Goal: Information Seeking & Learning: Learn about a topic

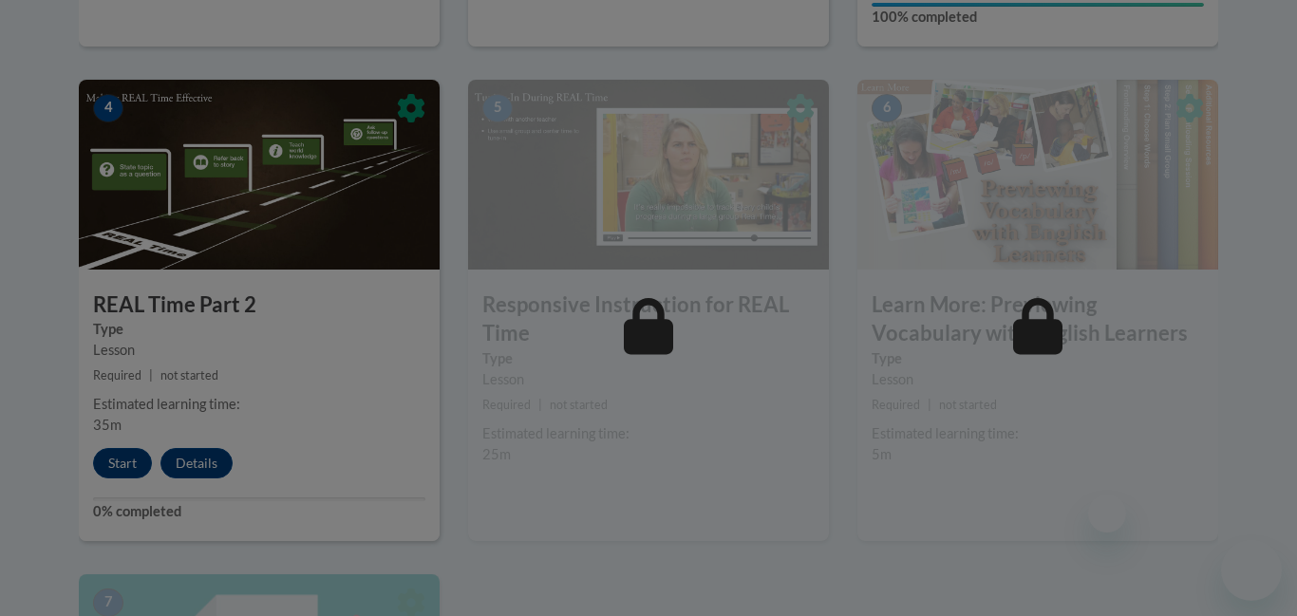
scroll to position [1111, 0]
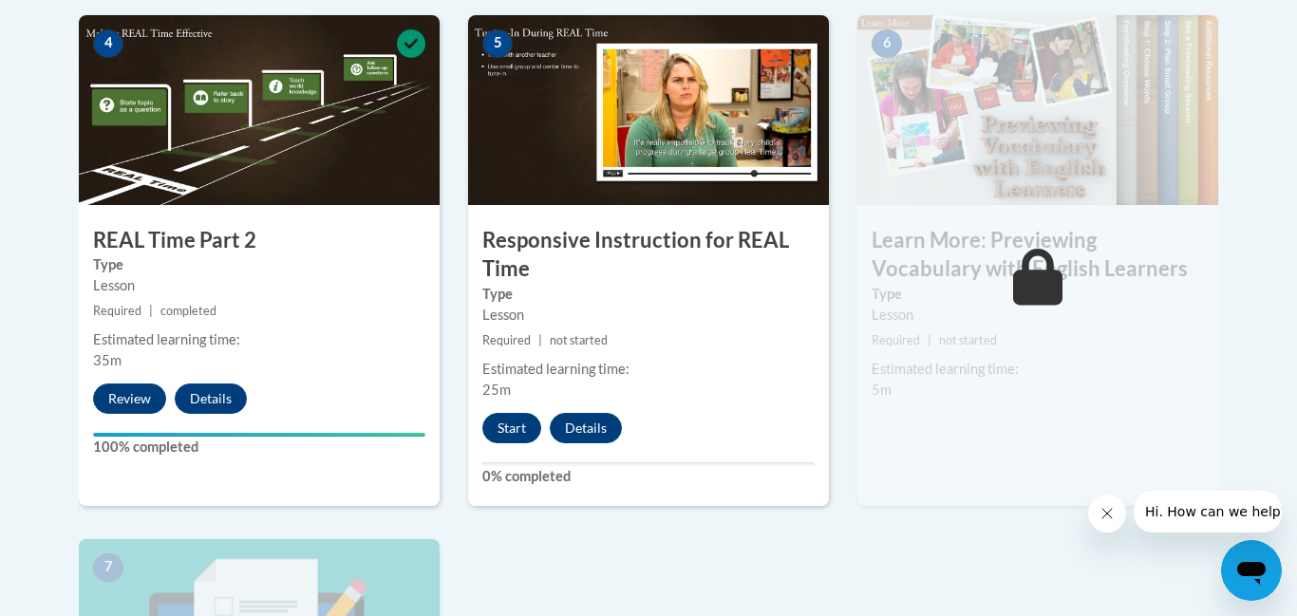
scroll to position [1177, 0]
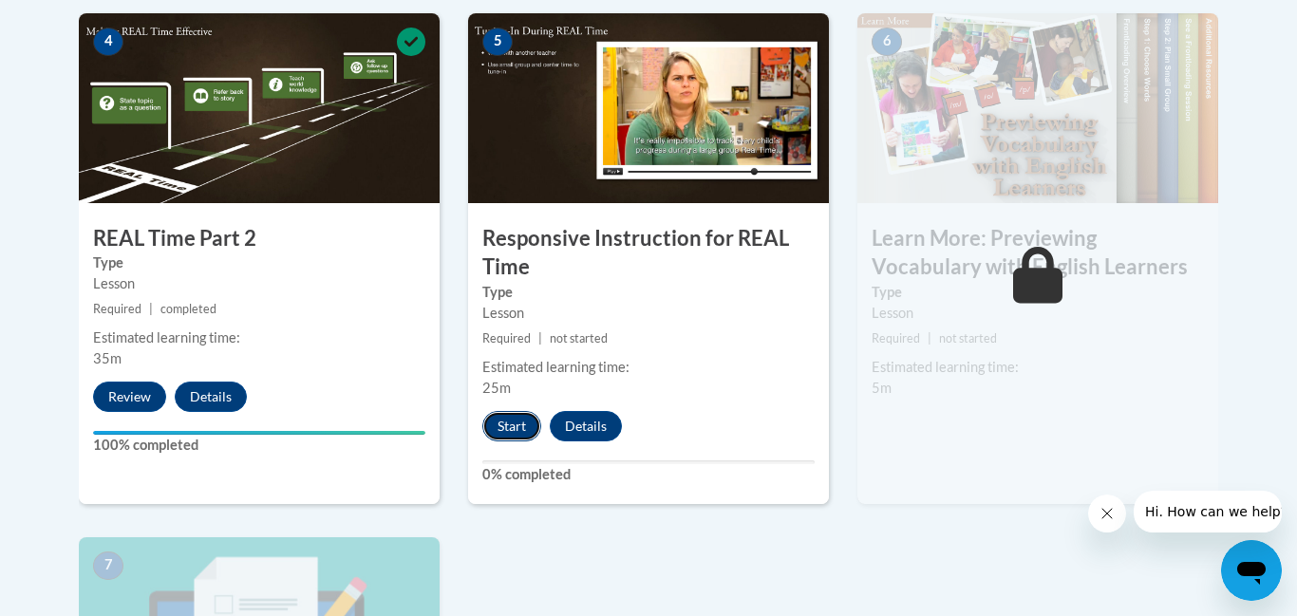
click at [500, 435] on button "Start" at bounding box center [511, 426] width 59 height 30
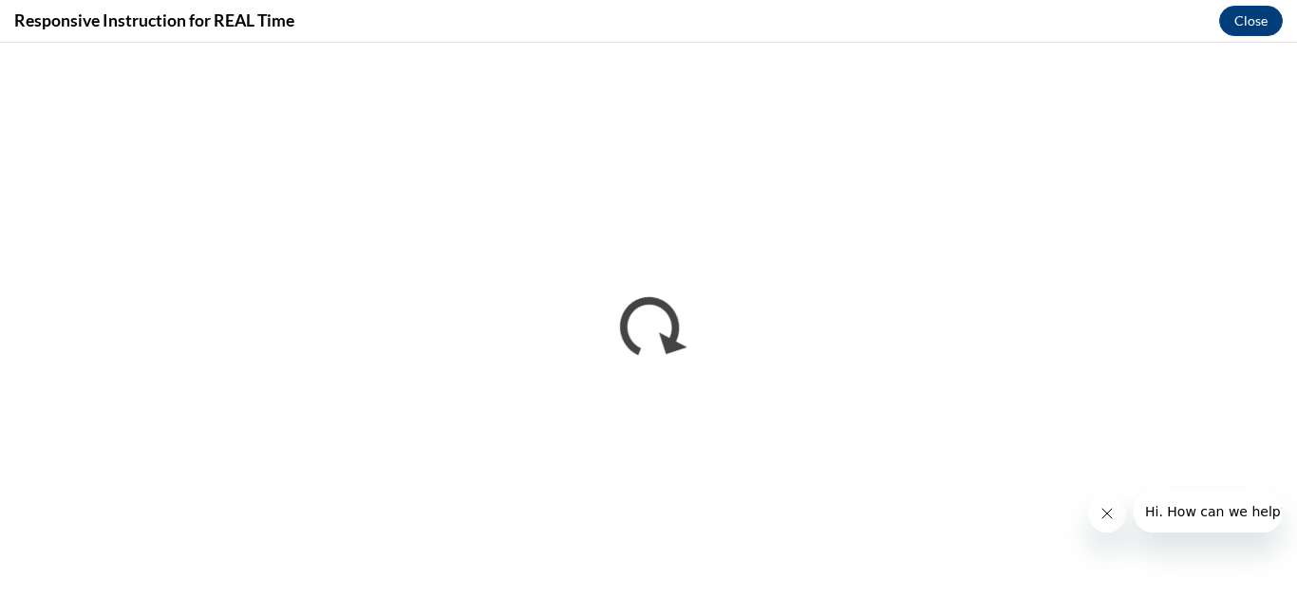
scroll to position [0, 0]
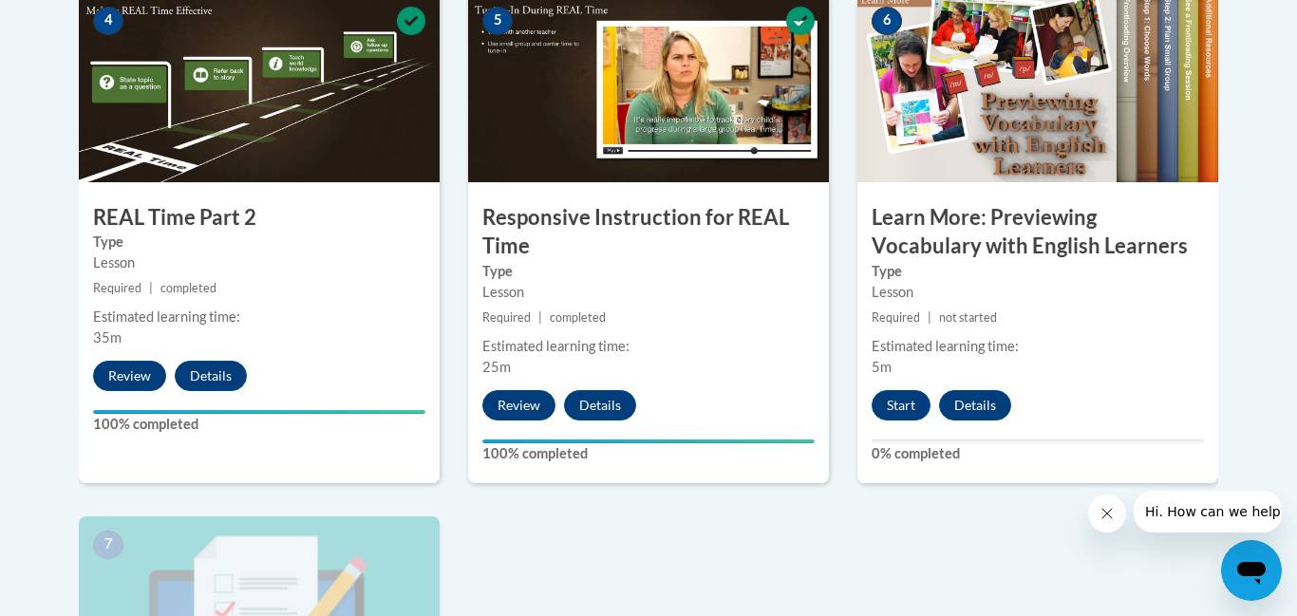
scroll to position [1193, 0]
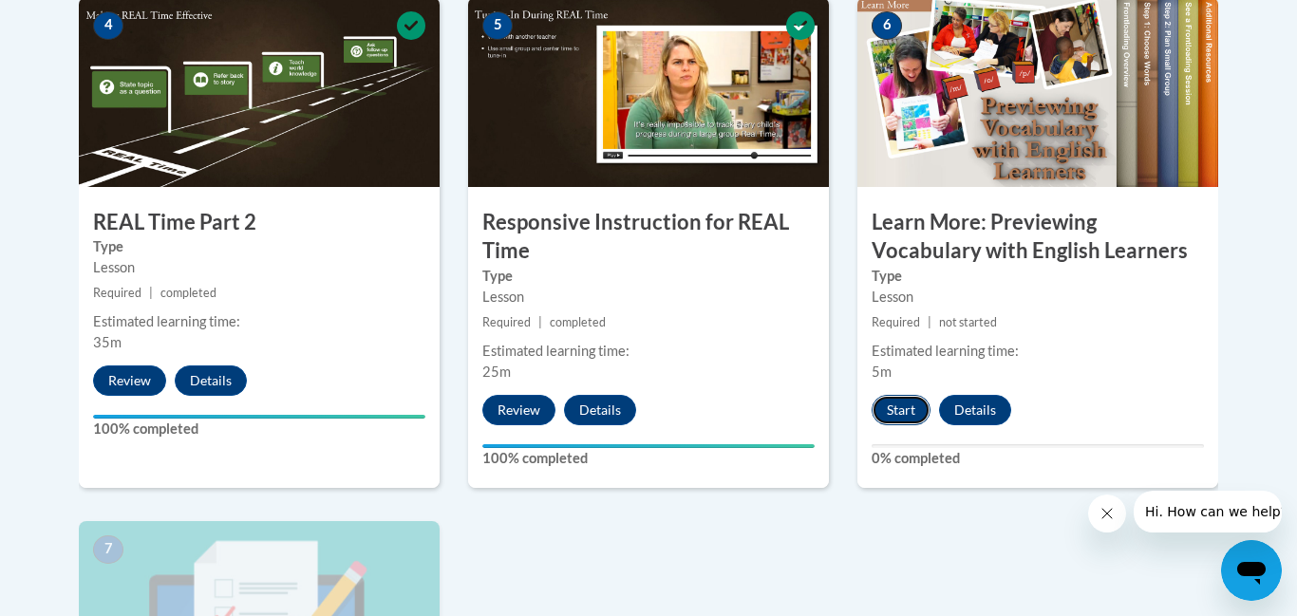
click at [902, 411] on button "Start" at bounding box center [901, 410] width 59 height 30
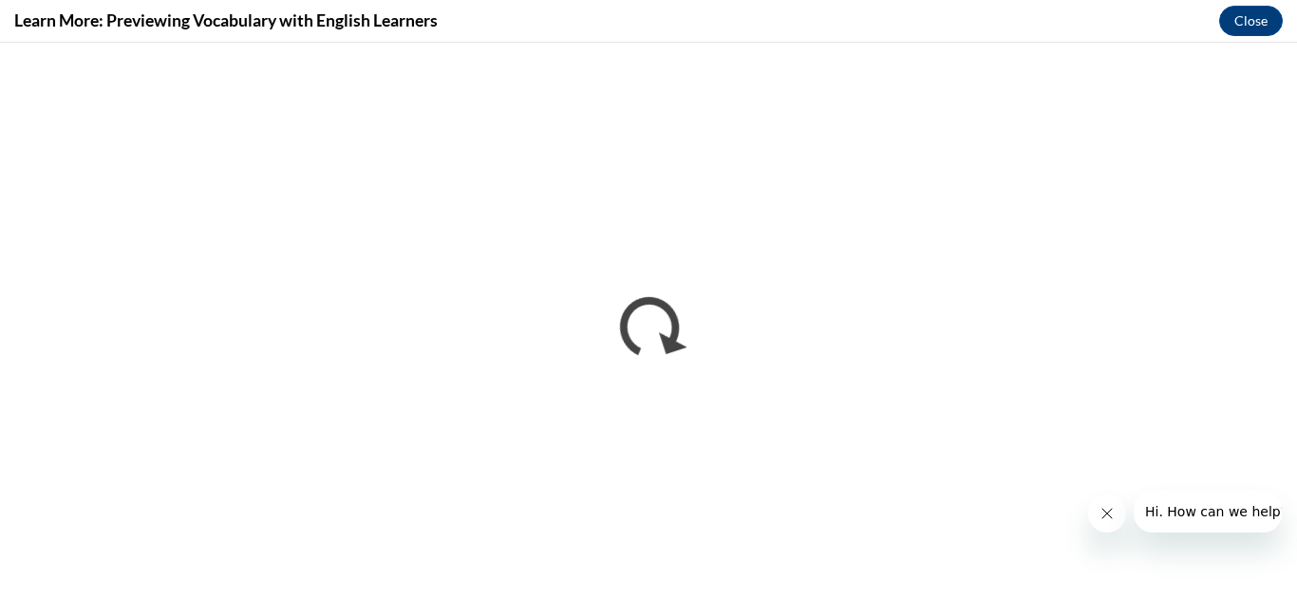
scroll to position [0, 0]
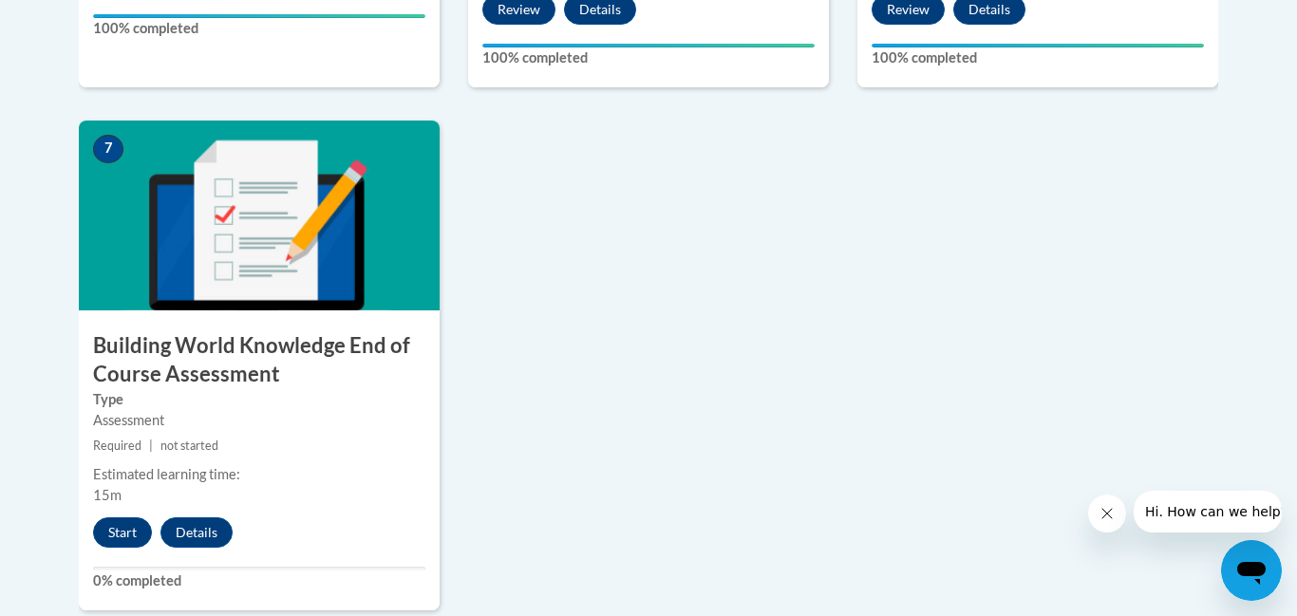
scroll to position [1595, 0]
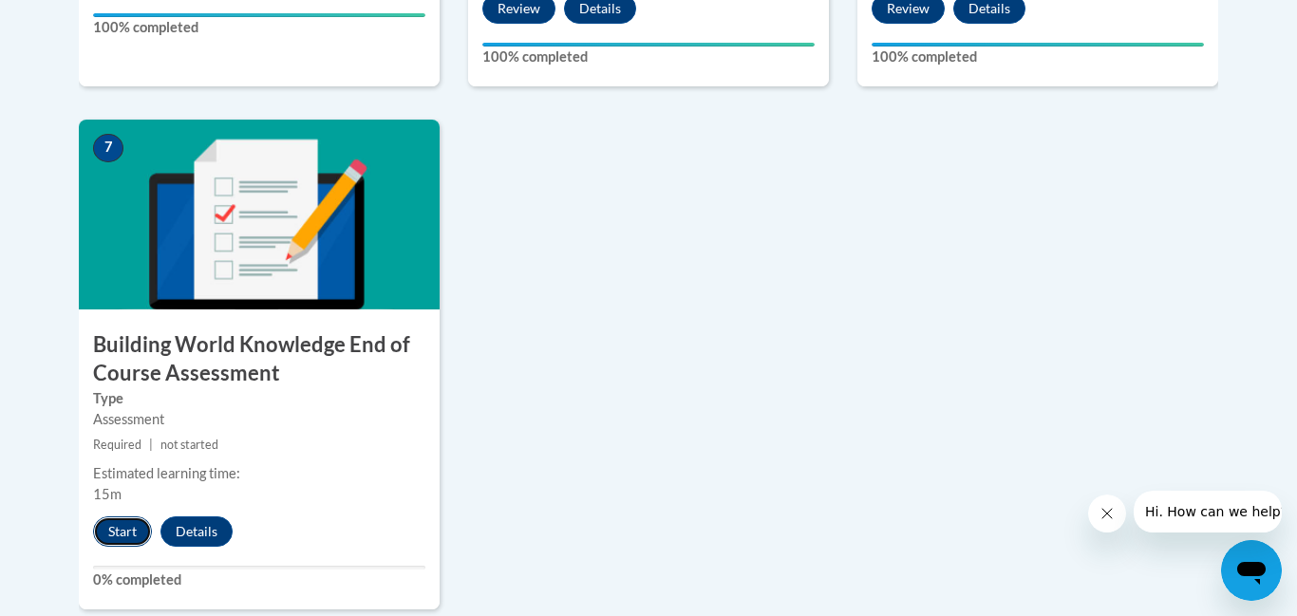
click at [120, 531] on button "Start" at bounding box center [122, 531] width 59 height 30
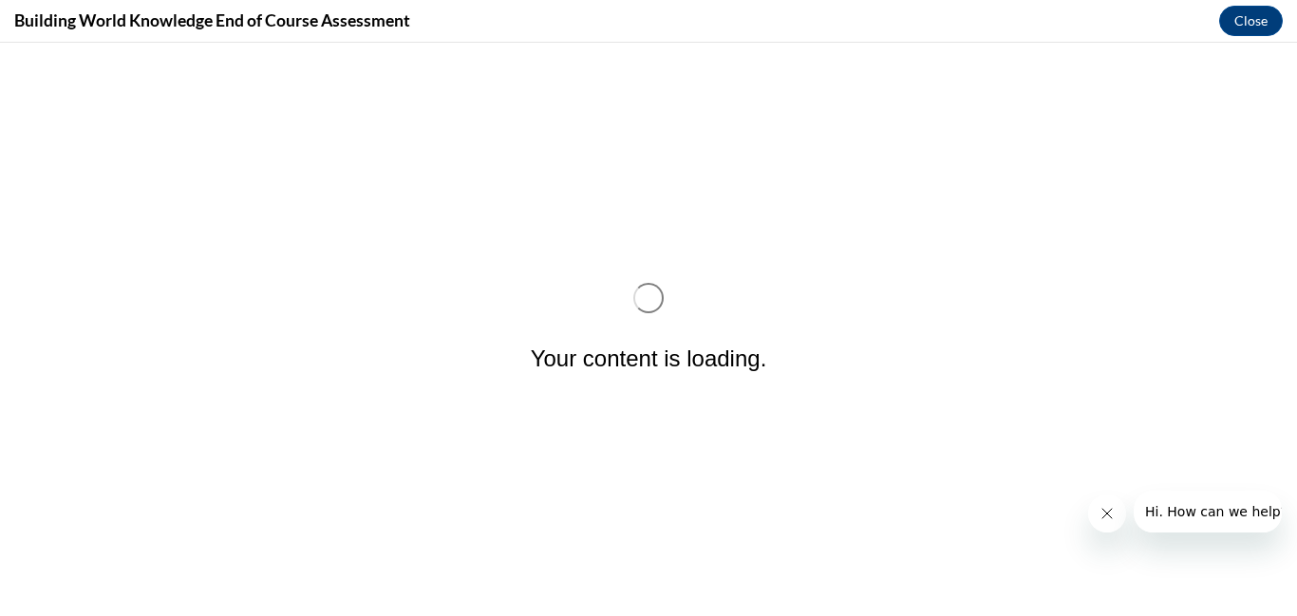
scroll to position [0, 0]
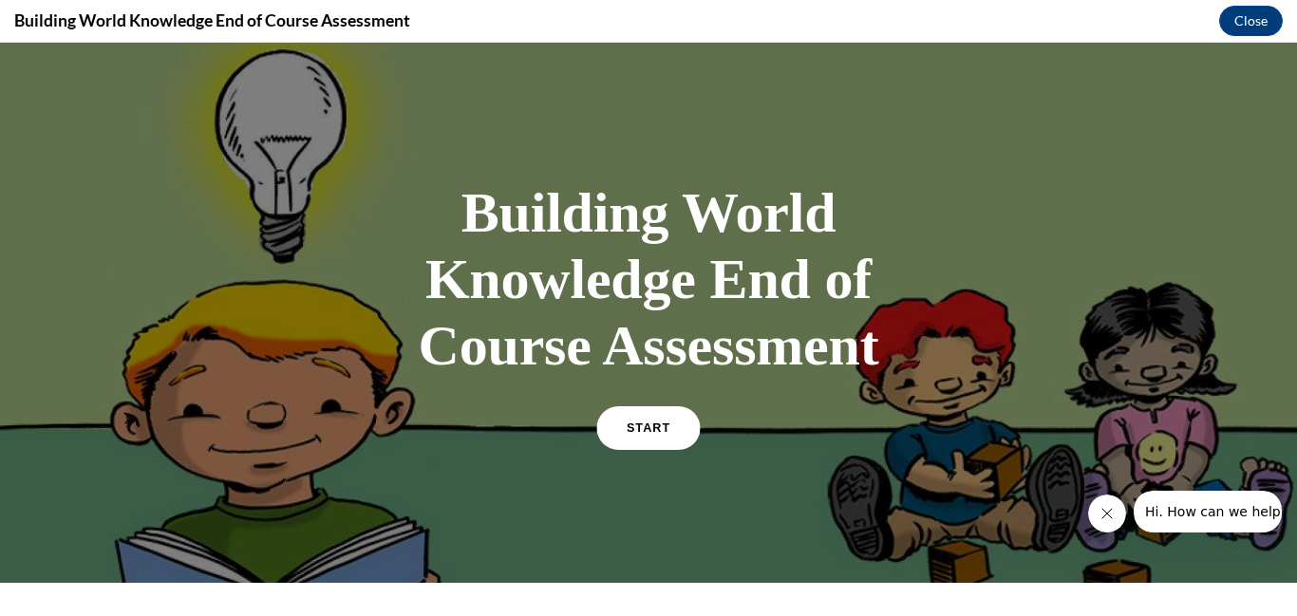
click at [645, 423] on span "START" at bounding box center [649, 429] width 44 height 14
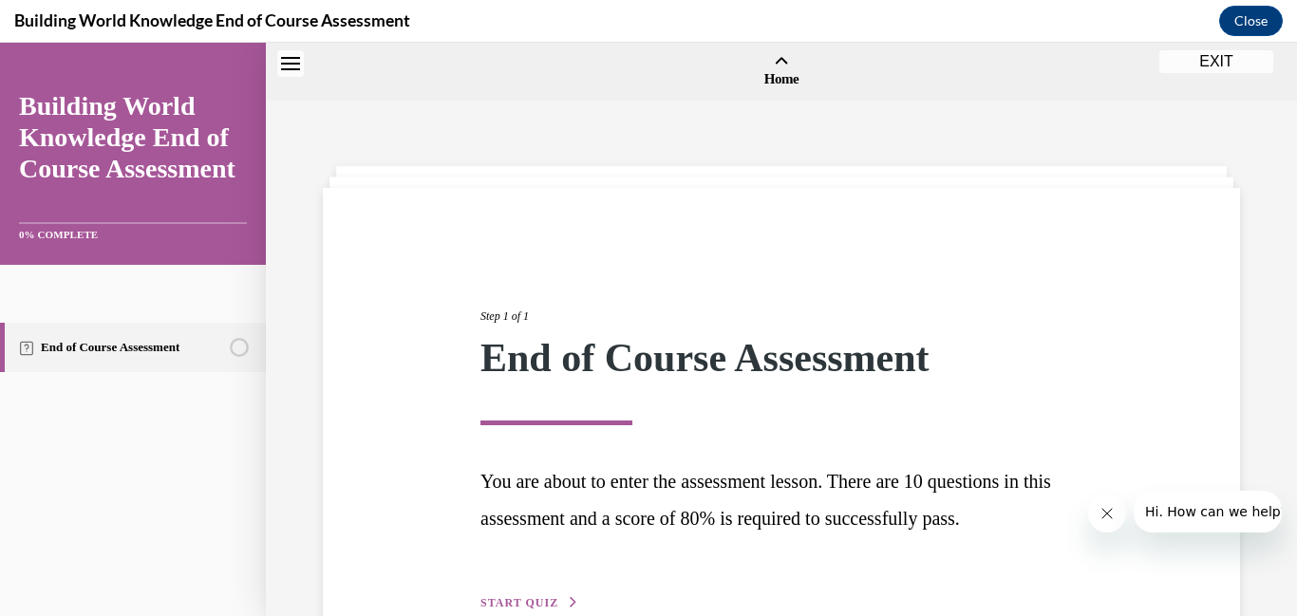
scroll to position [59, 0]
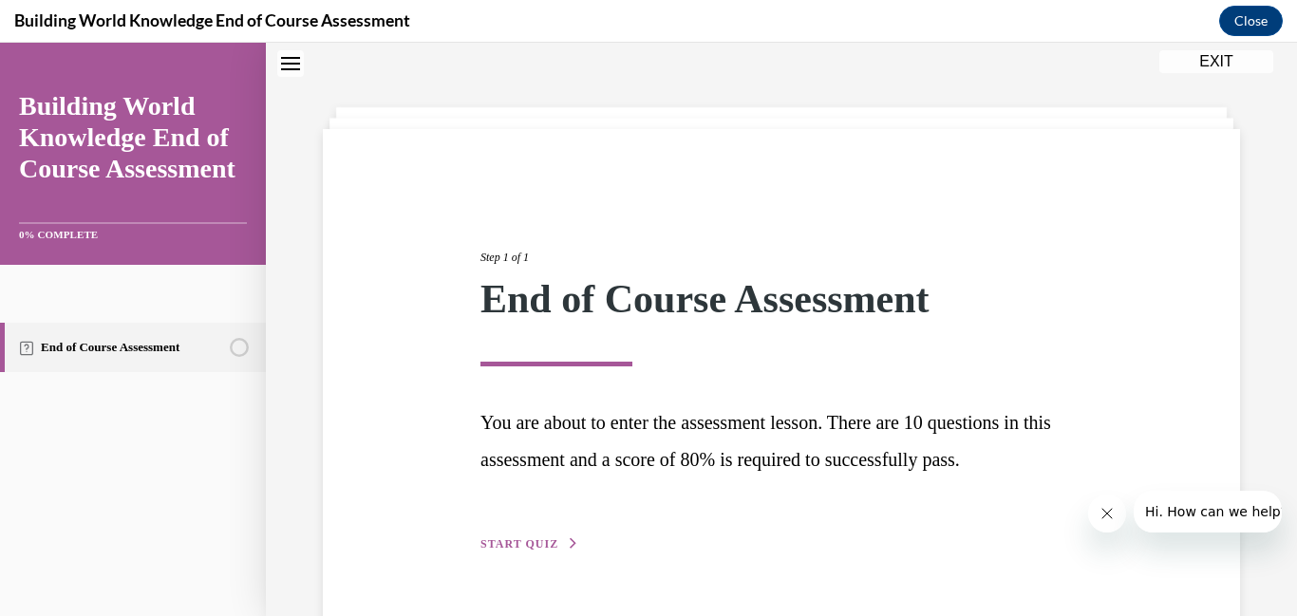
click at [546, 551] on button "START QUIZ" at bounding box center [529, 543] width 99 height 17
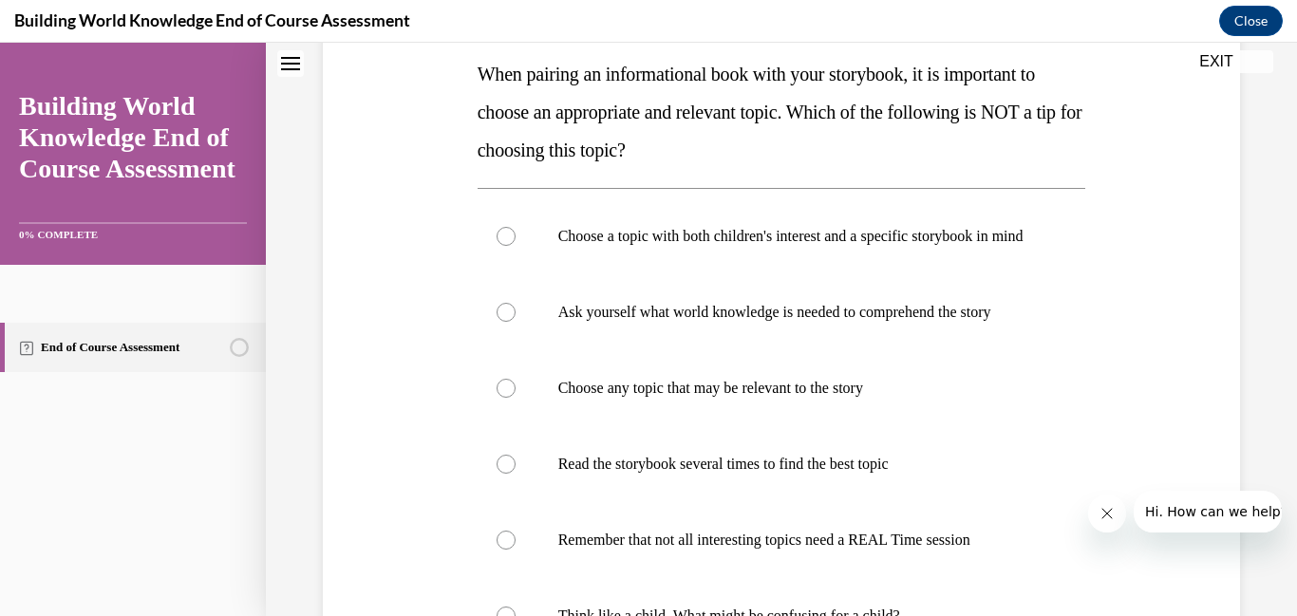
scroll to position [296, 0]
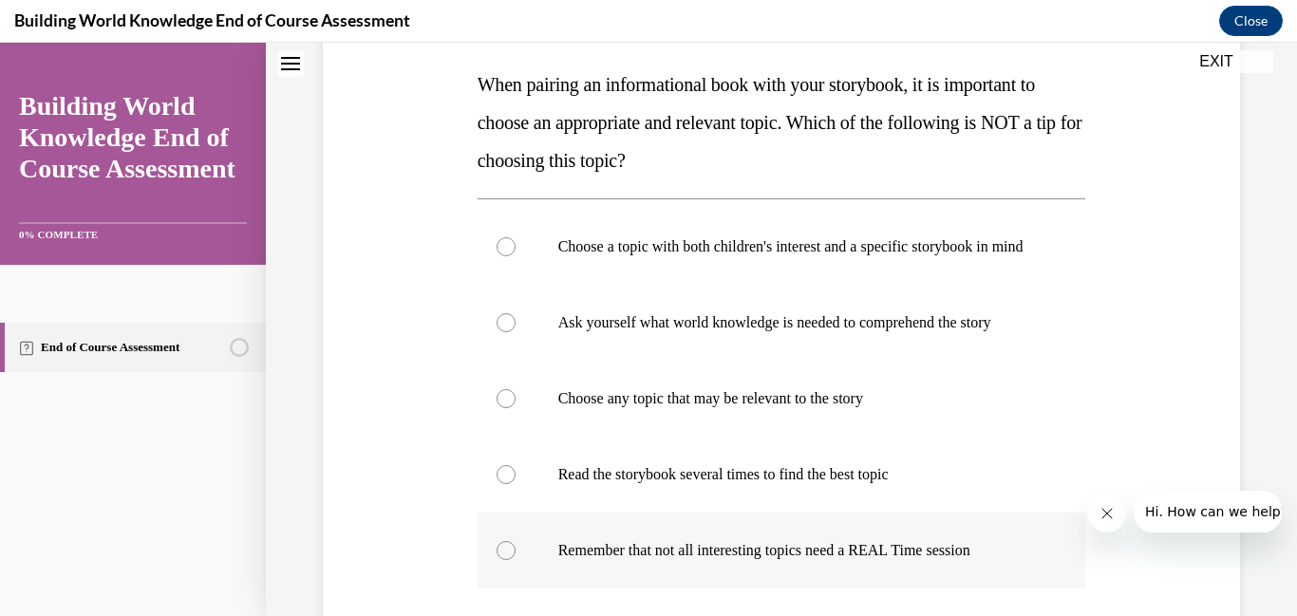
click at [551, 556] on label "Remember that not all interesting topics need a REAL Time session" at bounding box center [782, 551] width 609 height 76
click at [516, 556] on input "Remember that not all interesting topics need a REAL Time session" at bounding box center [506, 550] width 19 height 19
radio input "true"
click at [510, 352] on label "Ask yourself what world knowledge is needed to comprehend the story" at bounding box center [782, 323] width 609 height 76
click at [510, 332] on input "Ask yourself what world knowledge is needed to comprehend the story" at bounding box center [506, 322] width 19 height 19
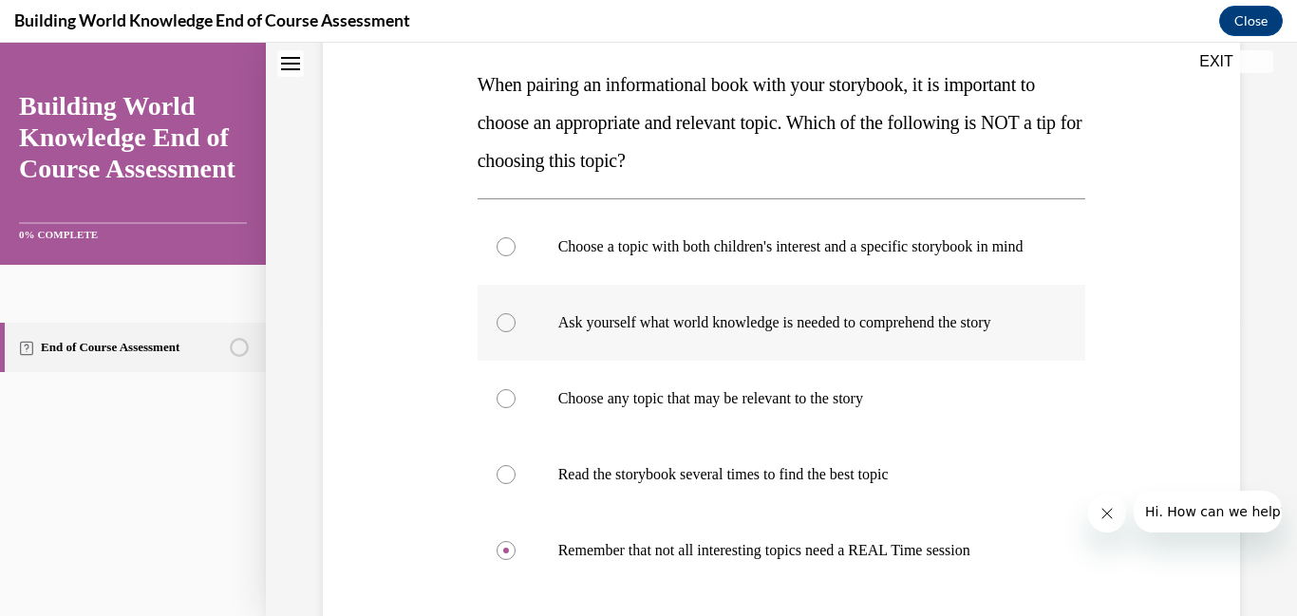
radio input "true"
click at [510, 408] on div at bounding box center [506, 398] width 19 height 19
click at [510, 408] on input "Choose any topic that may be relevant to the story" at bounding box center [506, 398] width 19 height 19
radio input "true"
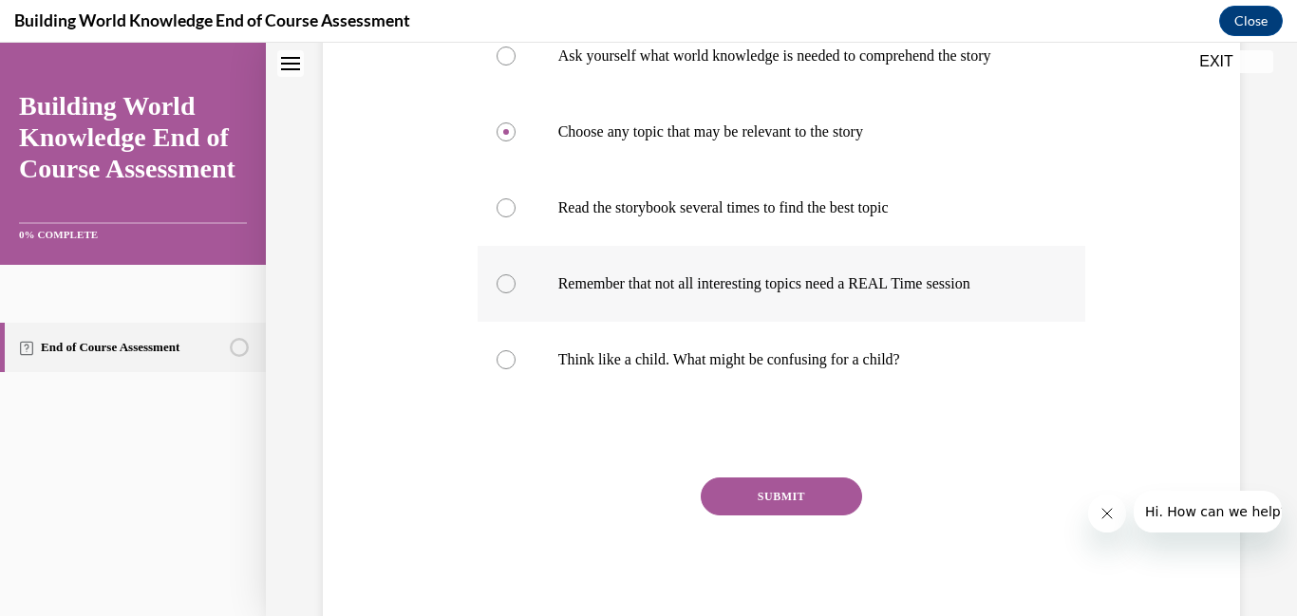
scroll to position [567, 0]
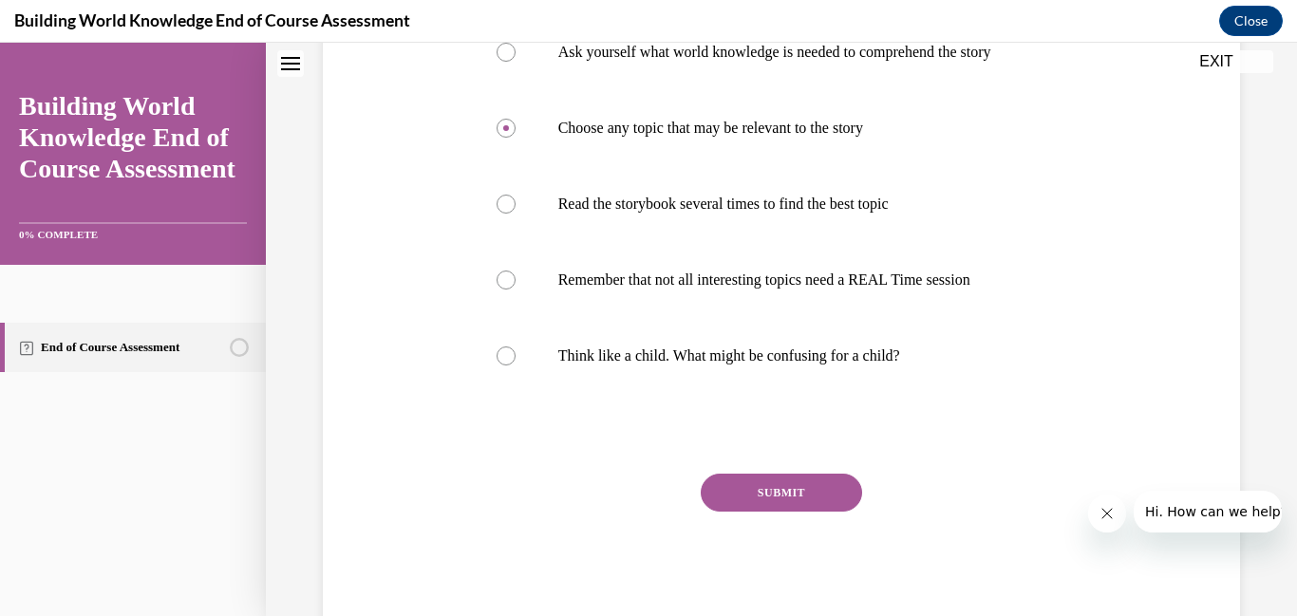
click at [767, 509] on button "SUBMIT" at bounding box center [781, 493] width 161 height 38
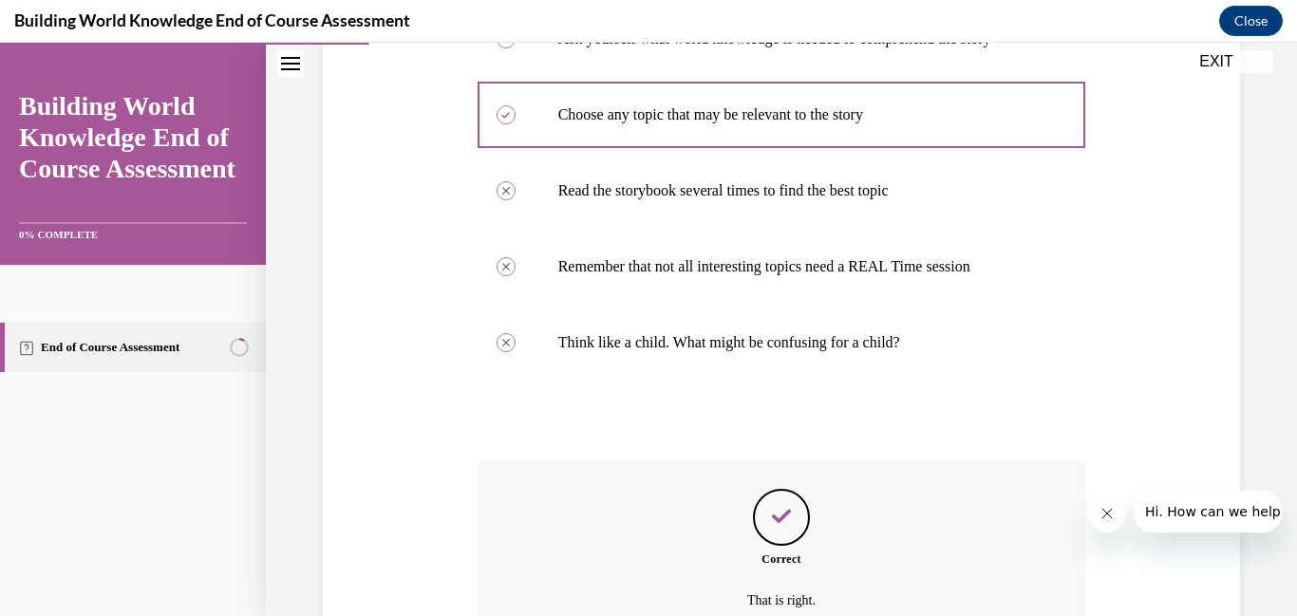
scroll to position [791, 0]
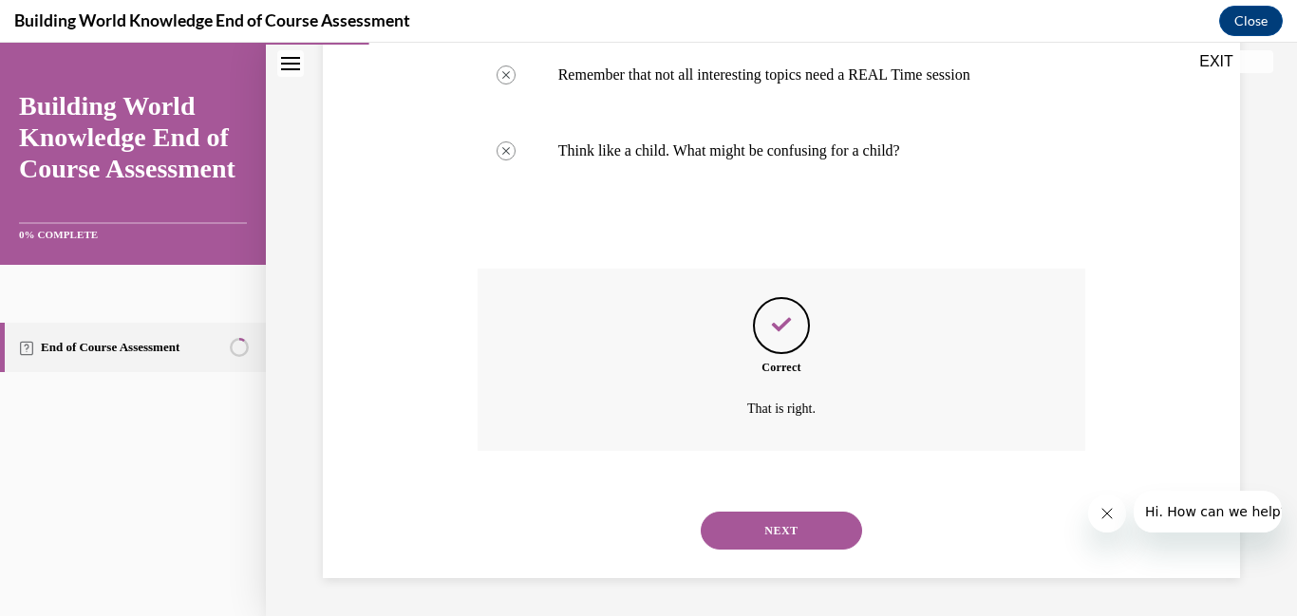
click at [790, 534] on button "NEXT" at bounding box center [781, 531] width 161 height 38
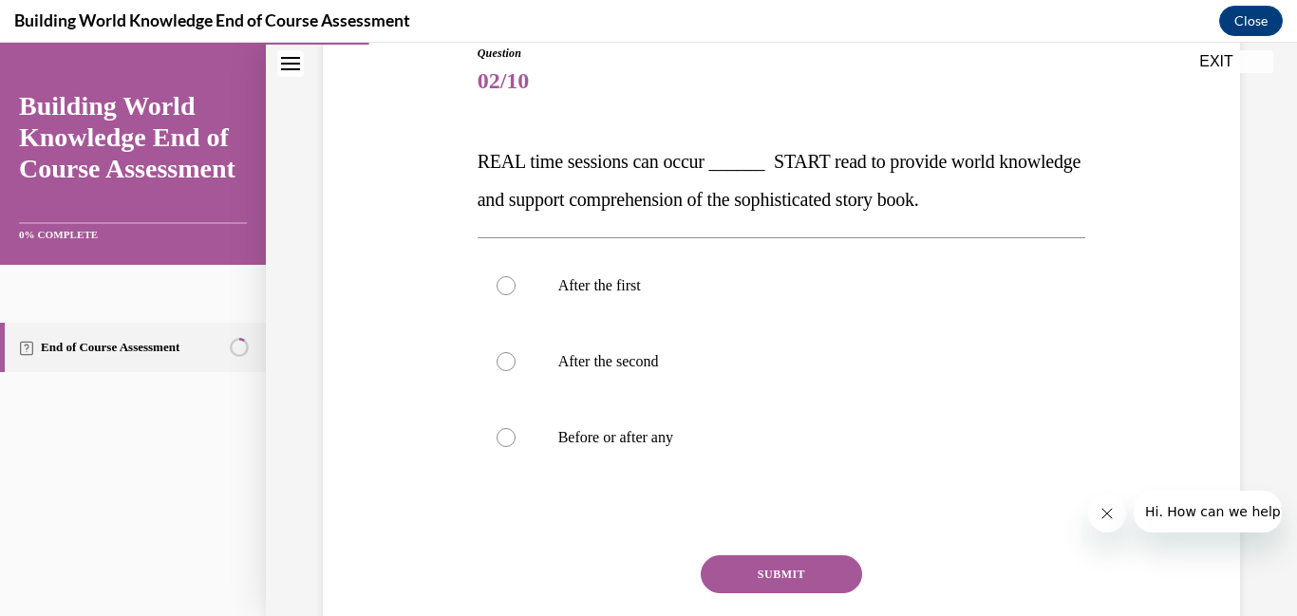
scroll to position [221, 0]
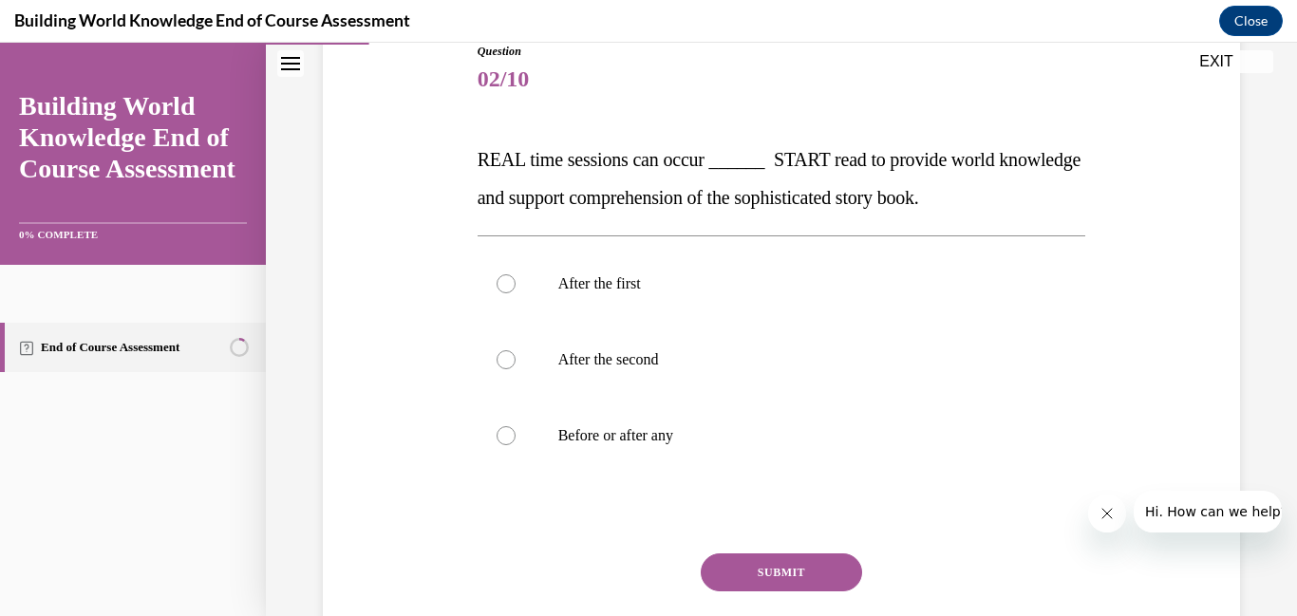
click at [786, 569] on button "SUBMIT" at bounding box center [781, 572] width 161 height 38
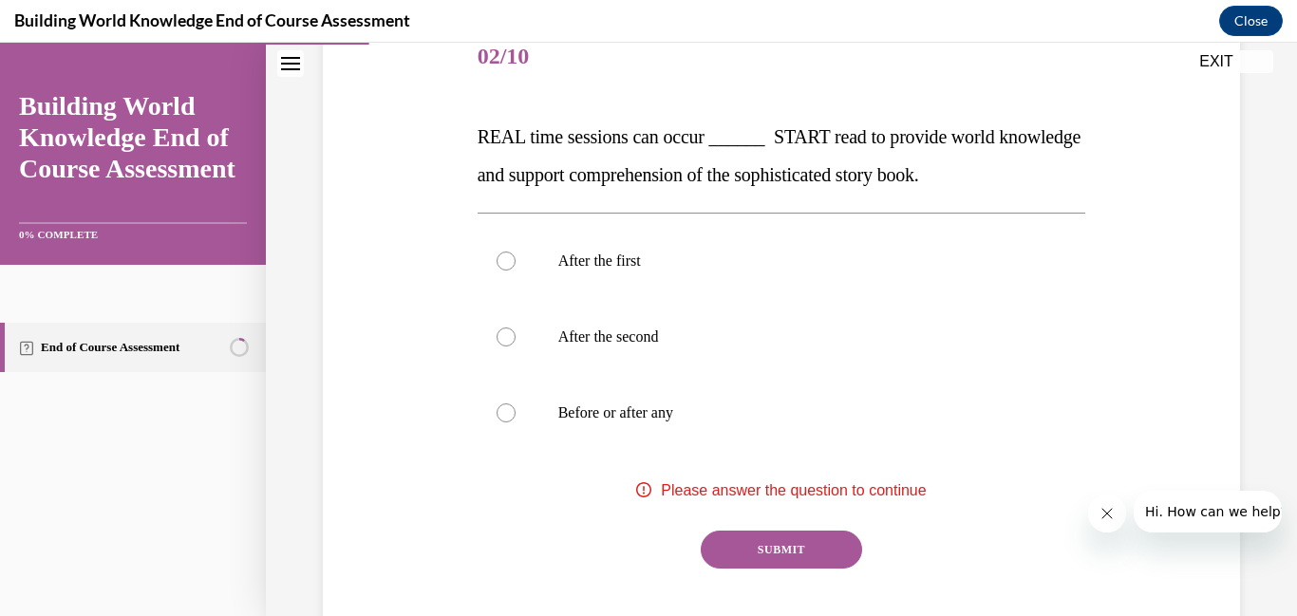
scroll to position [258, 0]
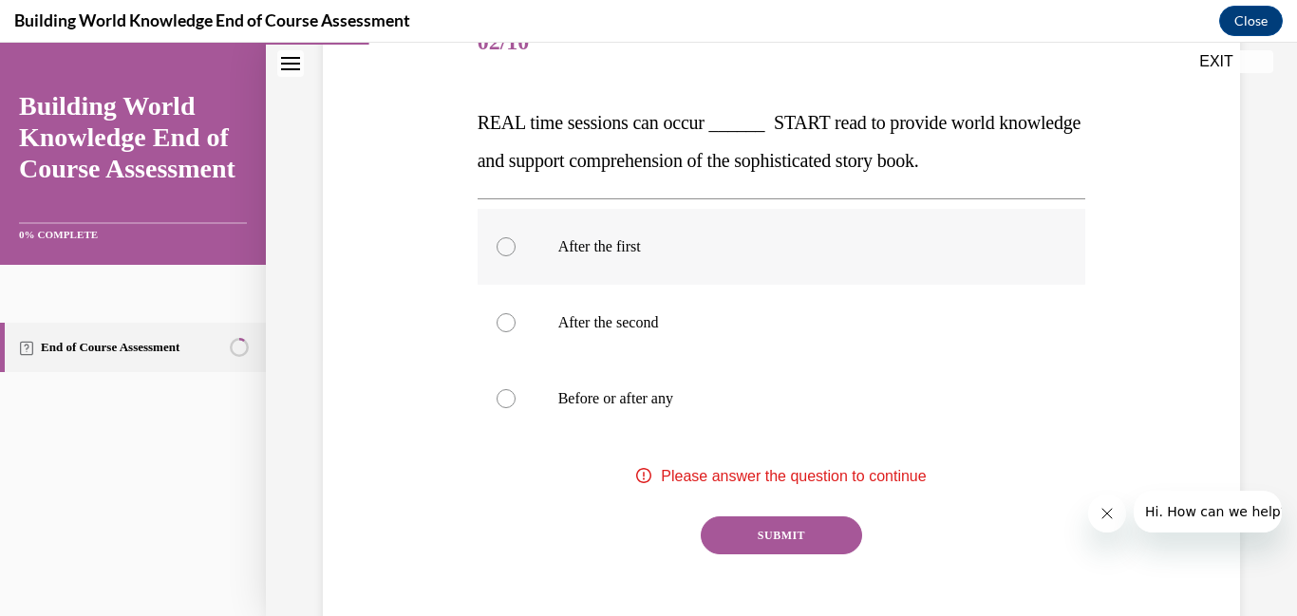
click at [497, 243] on div at bounding box center [506, 246] width 19 height 19
click at [497, 243] on input "After the first" at bounding box center [506, 246] width 19 height 19
radio input "true"
click at [497, 252] on div at bounding box center [506, 246] width 19 height 19
click at [497, 252] on input "After the first" at bounding box center [506, 246] width 19 height 19
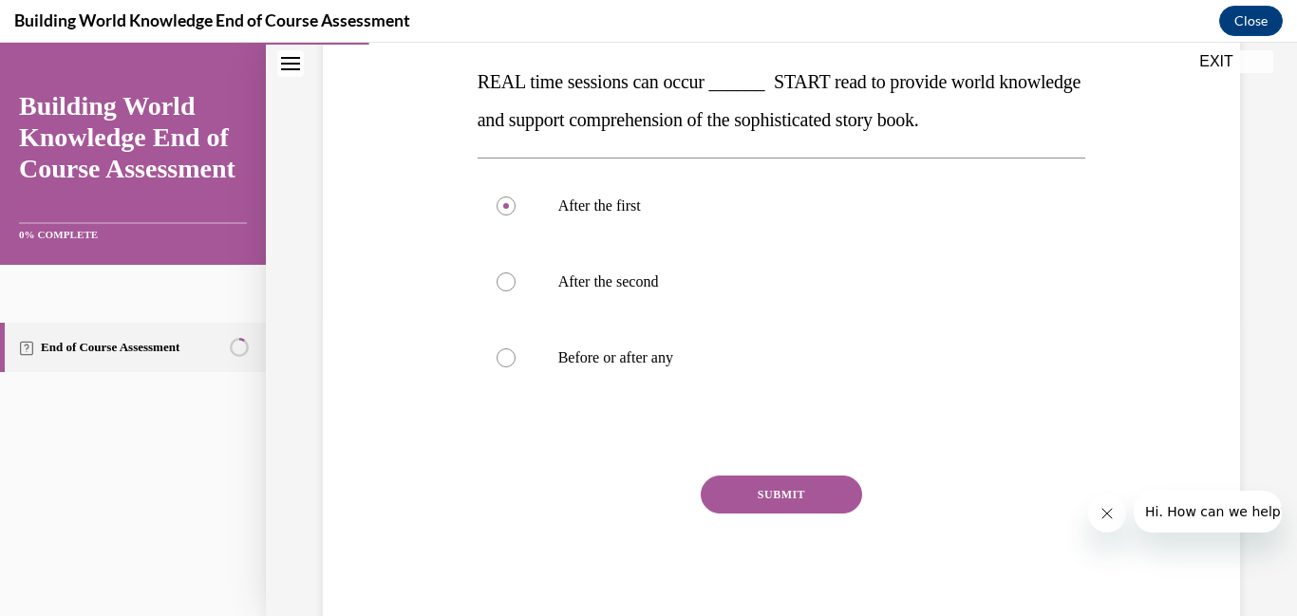
scroll to position [352, 0]
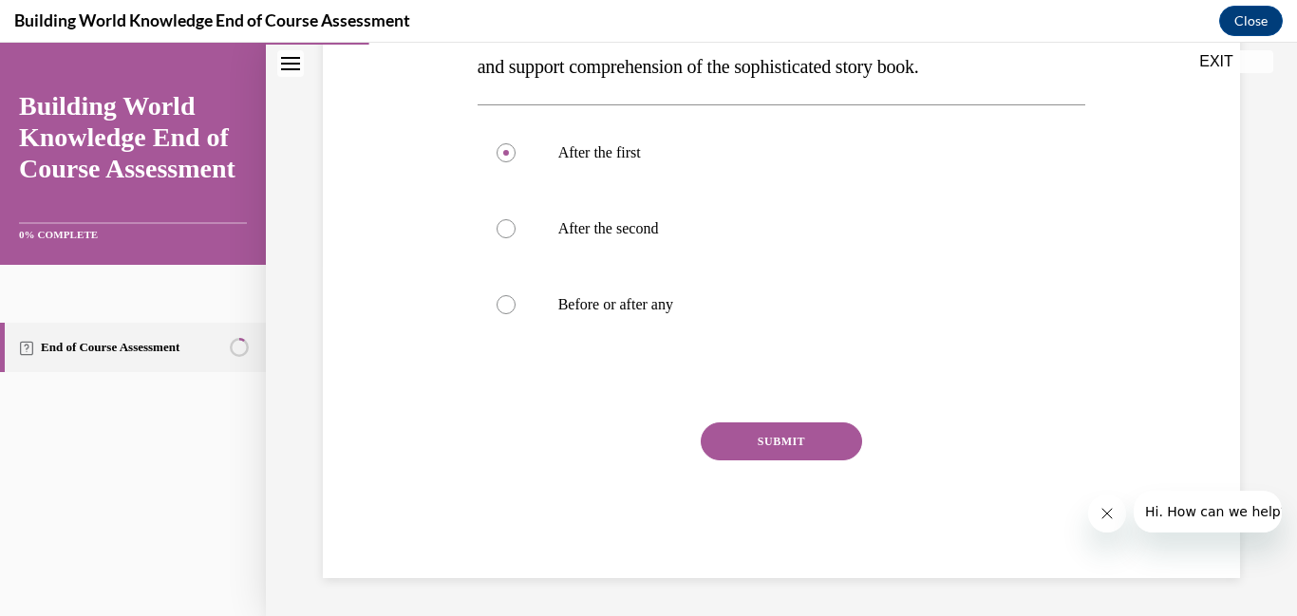
click at [778, 429] on button "SUBMIT" at bounding box center [781, 441] width 161 height 38
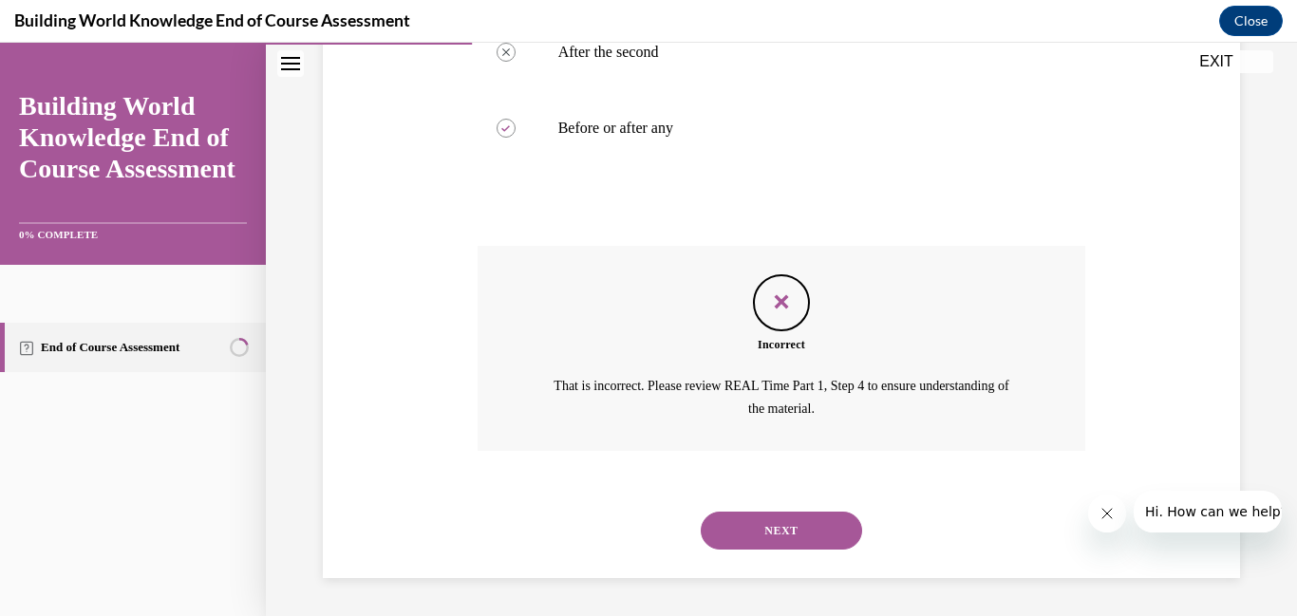
scroll to position [528, 0]
click at [801, 540] on button "NEXT" at bounding box center [781, 532] width 161 height 38
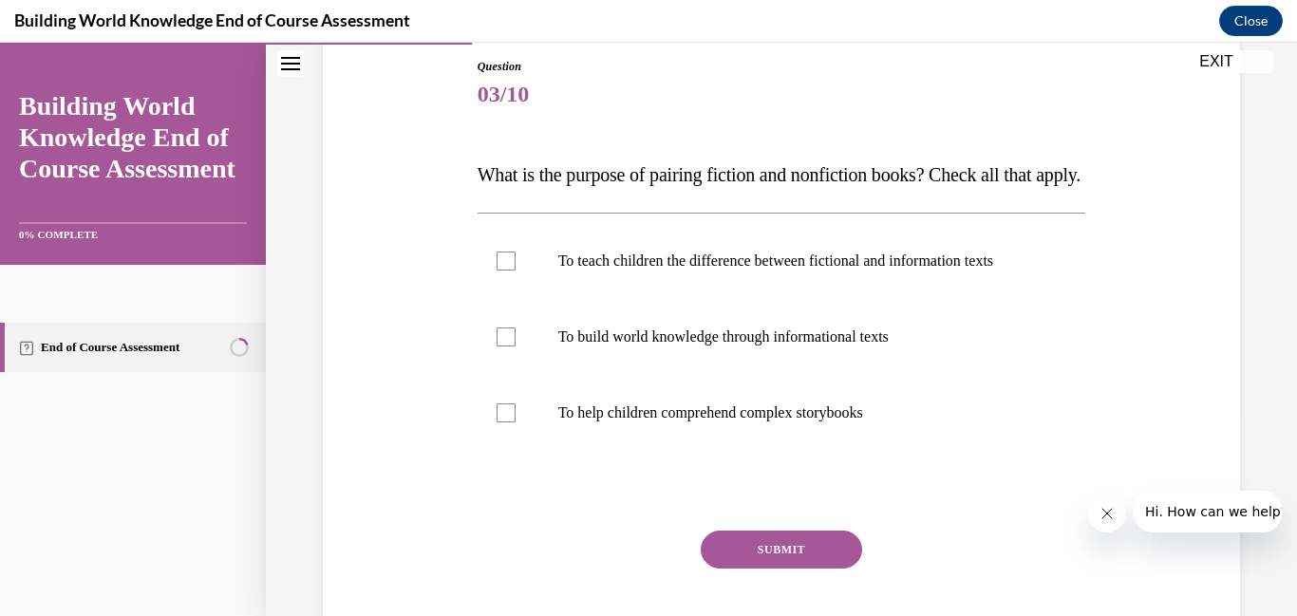
scroll to position [212, 0]
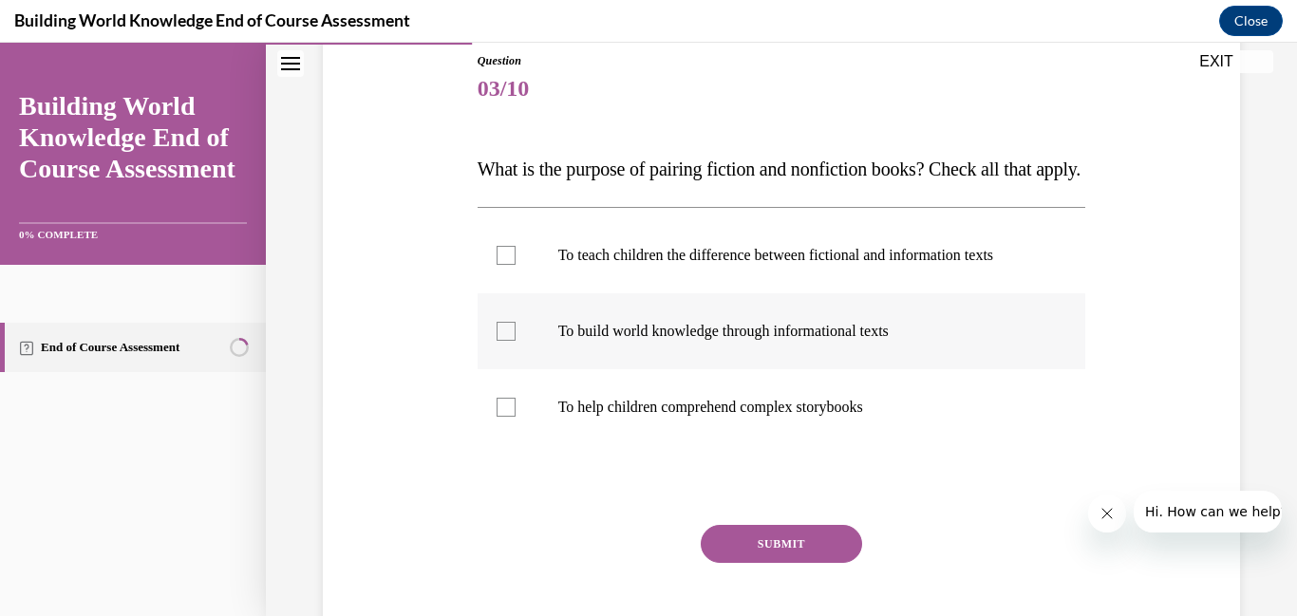
click at [503, 341] on div at bounding box center [506, 331] width 19 height 19
click at [503, 341] on input "To build world knowledge through informational texts" at bounding box center [506, 331] width 19 height 19
checkbox input "true"
click at [504, 265] on div at bounding box center [506, 255] width 19 height 19
click at [504, 265] on input "To teach children the difference between fictional and information texts" at bounding box center [506, 255] width 19 height 19
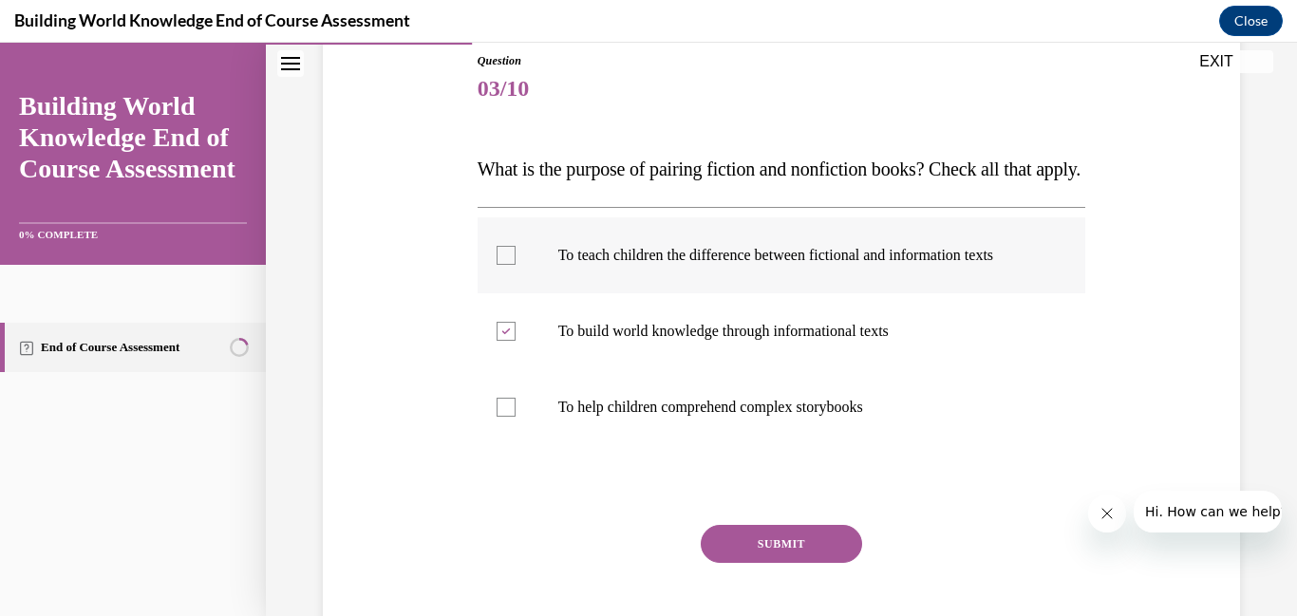
checkbox input "true"
click at [768, 563] on button "SUBMIT" at bounding box center [781, 544] width 161 height 38
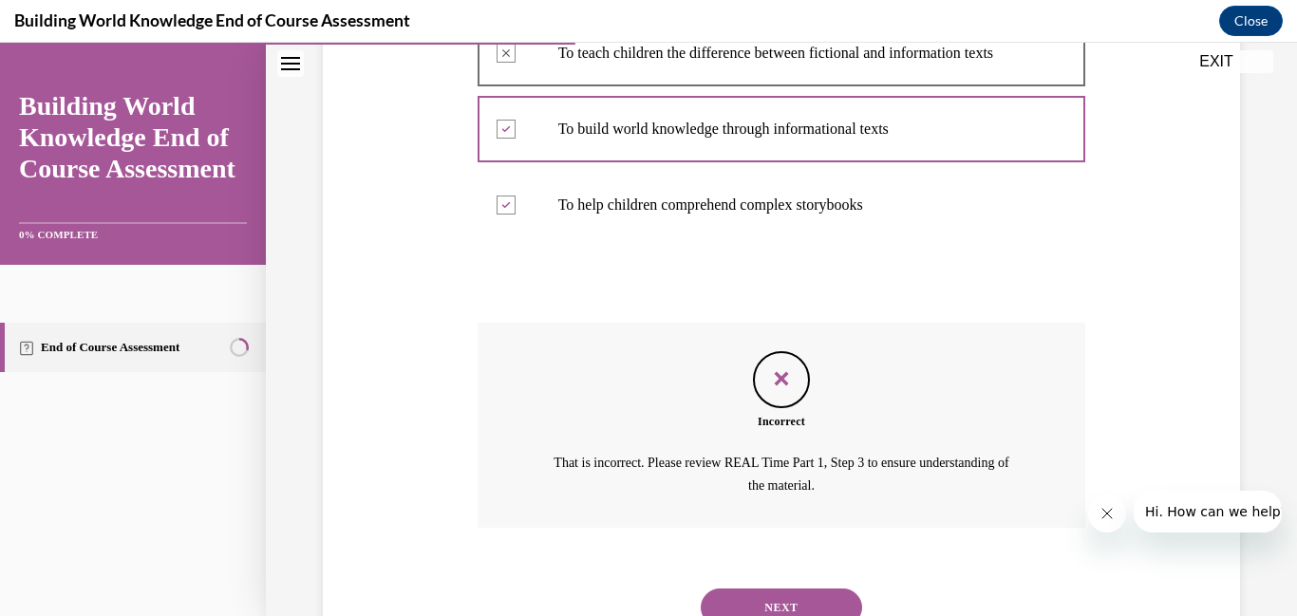
scroll to position [529, 0]
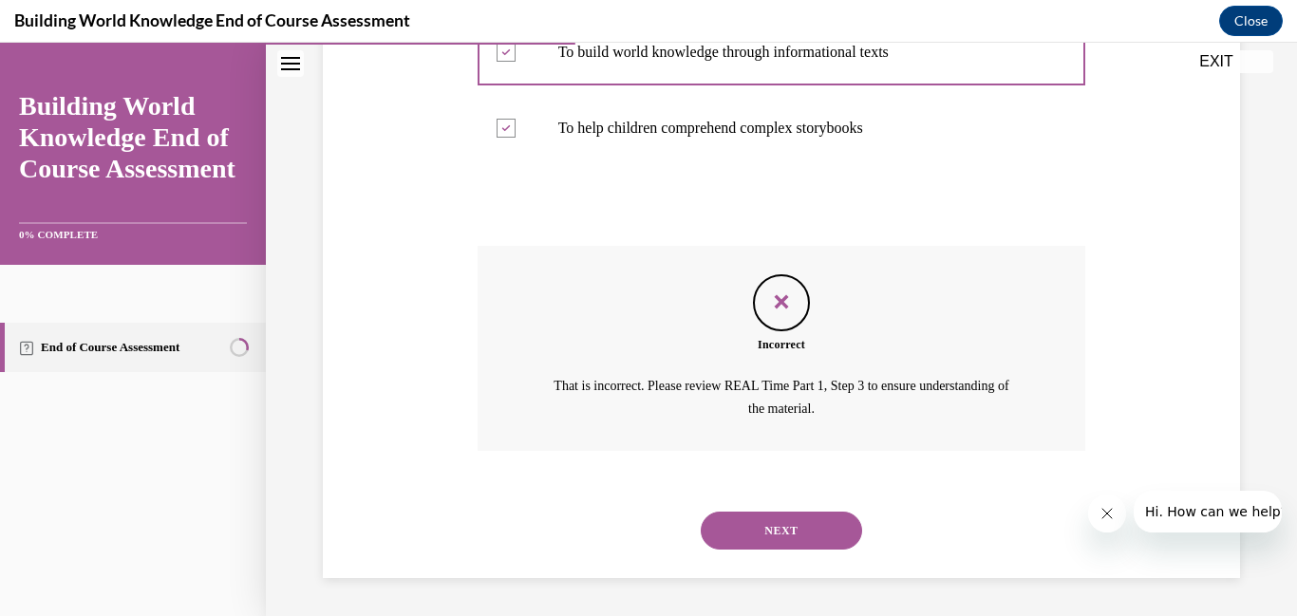
click at [789, 533] on button "NEXT" at bounding box center [781, 531] width 161 height 38
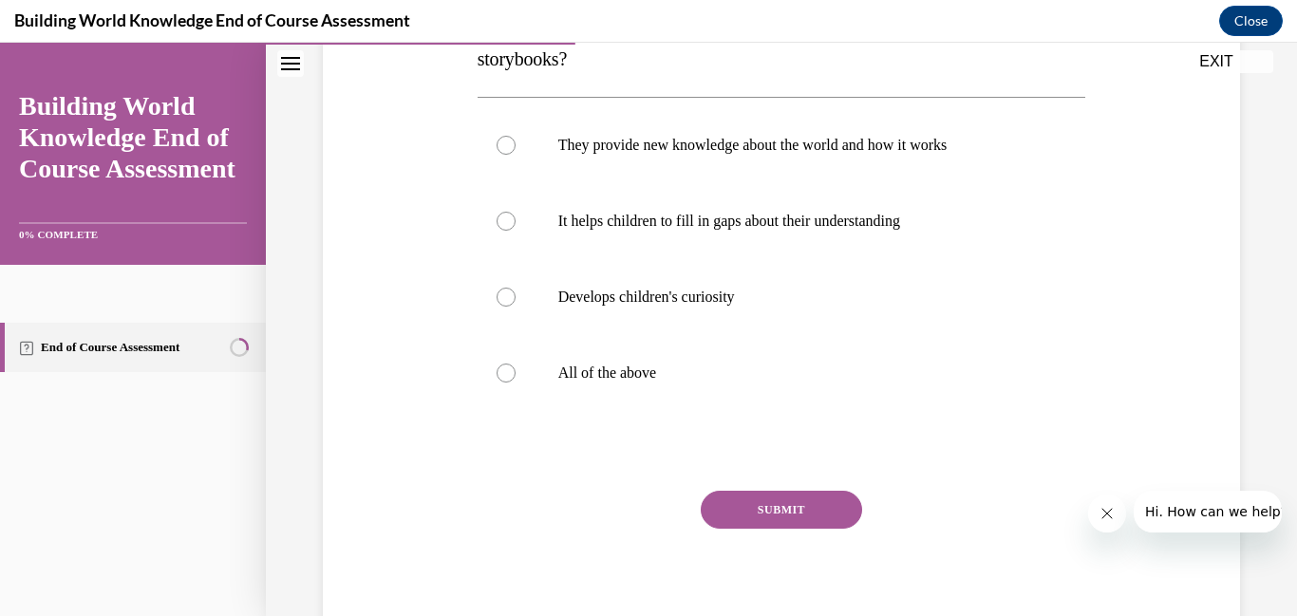
scroll to position [359, 0]
click at [508, 148] on div at bounding box center [506, 146] width 19 height 19
click at [508, 148] on input "They provide new knowledge about the world and how it works" at bounding box center [506, 146] width 19 height 19
radio input "true"
click at [510, 227] on div at bounding box center [506, 222] width 19 height 19
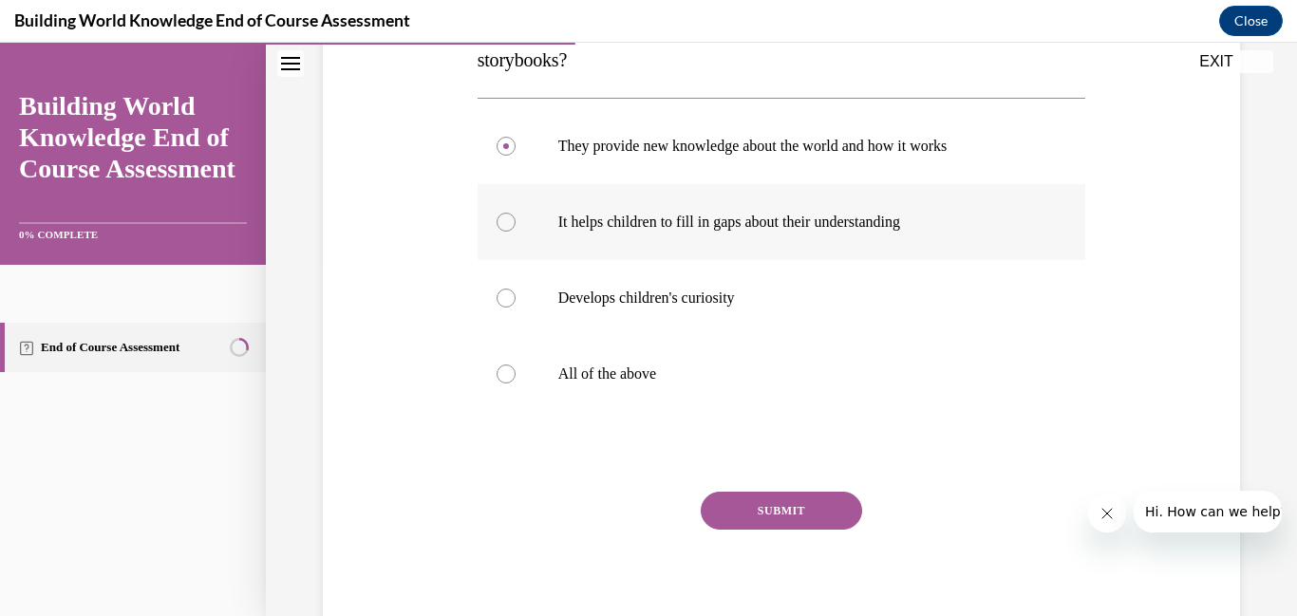
click at [510, 227] on input "It helps children to fill in gaps about their understanding" at bounding box center [506, 222] width 19 height 19
radio input "true"
click at [778, 494] on button "SUBMIT" at bounding box center [781, 511] width 161 height 38
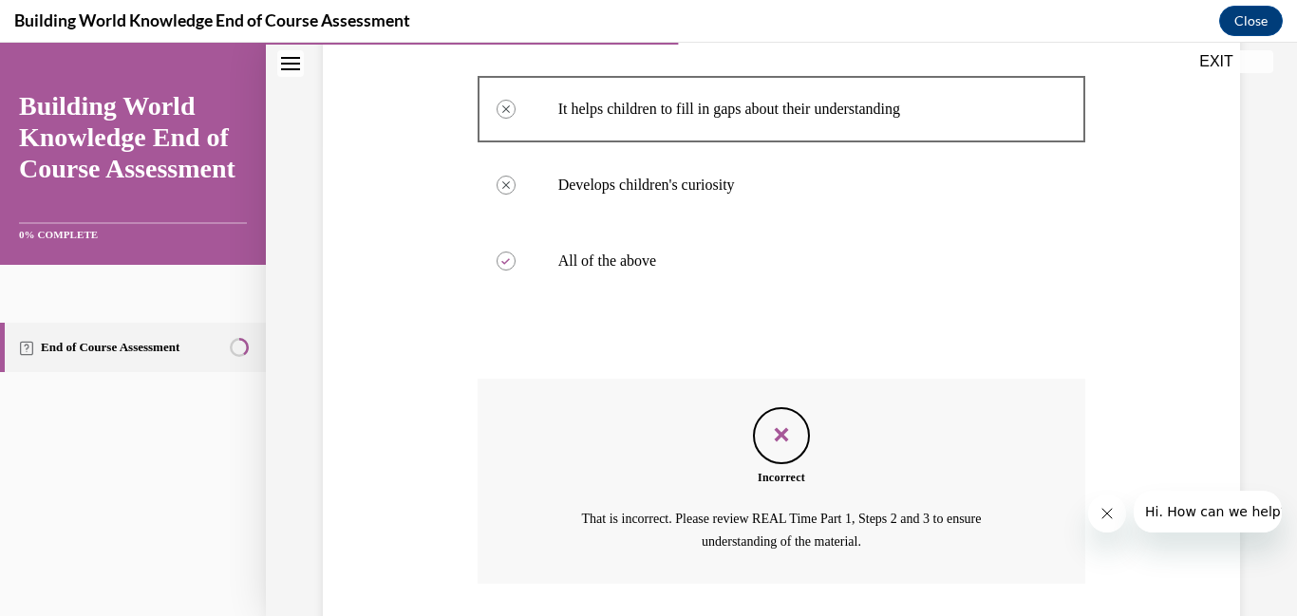
scroll to position [605, 0]
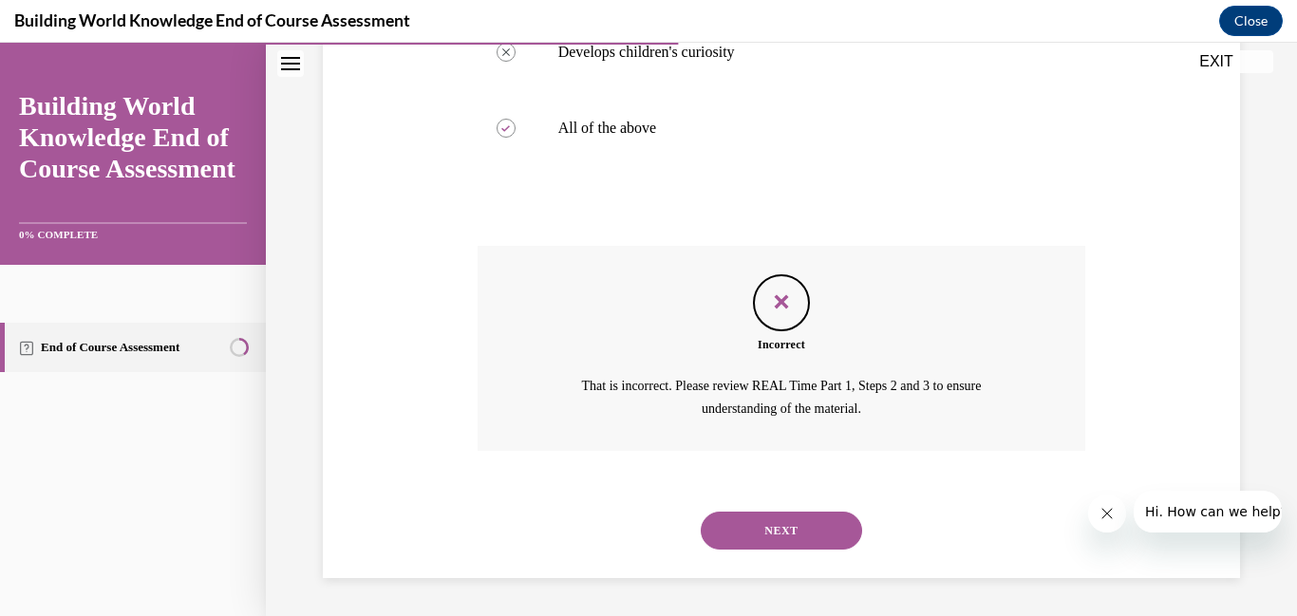
click at [772, 524] on button "NEXT" at bounding box center [781, 531] width 161 height 38
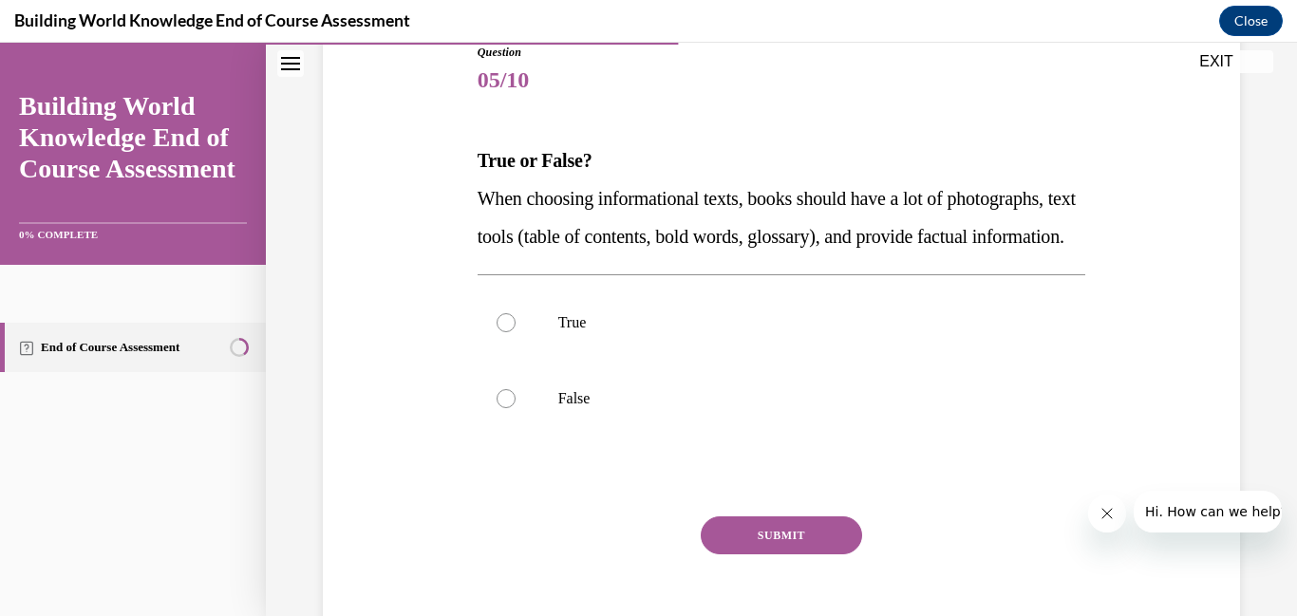
scroll to position [229, 0]
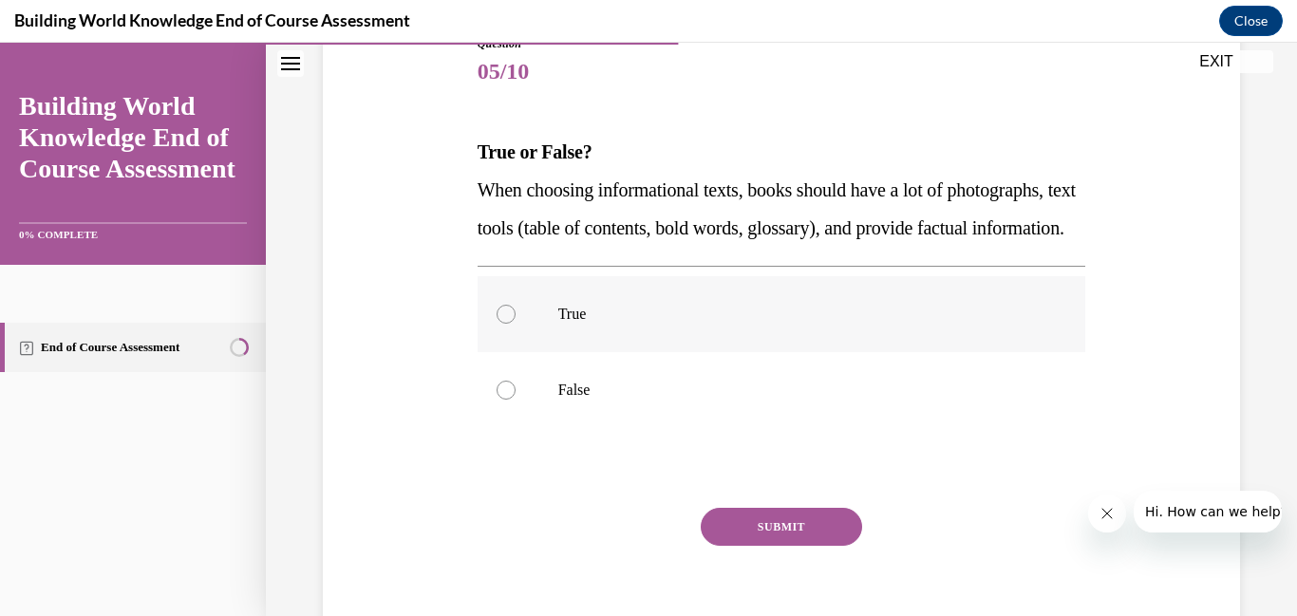
click at [507, 324] on div at bounding box center [506, 314] width 19 height 19
click at [507, 324] on input "True" at bounding box center [506, 314] width 19 height 19
radio input "true"
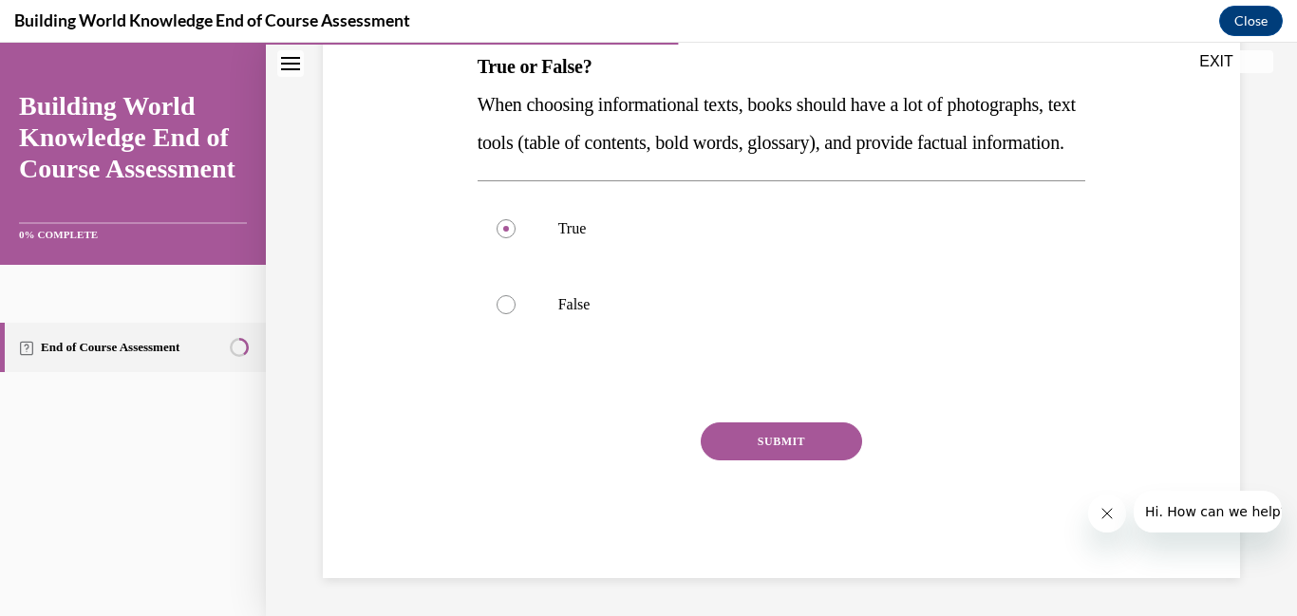
scroll to position [352, 0]
click at [778, 432] on button "SUBMIT" at bounding box center [781, 441] width 161 height 38
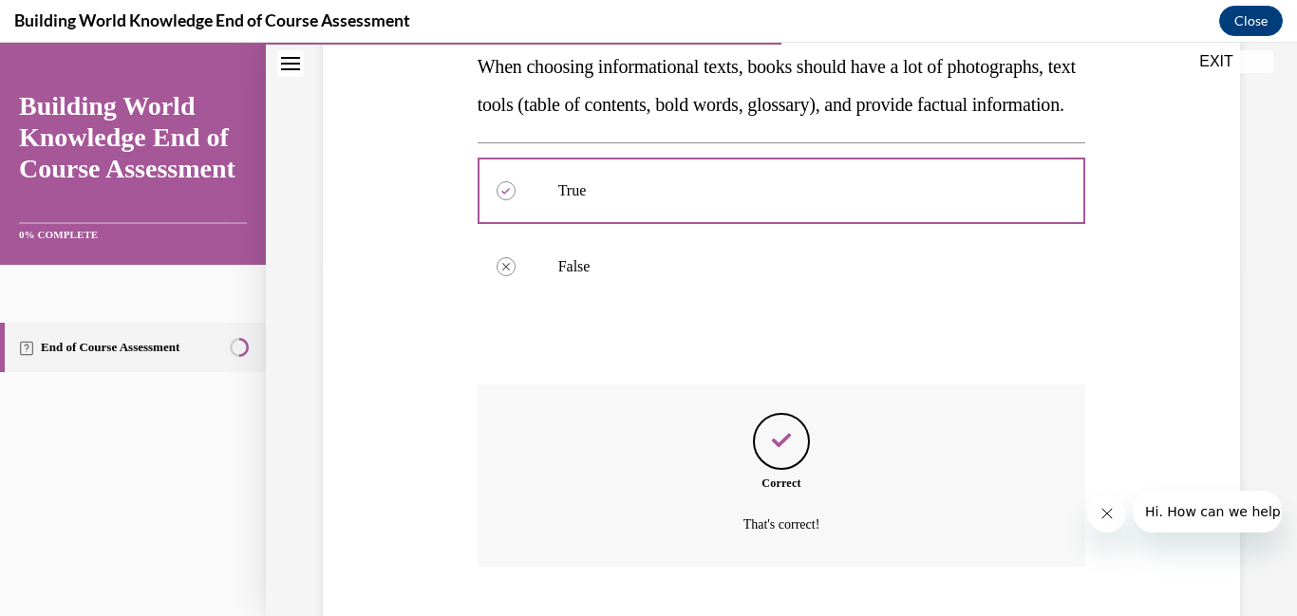
scroll to position [506, 0]
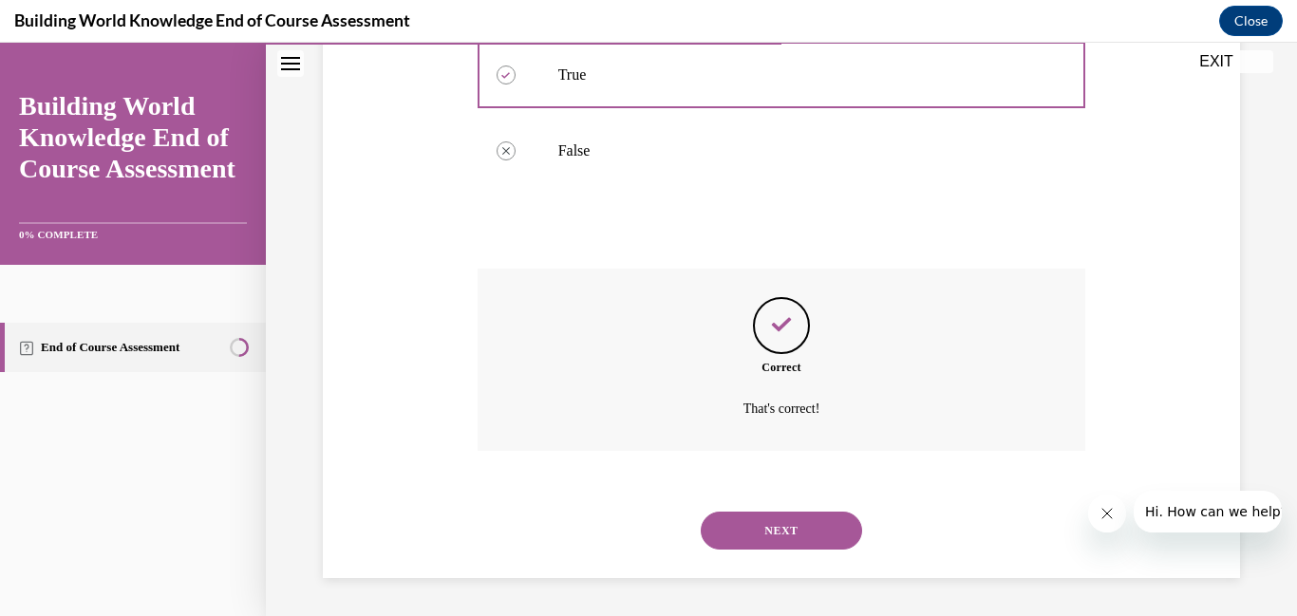
click at [759, 540] on button "NEXT" at bounding box center [781, 531] width 161 height 38
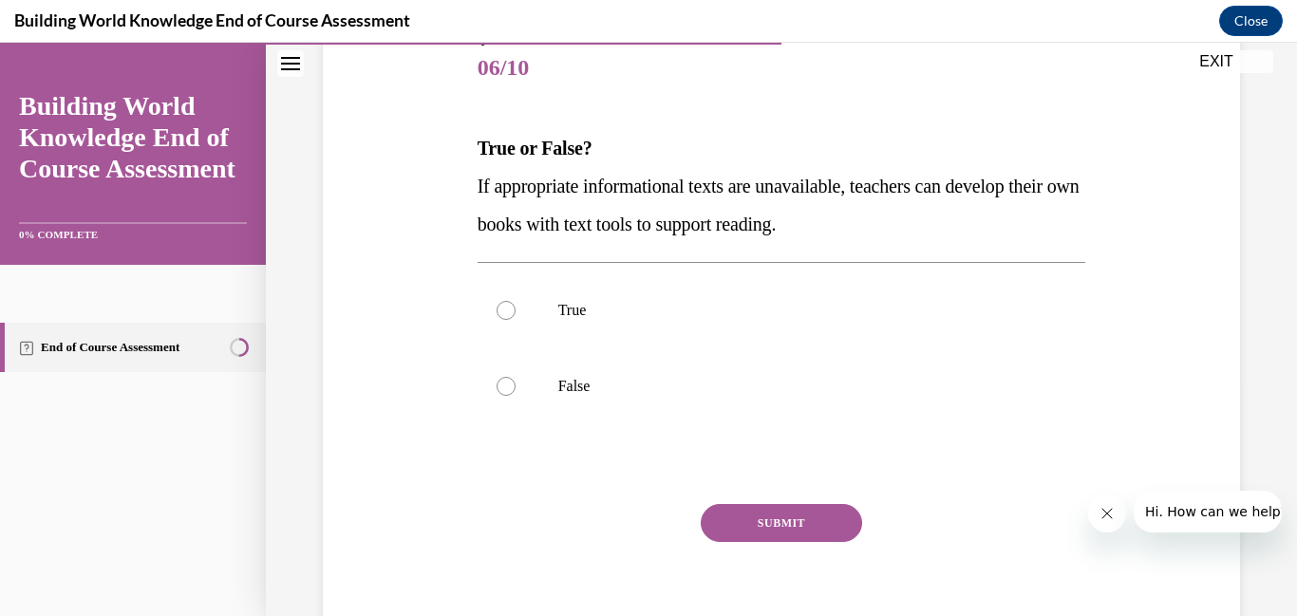
scroll to position [234, 0]
click at [618, 543] on div "SUBMIT" at bounding box center [782, 550] width 609 height 95
click at [497, 307] on div at bounding box center [506, 309] width 19 height 19
click at [497, 307] on input "True" at bounding box center [506, 309] width 19 height 19
radio input "true"
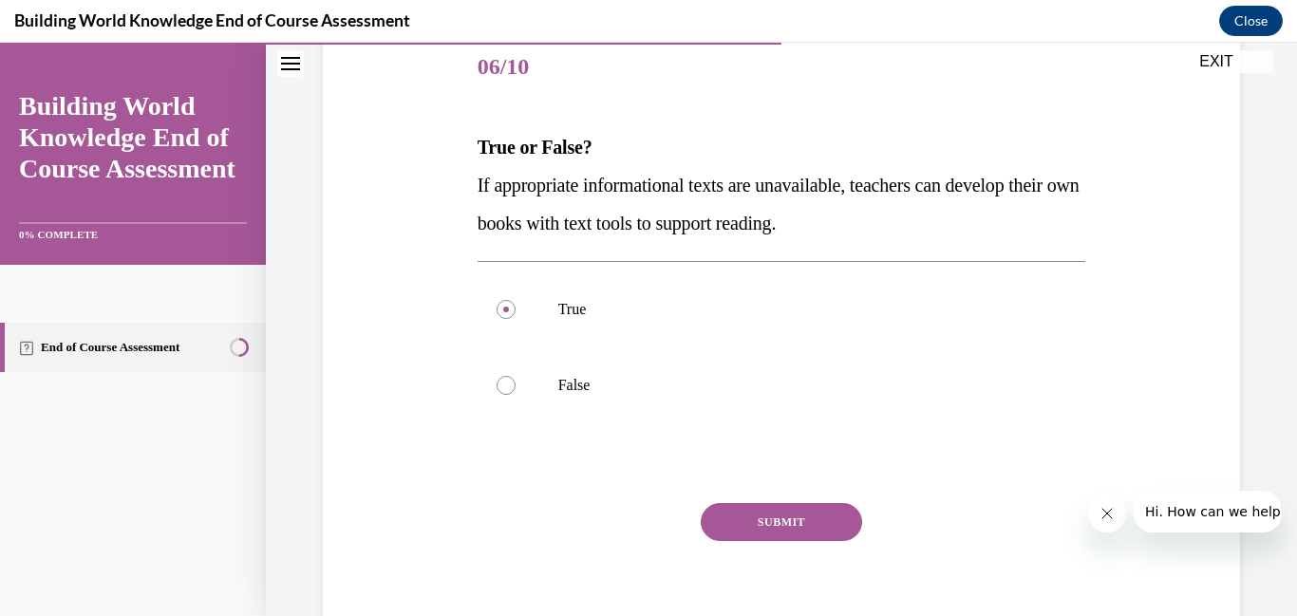
click at [731, 506] on button "SUBMIT" at bounding box center [781, 522] width 161 height 38
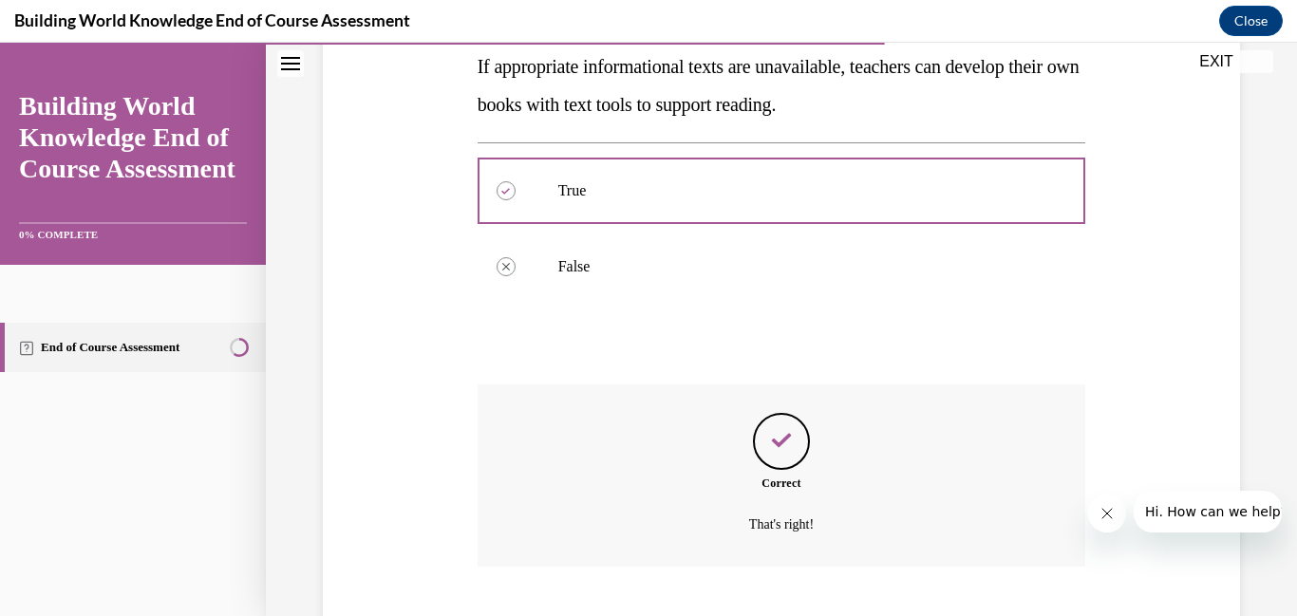
scroll to position [468, 0]
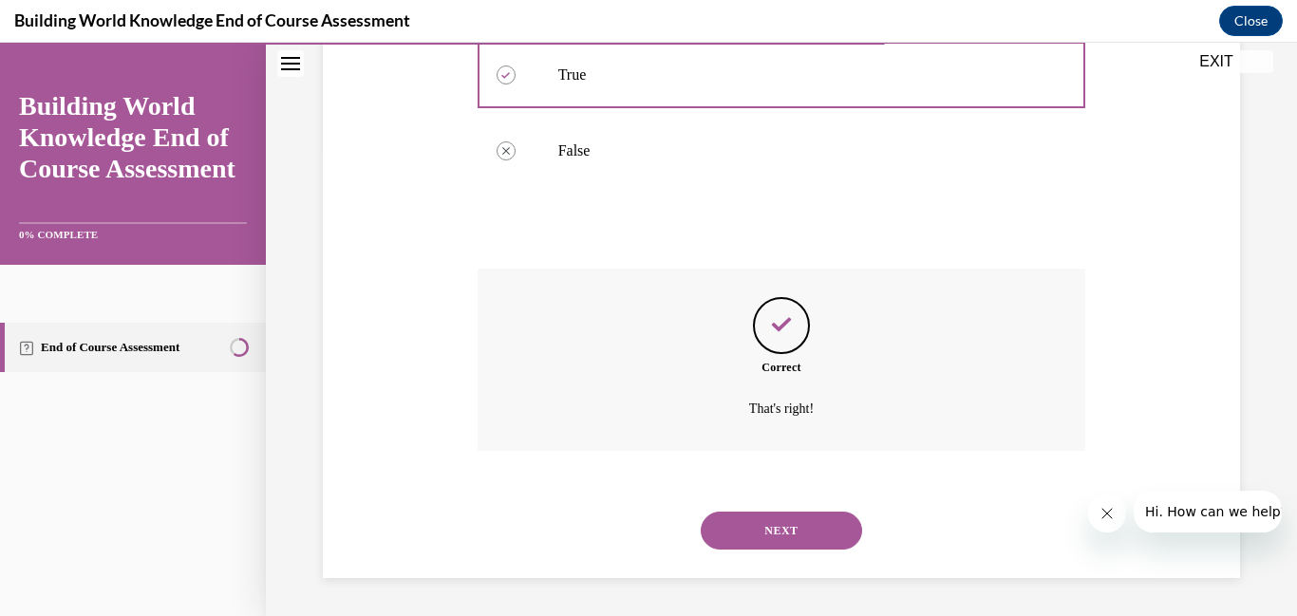
click at [749, 529] on button "NEXT" at bounding box center [781, 531] width 161 height 38
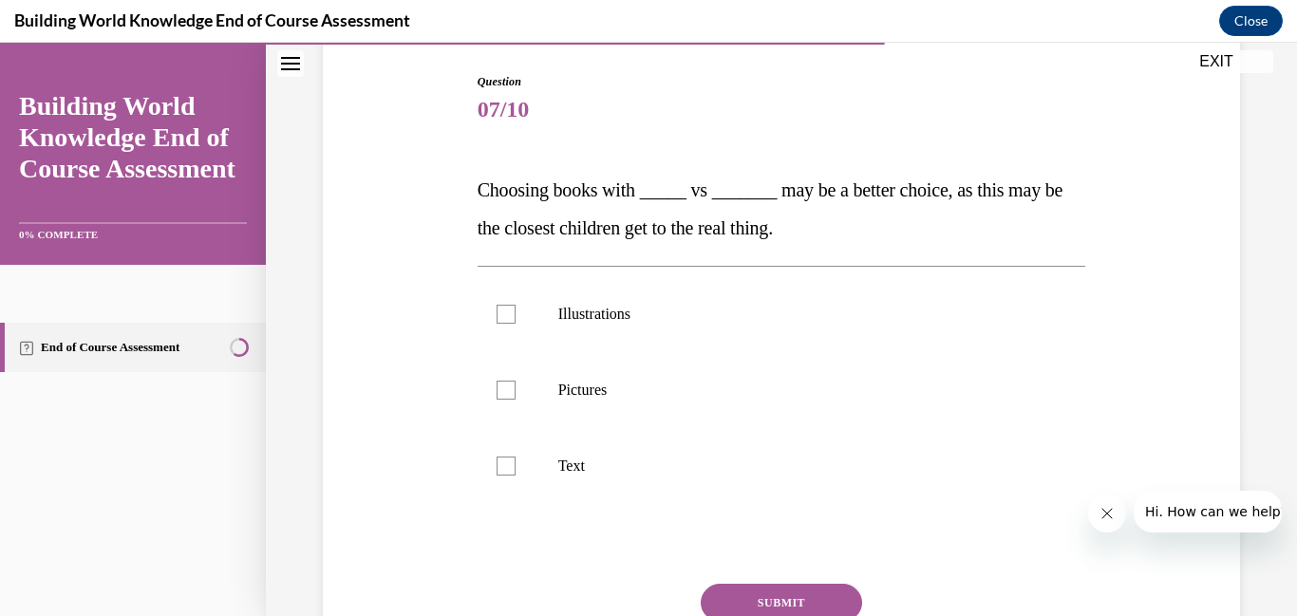
scroll to position [198, 0]
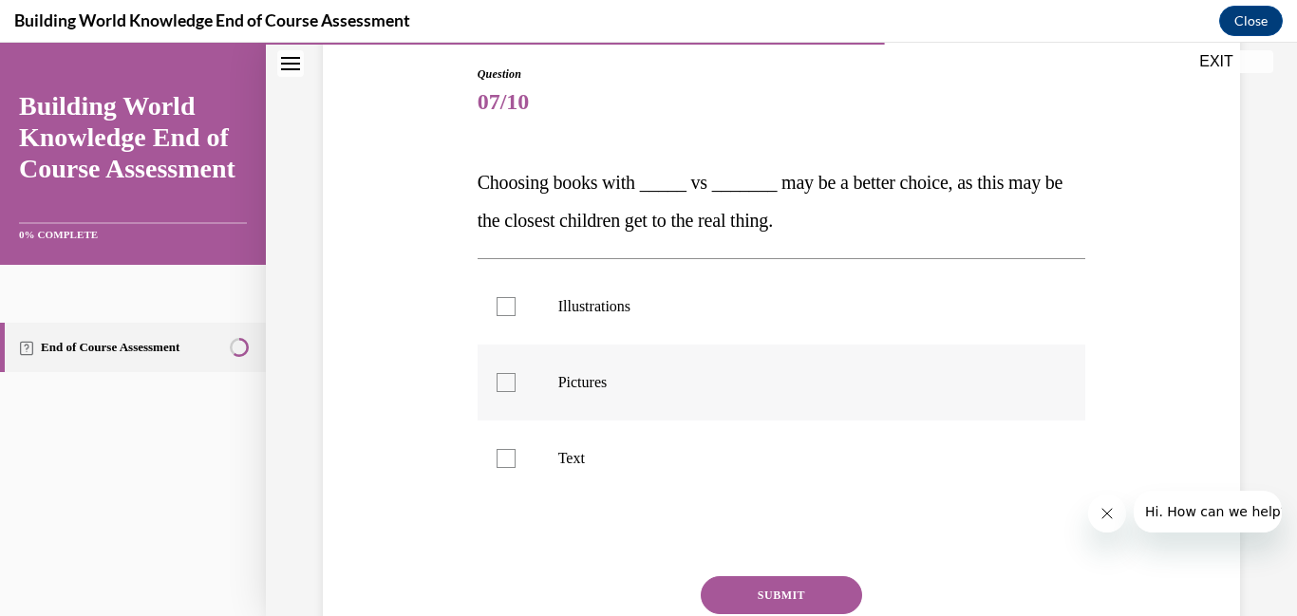
click at [508, 390] on div at bounding box center [506, 382] width 19 height 19
click at [508, 390] on input "Pictures" at bounding box center [506, 382] width 19 height 19
checkbox input "true"
click at [500, 310] on div at bounding box center [506, 306] width 19 height 19
click at [500, 310] on input "Illustrations" at bounding box center [506, 306] width 19 height 19
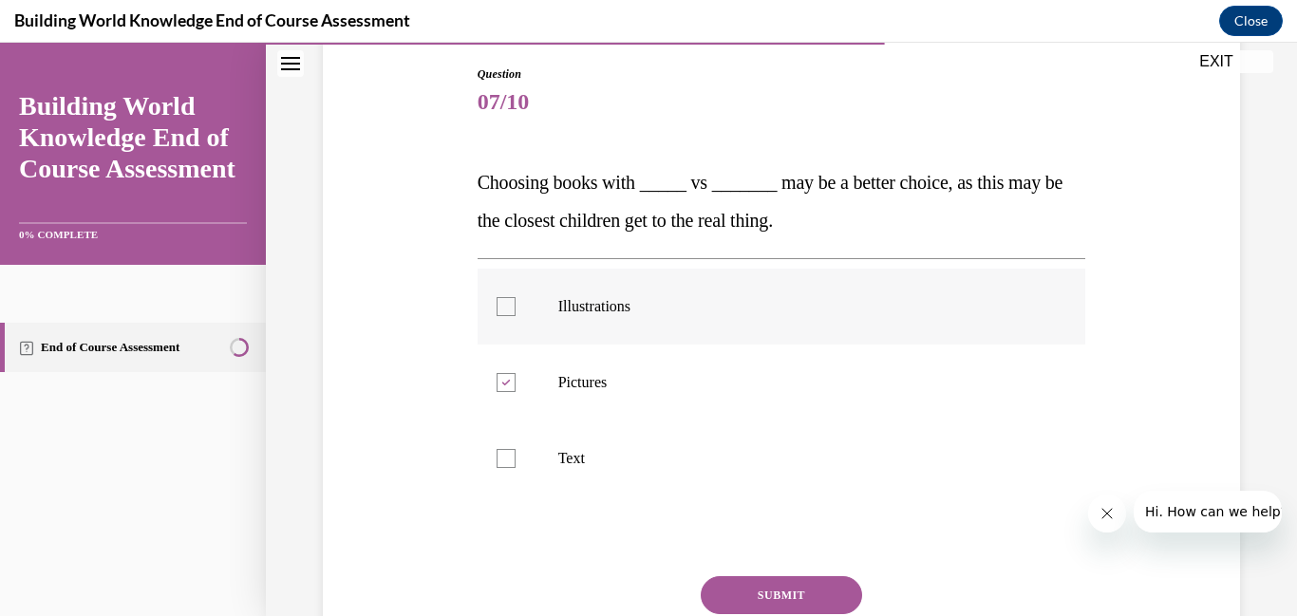
checkbox input "true"
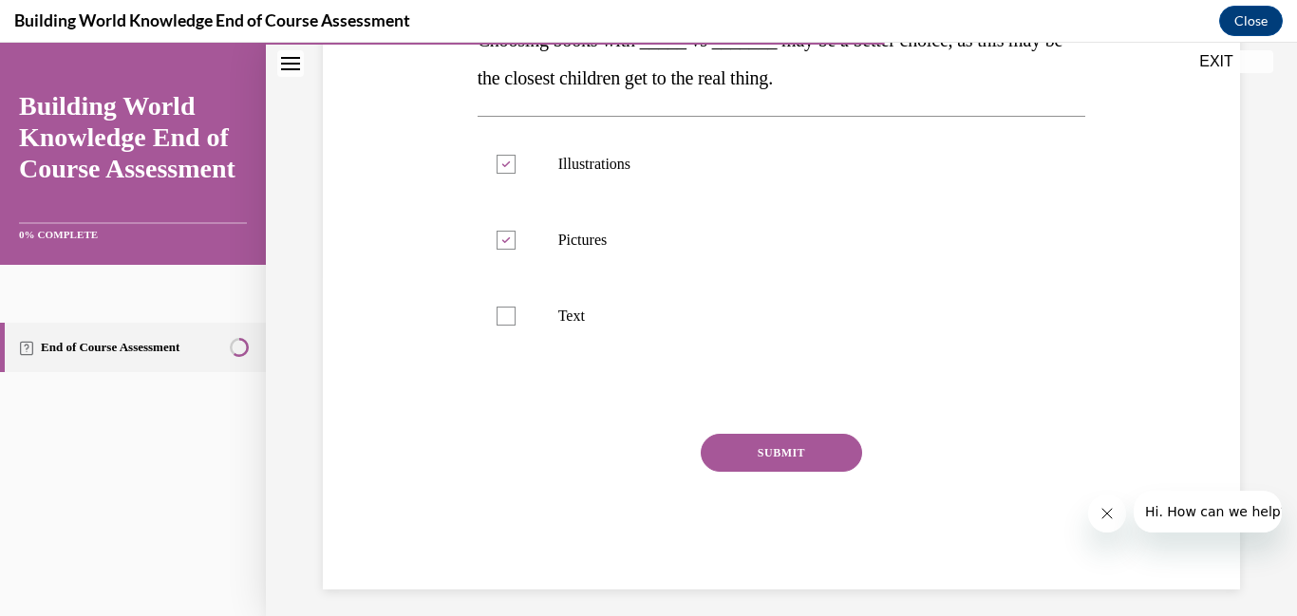
click at [778, 456] on button "SUBMIT" at bounding box center [781, 453] width 161 height 38
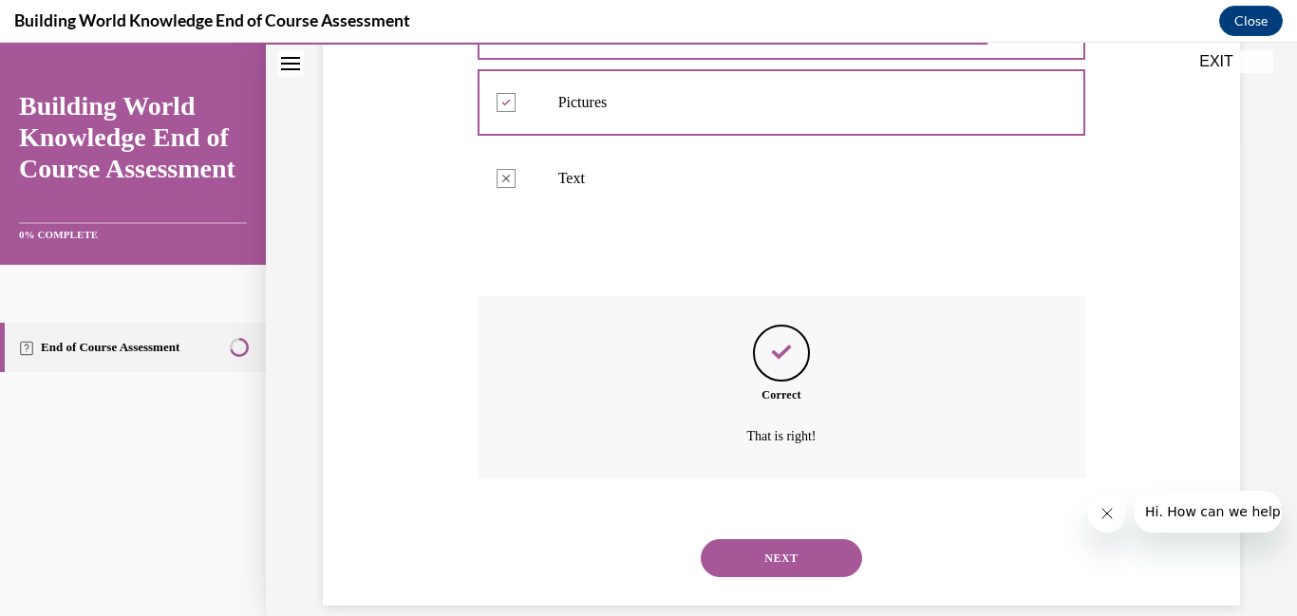
scroll to position [506, 0]
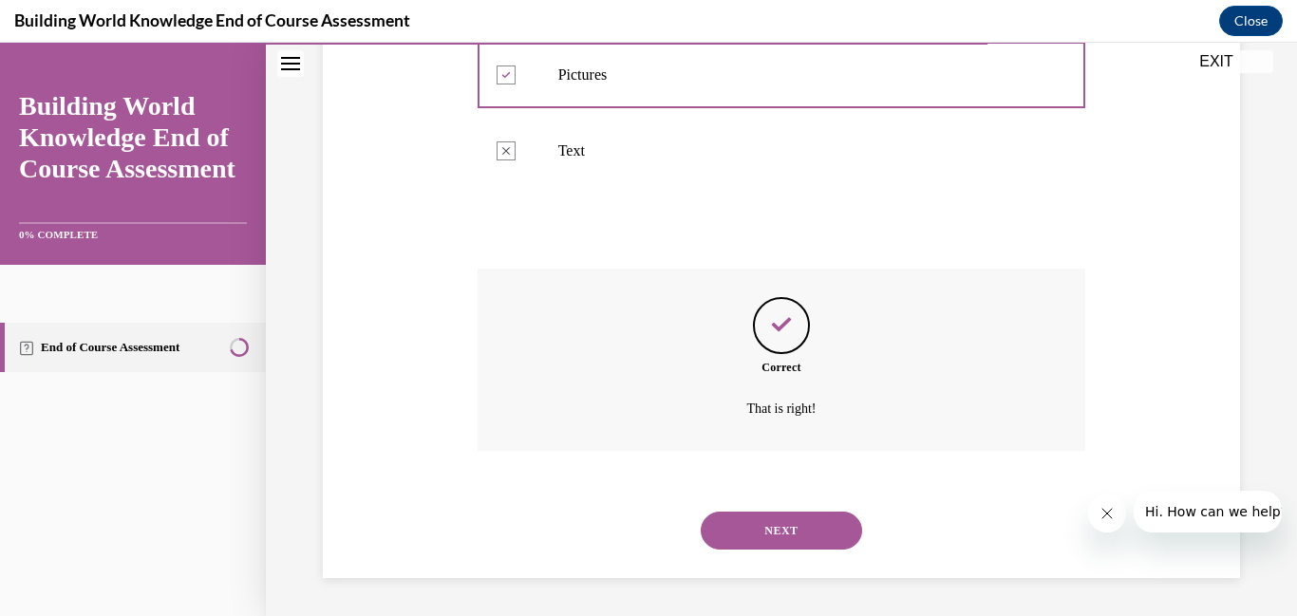
click at [779, 524] on button "NEXT" at bounding box center [781, 531] width 161 height 38
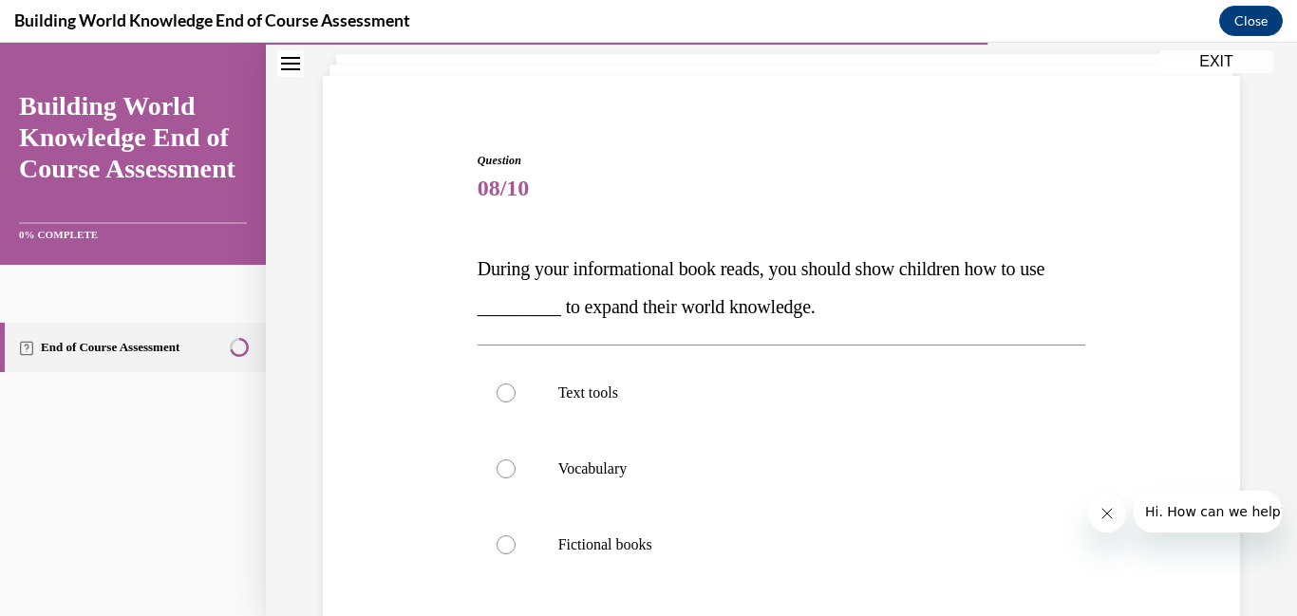
scroll to position [116, 0]
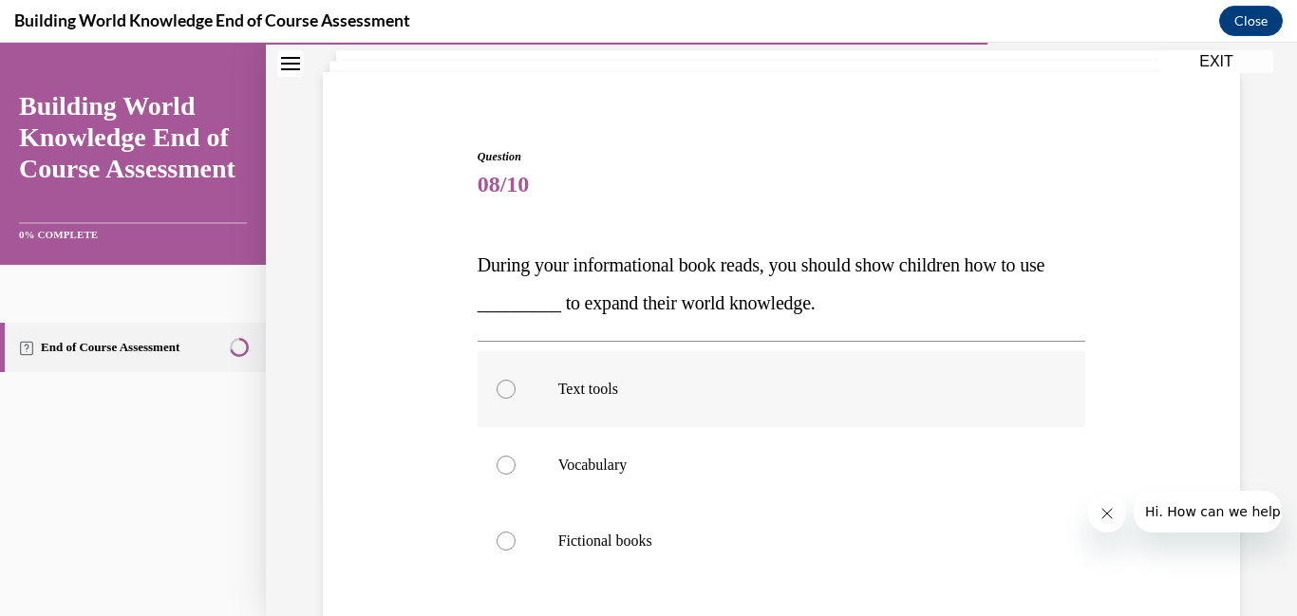
click at [504, 382] on div at bounding box center [506, 389] width 19 height 19
click at [504, 382] on input "Text tools" at bounding box center [506, 389] width 19 height 19
radio input "true"
click at [504, 382] on div at bounding box center [506, 389] width 19 height 19
click at [504, 382] on input "Text tools" at bounding box center [506, 389] width 19 height 19
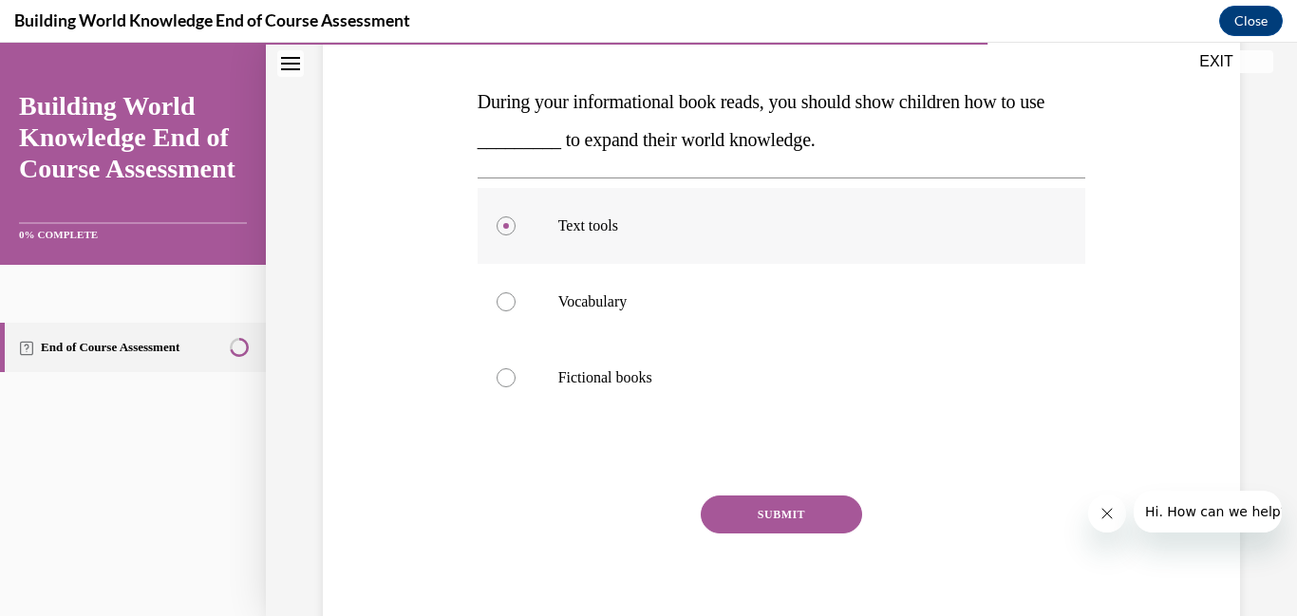
scroll to position [297, 0]
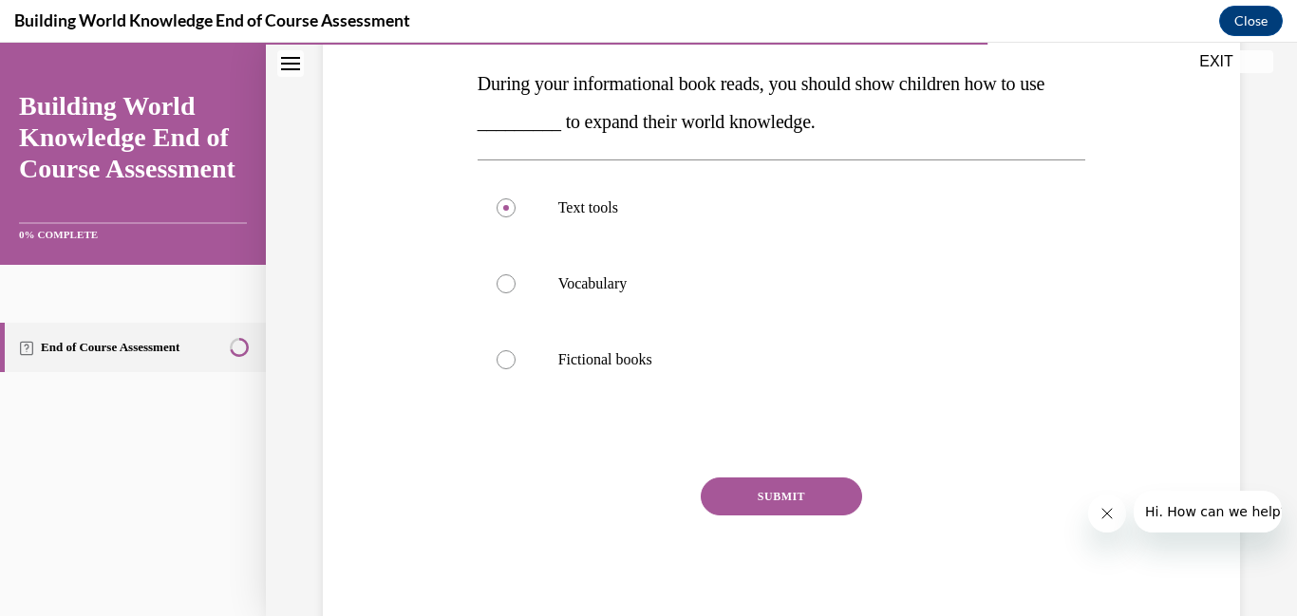
click at [738, 503] on button "SUBMIT" at bounding box center [781, 497] width 161 height 38
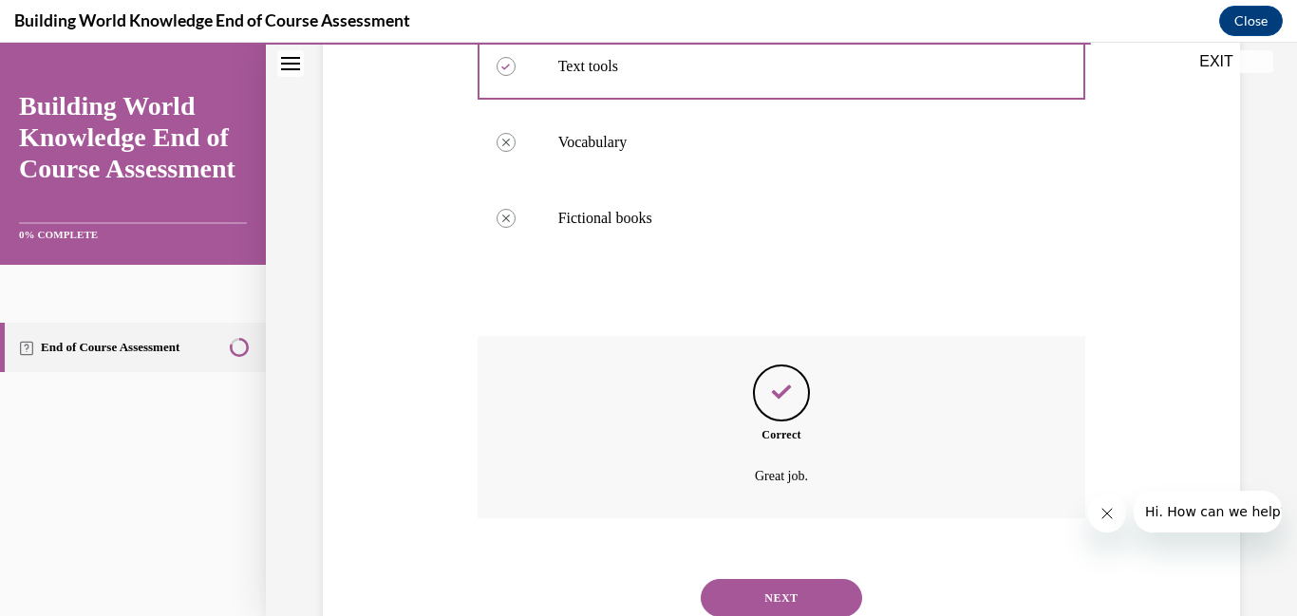
scroll to position [506, 0]
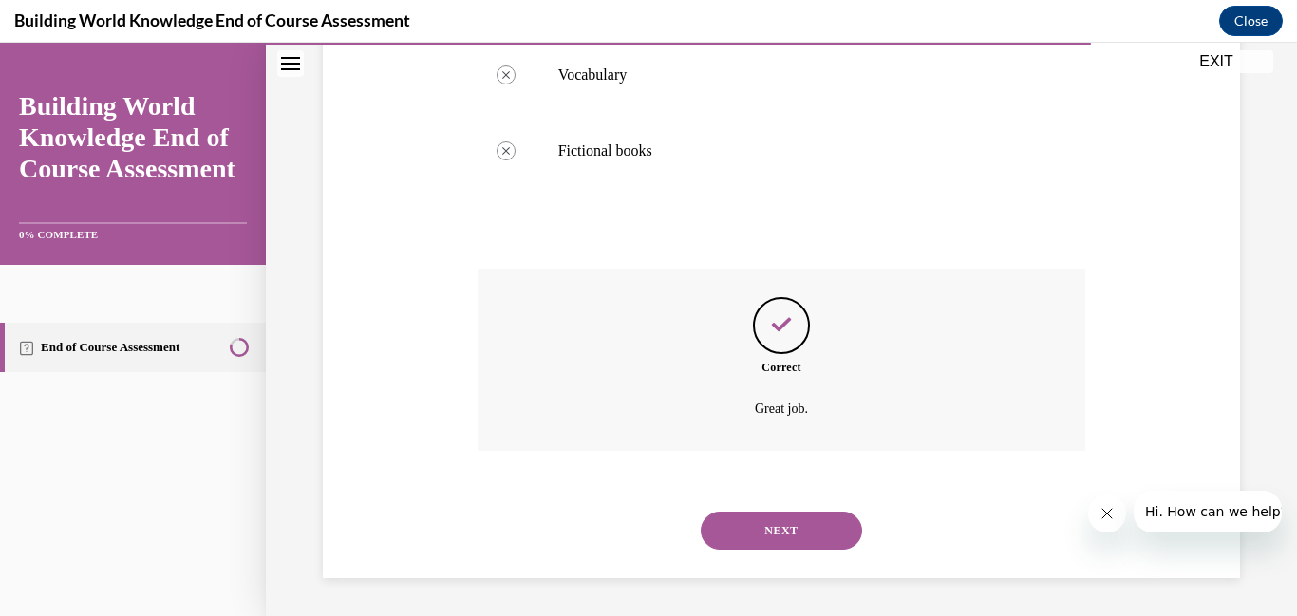
click at [740, 534] on button "NEXT" at bounding box center [781, 531] width 161 height 38
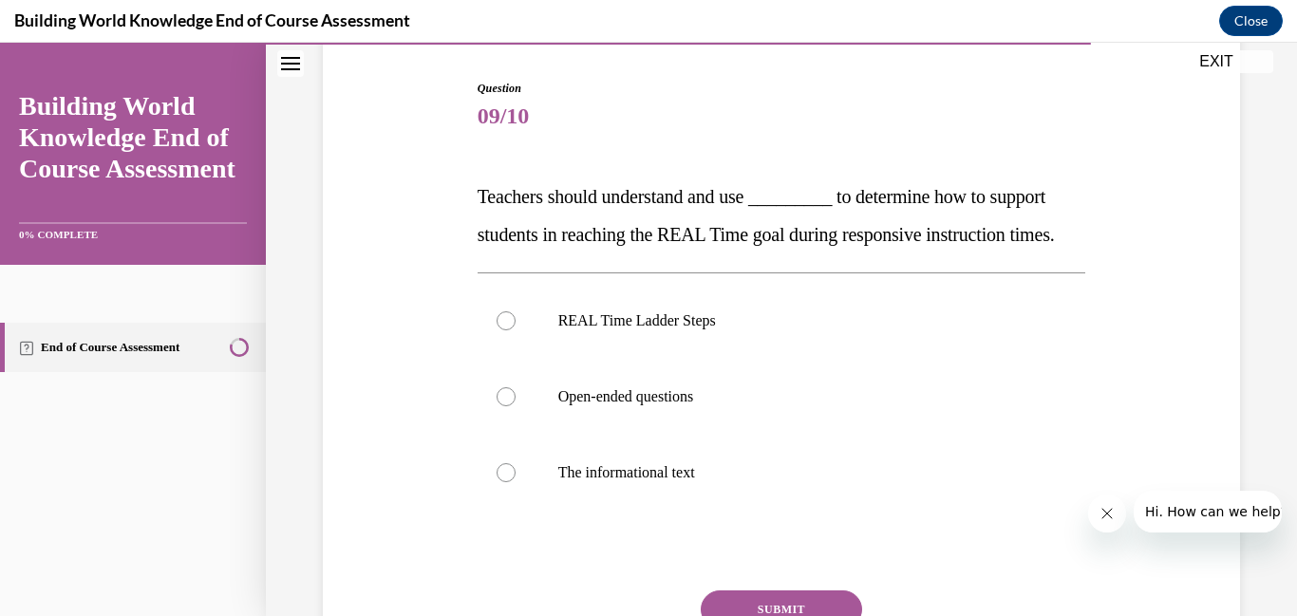
scroll to position [199, 0]
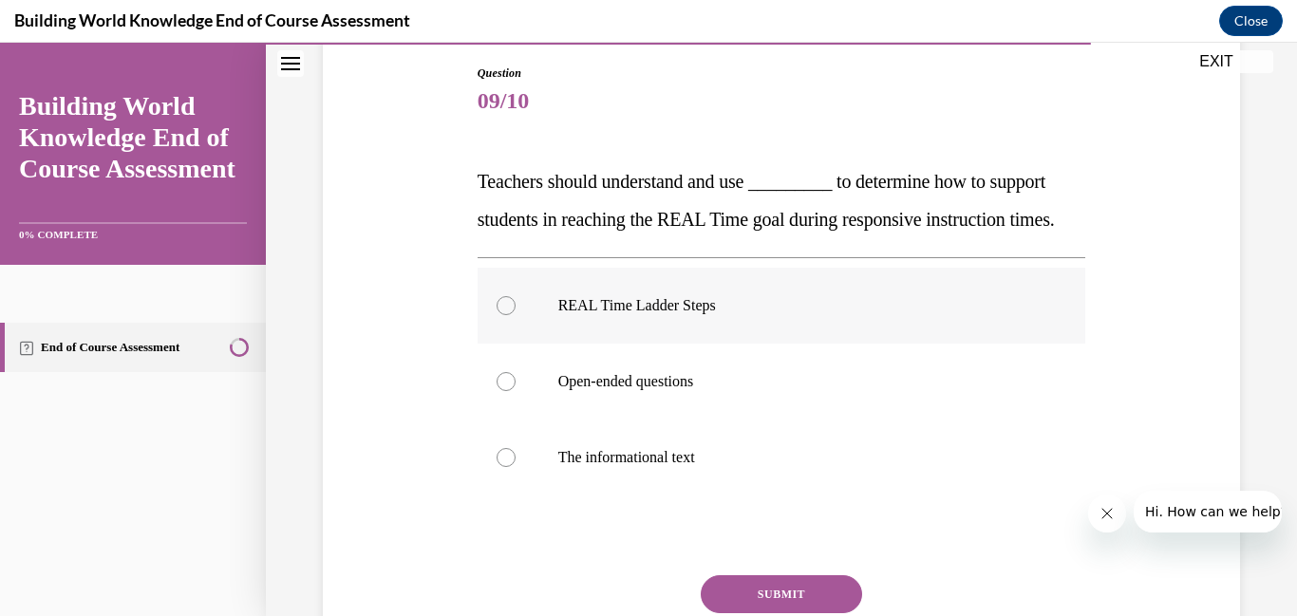
click at [508, 315] on div at bounding box center [506, 305] width 19 height 19
click at [508, 315] on input "REAL Time Ladder Steps" at bounding box center [506, 305] width 19 height 19
radio input "true"
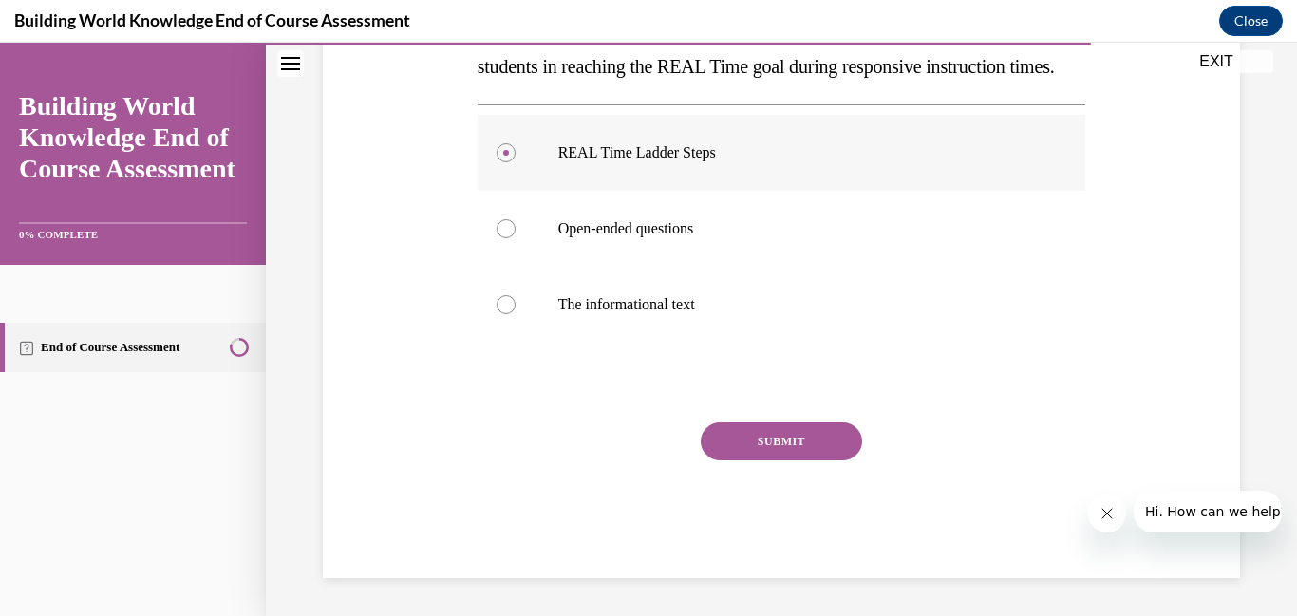
scroll to position [390, 0]
click at [762, 438] on button "SUBMIT" at bounding box center [781, 441] width 161 height 38
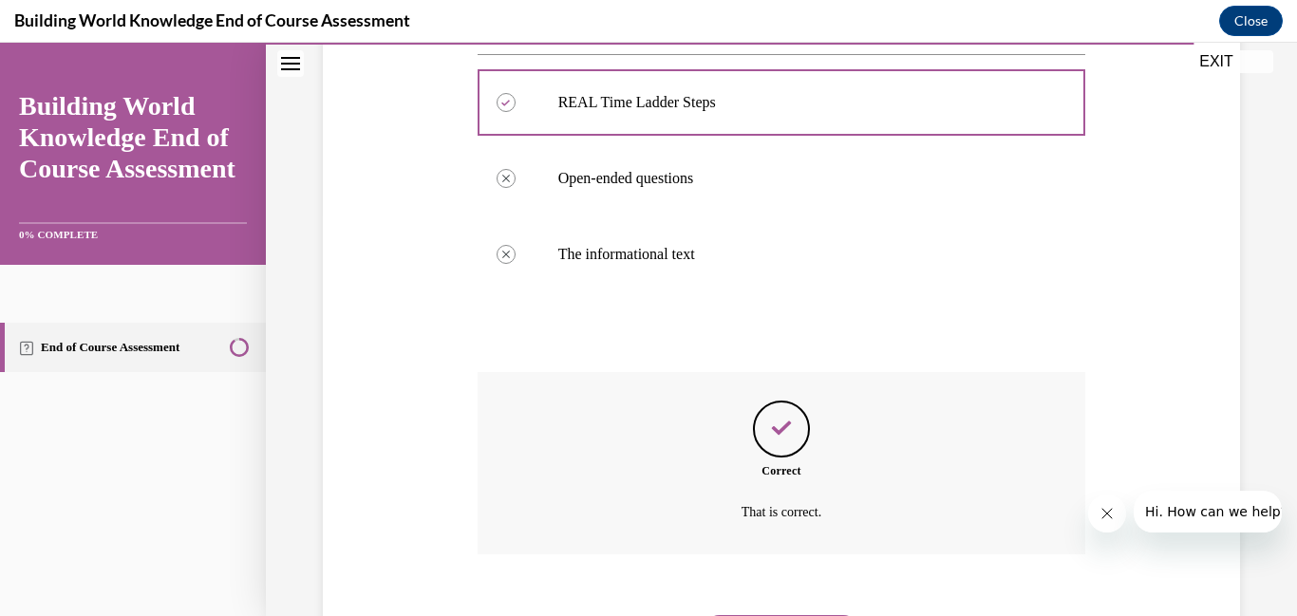
scroll to position [544, 0]
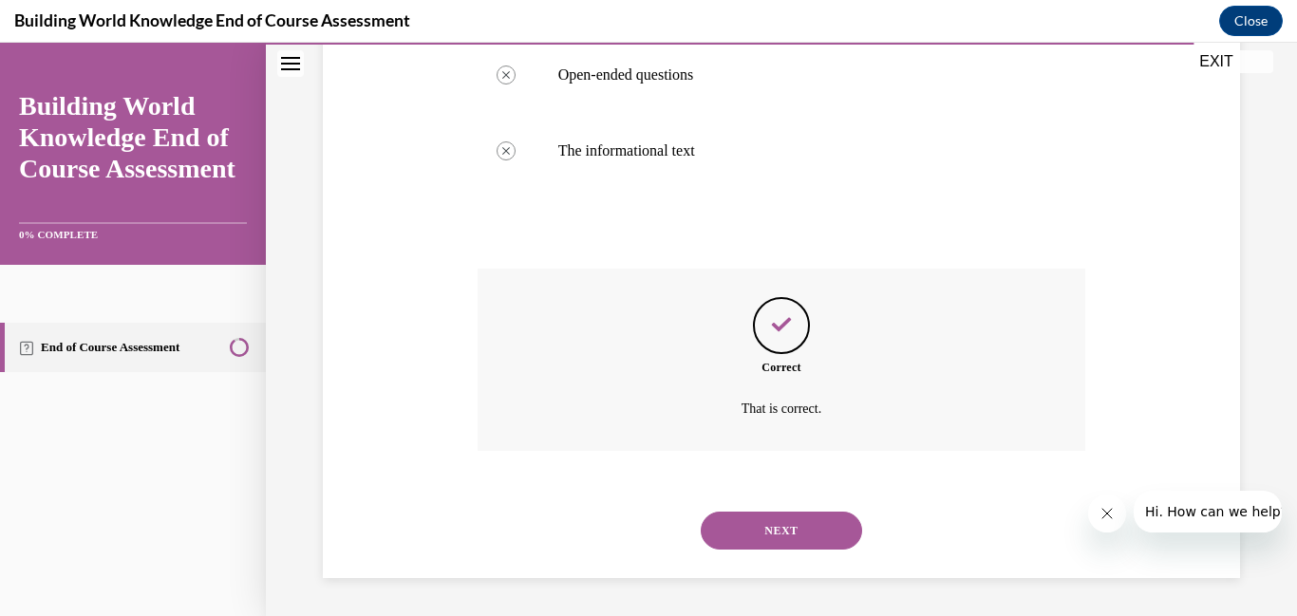
click at [775, 532] on button "NEXT" at bounding box center [781, 531] width 161 height 38
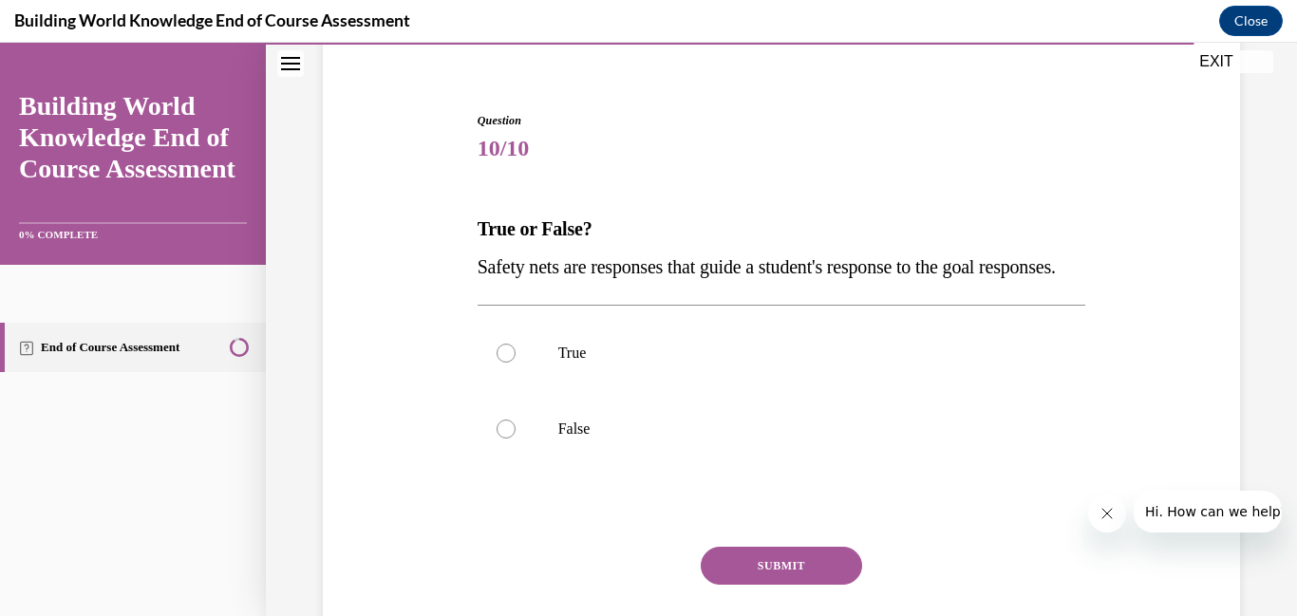
scroll to position [175, 0]
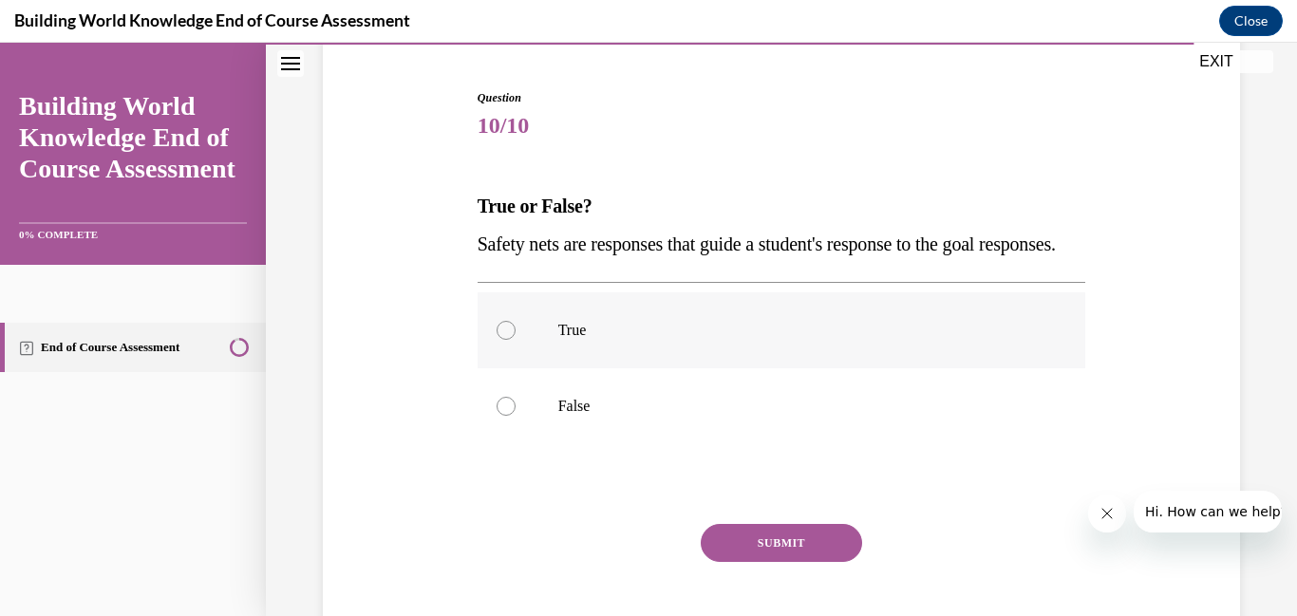
click at [503, 340] on div at bounding box center [506, 330] width 19 height 19
click at [503, 340] on input "True" at bounding box center [506, 330] width 19 height 19
radio input "true"
click at [748, 562] on button "SUBMIT" at bounding box center [781, 543] width 161 height 38
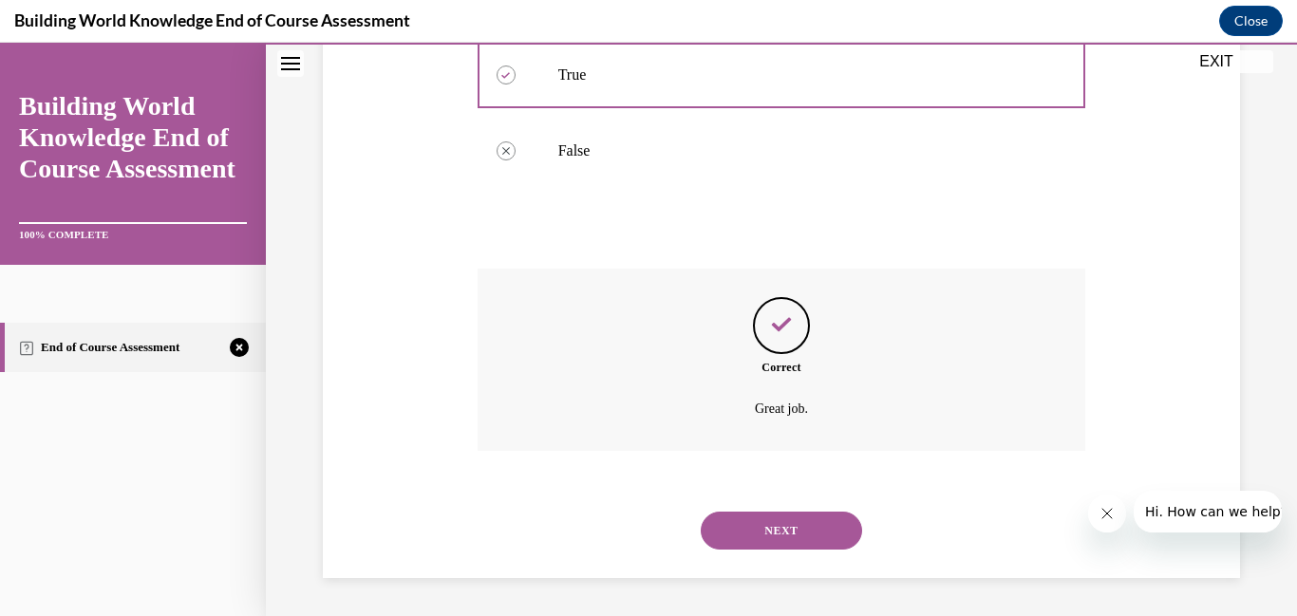
scroll to position [468, 0]
click at [778, 523] on button "NEXT" at bounding box center [781, 531] width 161 height 38
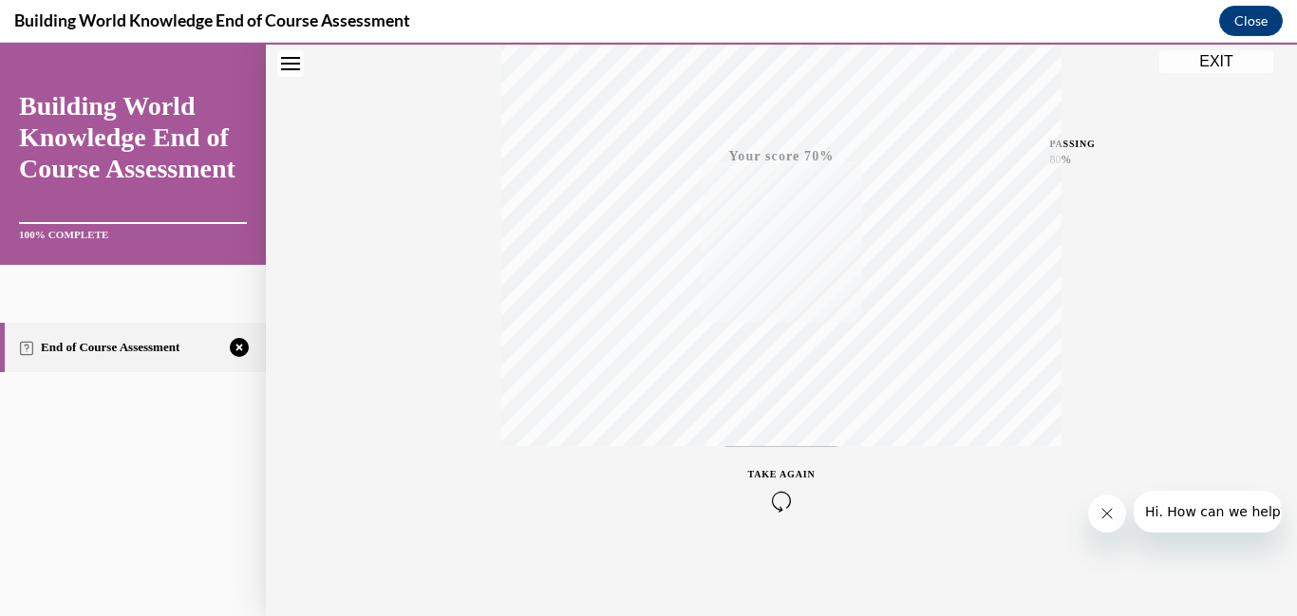
scroll to position [400, 0]
click at [778, 499] on icon "button" at bounding box center [781, 500] width 67 height 21
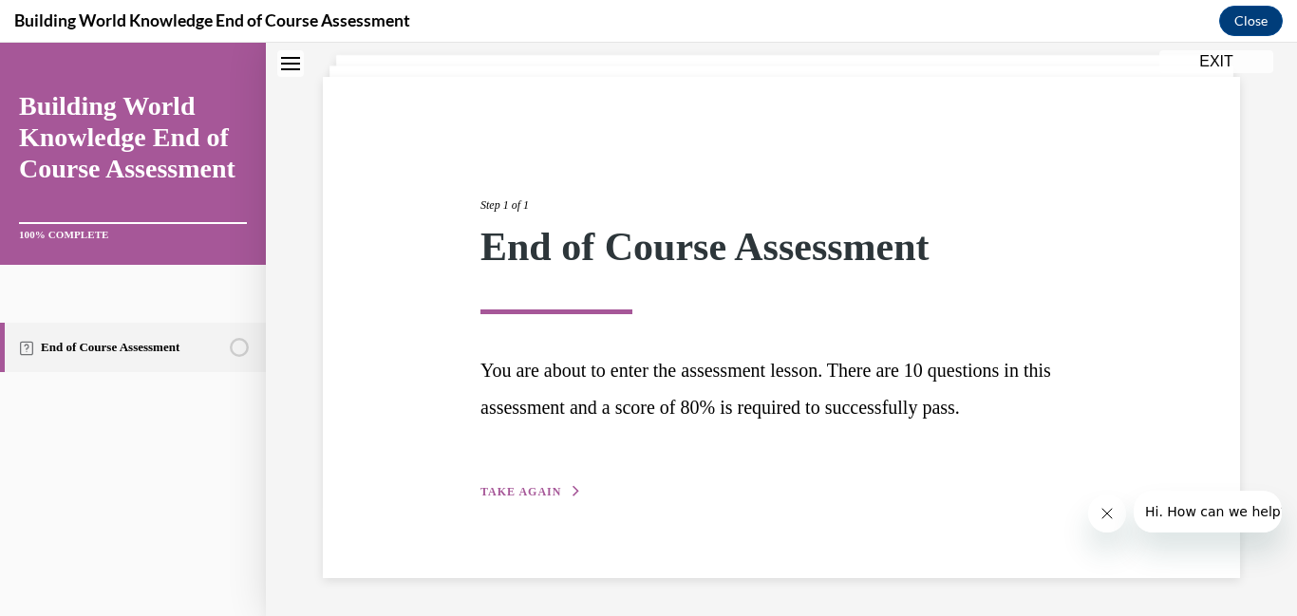
scroll to position [111, 0]
click at [488, 483] on button "TAKE AGAIN" at bounding box center [531, 491] width 102 height 17
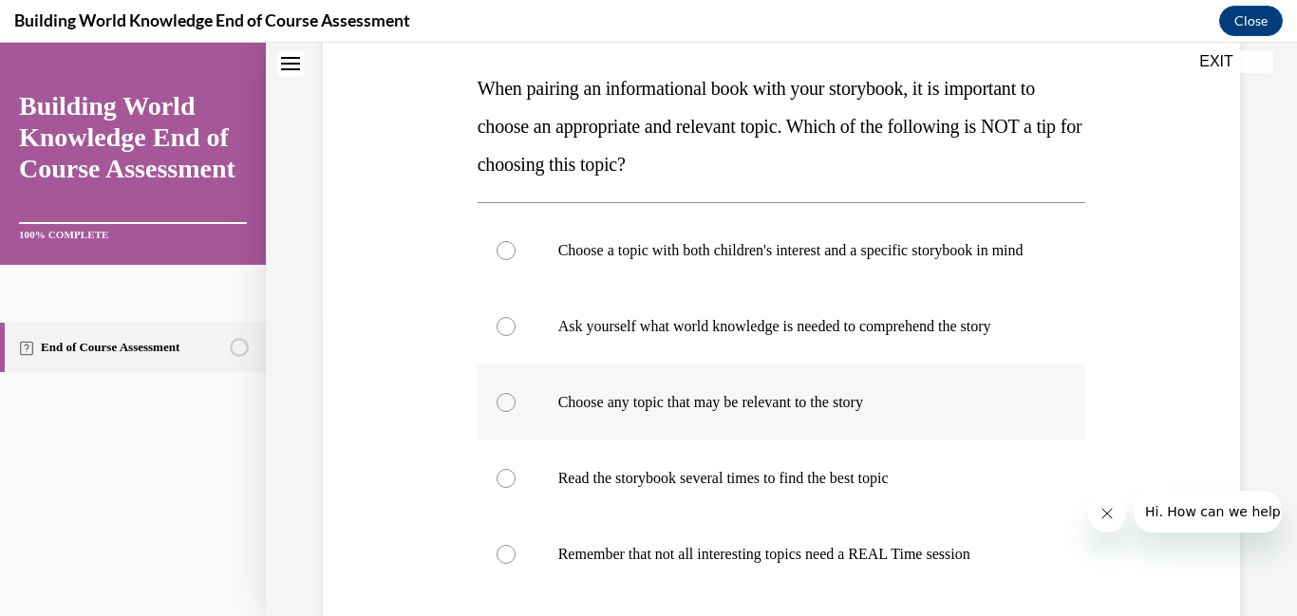
scroll to position [290, 0]
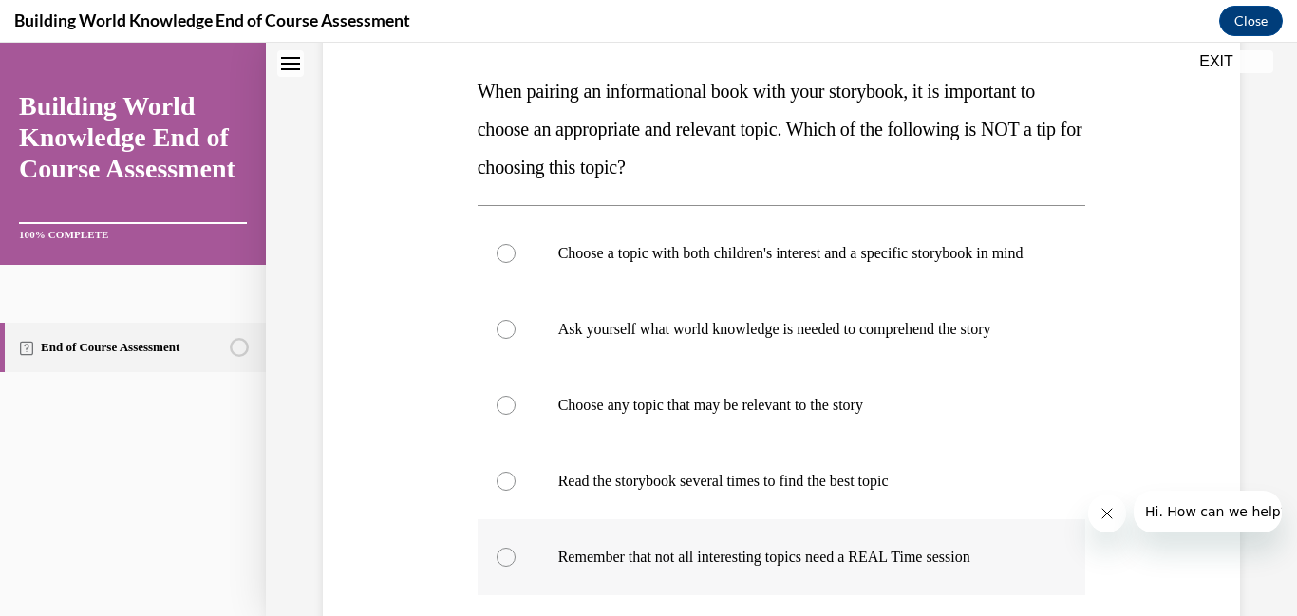
click at [502, 567] on div at bounding box center [506, 557] width 19 height 19
click at [502, 567] on input "Remember that not all interesting topics need a REAL Time session" at bounding box center [506, 557] width 19 height 19
radio input "true"
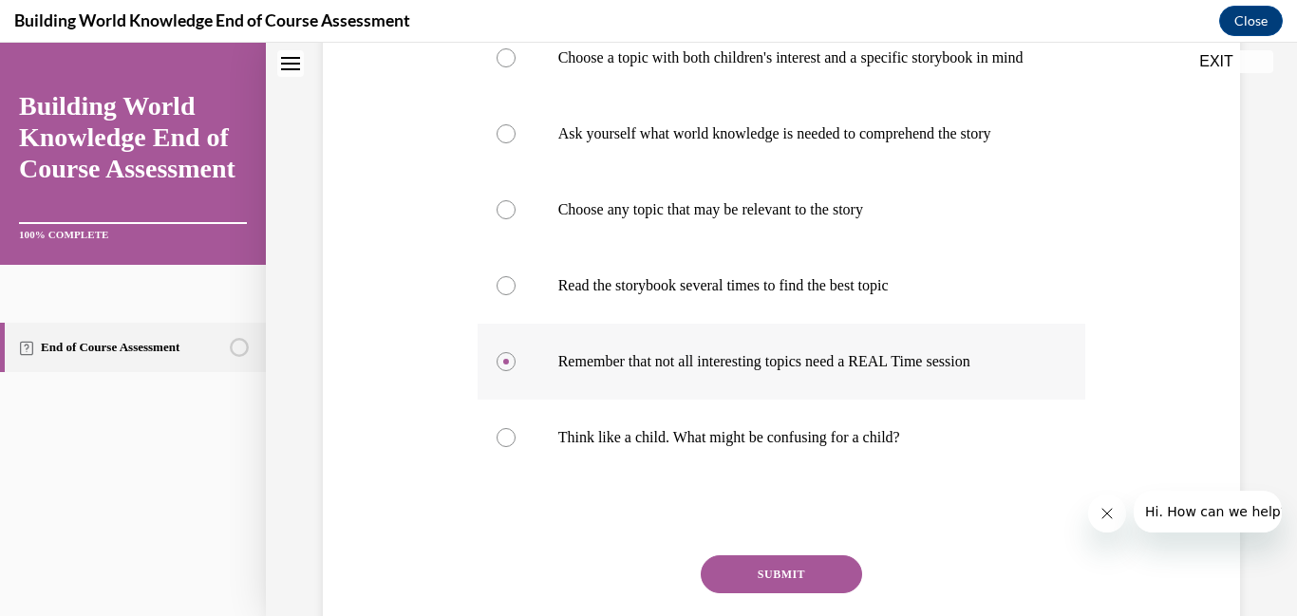
scroll to position [485, 0]
click at [774, 591] on button "SUBMIT" at bounding box center [781, 574] width 161 height 38
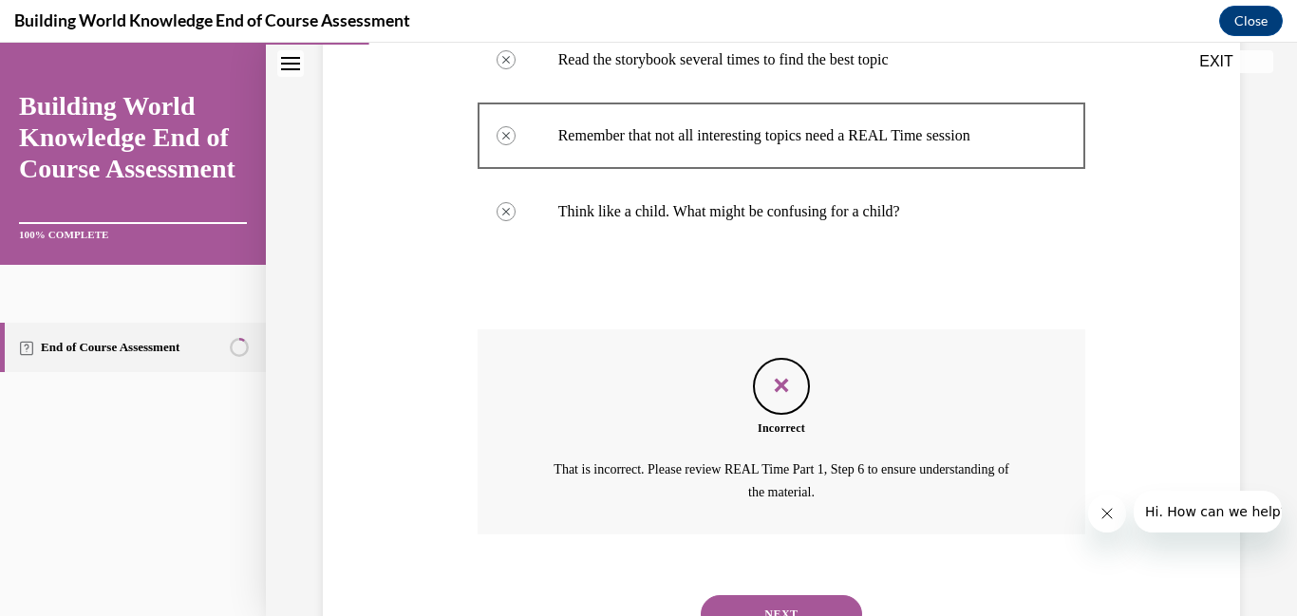
scroll to position [749, 0]
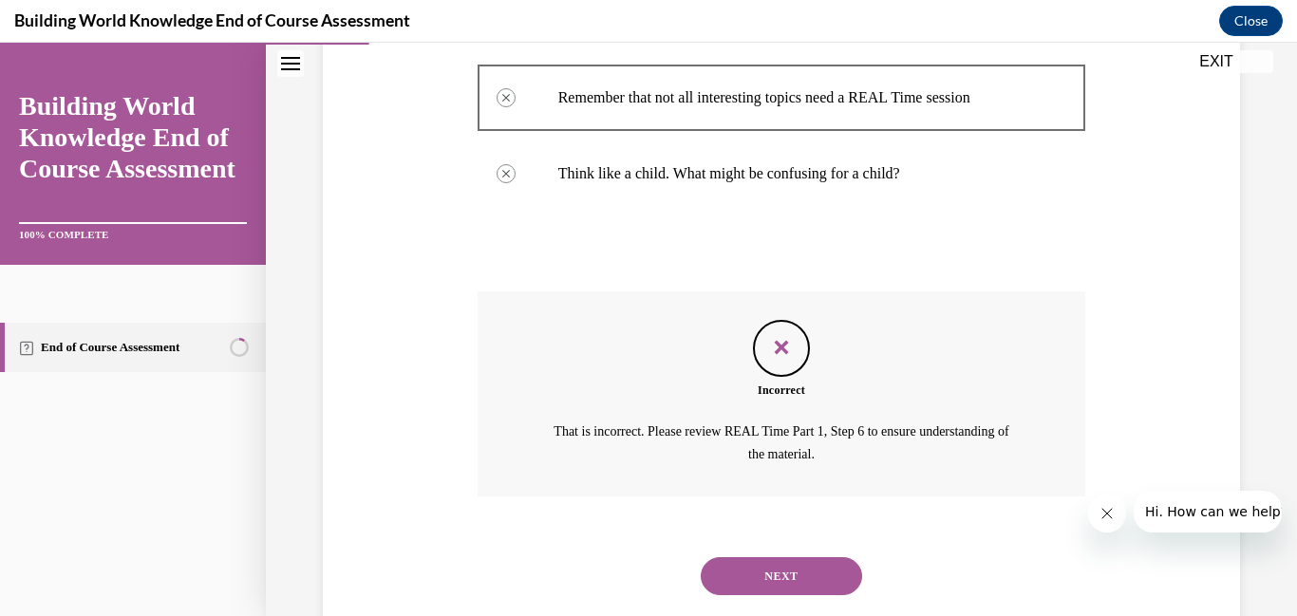
click at [778, 595] on button "NEXT" at bounding box center [781, 576] width 161 height 38
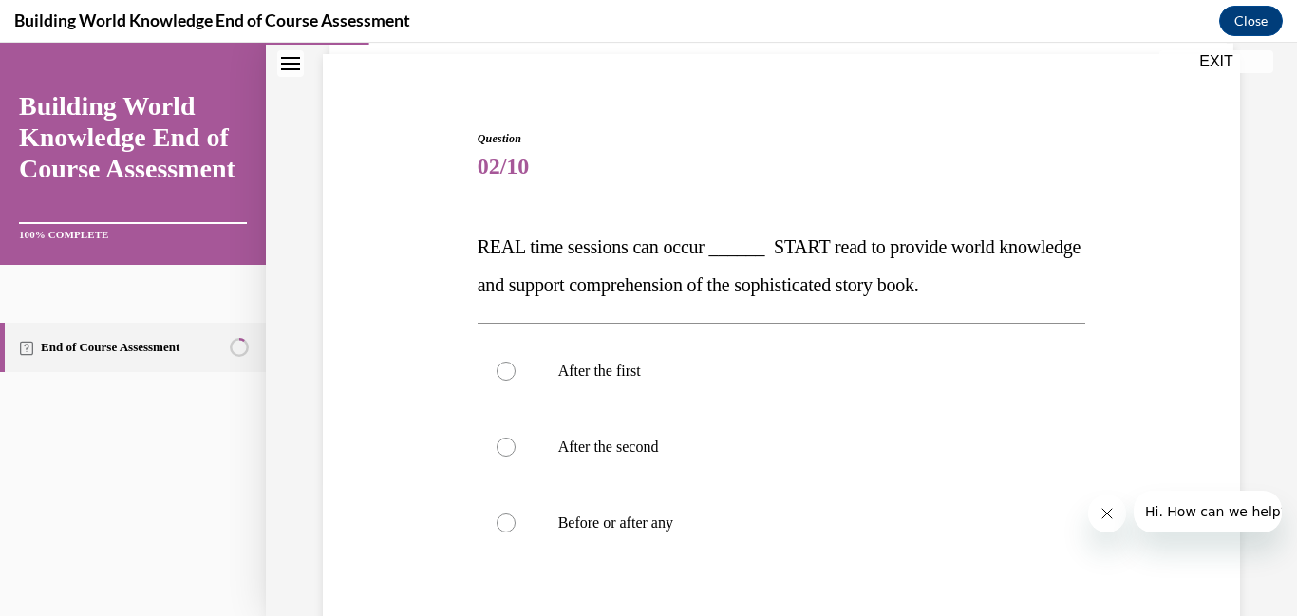
scroll to position [138, 0]
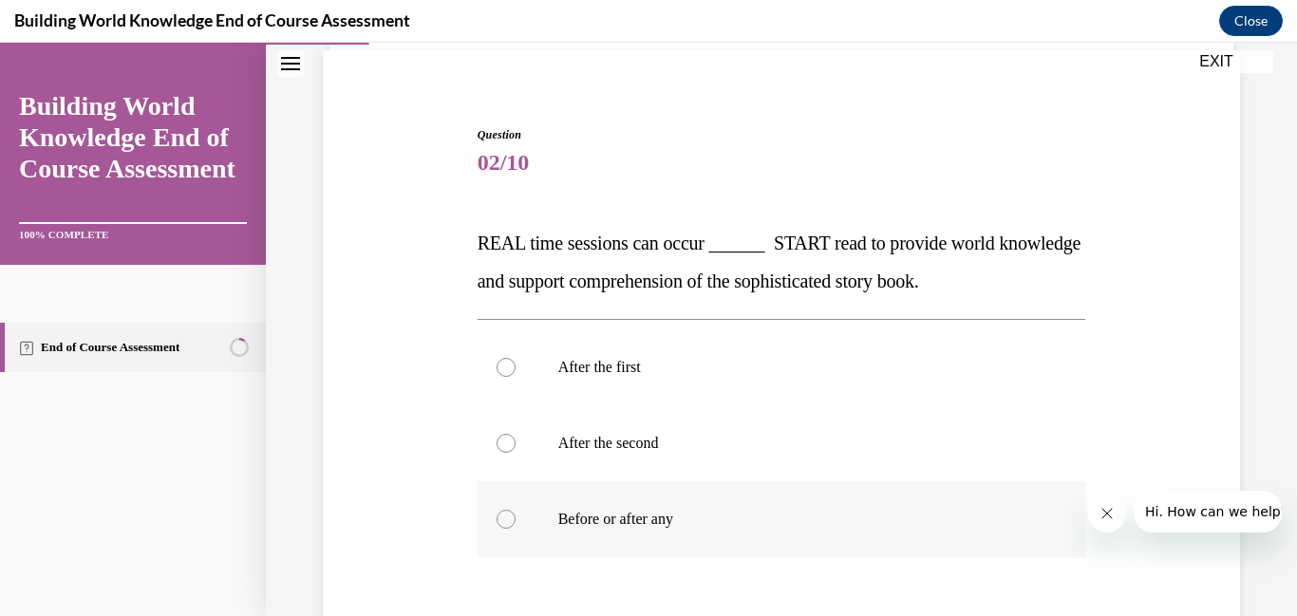
click at [500, 516] on div at bounding box center [506, 519] width 19 height 19
click at [500, 516] on input "Before or after any" at bounding box center [506, 519] width 19 height 19
radio input "true"
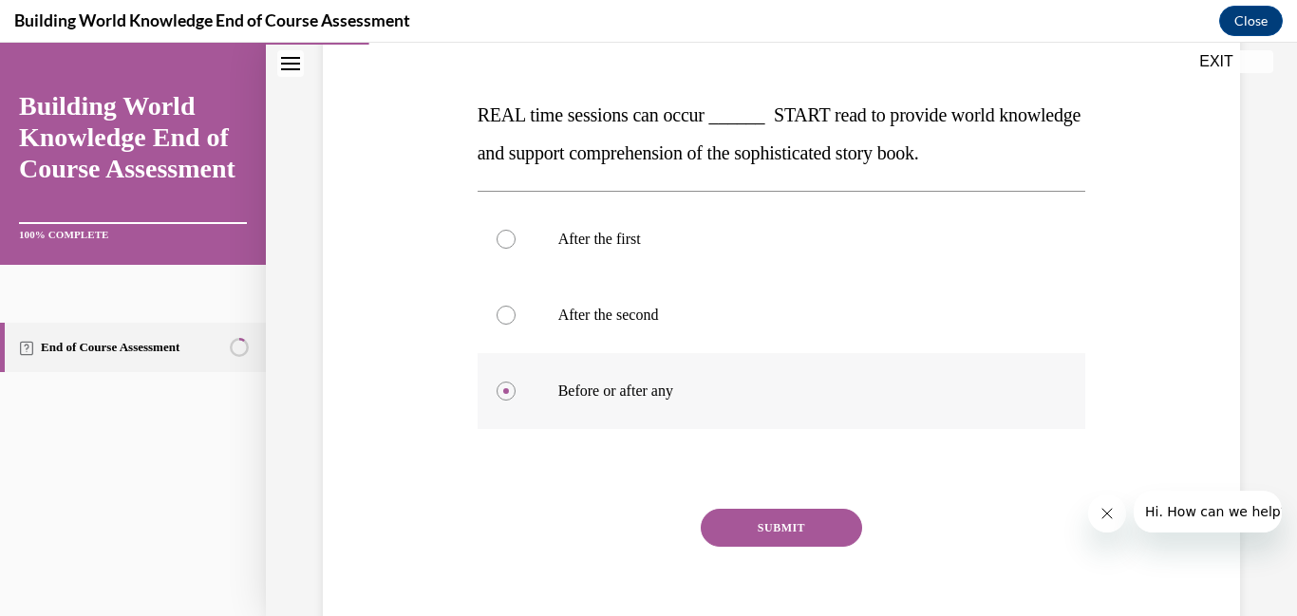
scroll to position [309, 0]
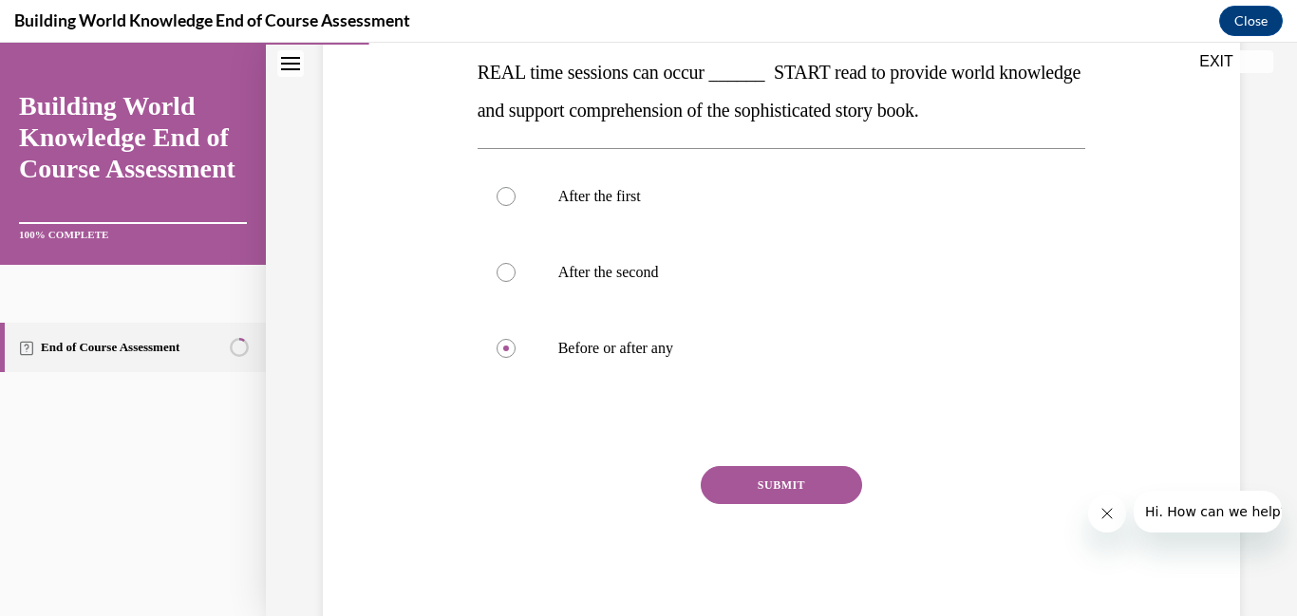
click at [755, 488] on button "SUBMIT" at bounding box center [781, 485] width 161 height 38
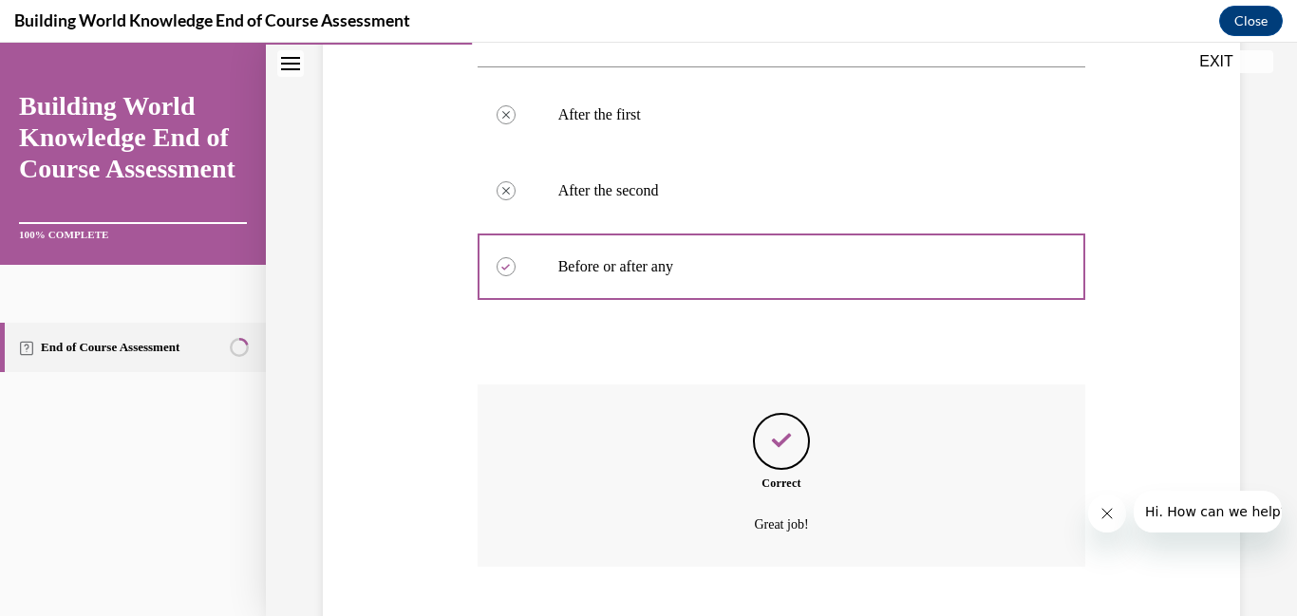
scroll to position [506, 0]
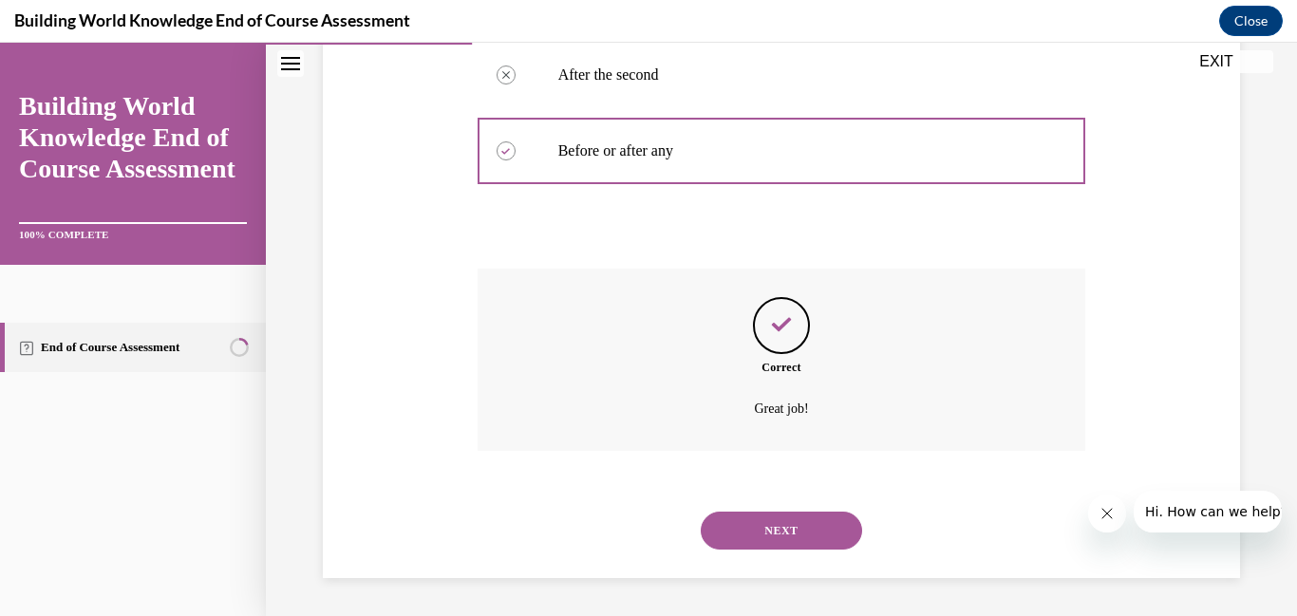
click at [769, 527] on button "NEXT" at bounding box center [781, 531] width 161 height 38
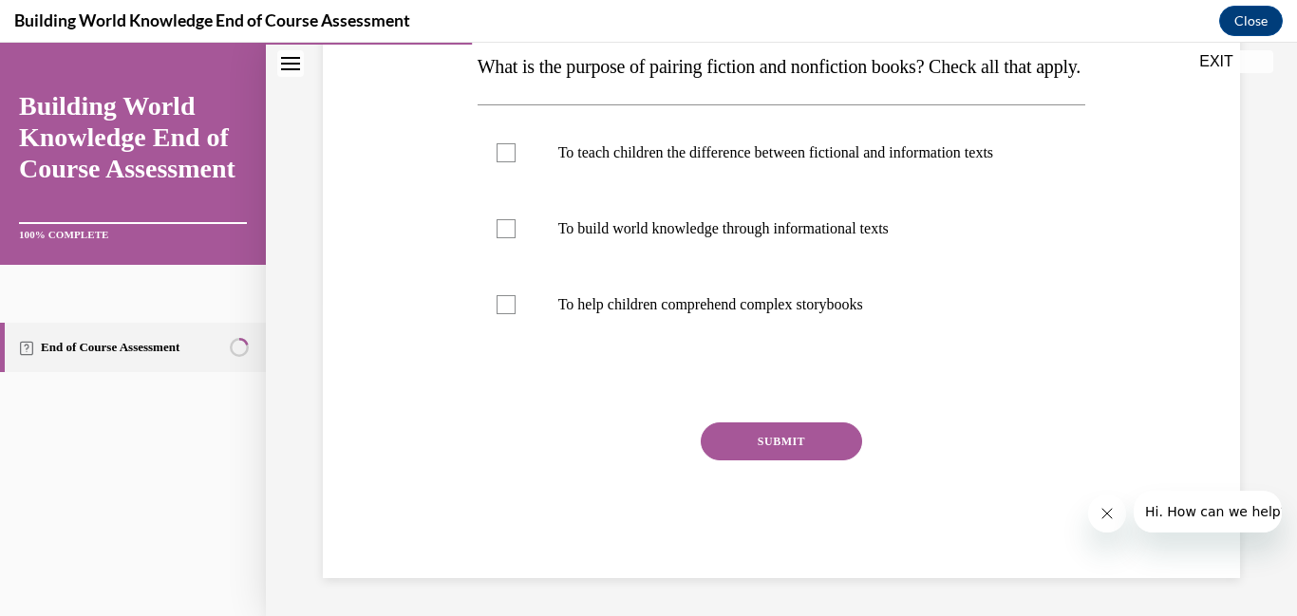
scroll to position [0, 0]
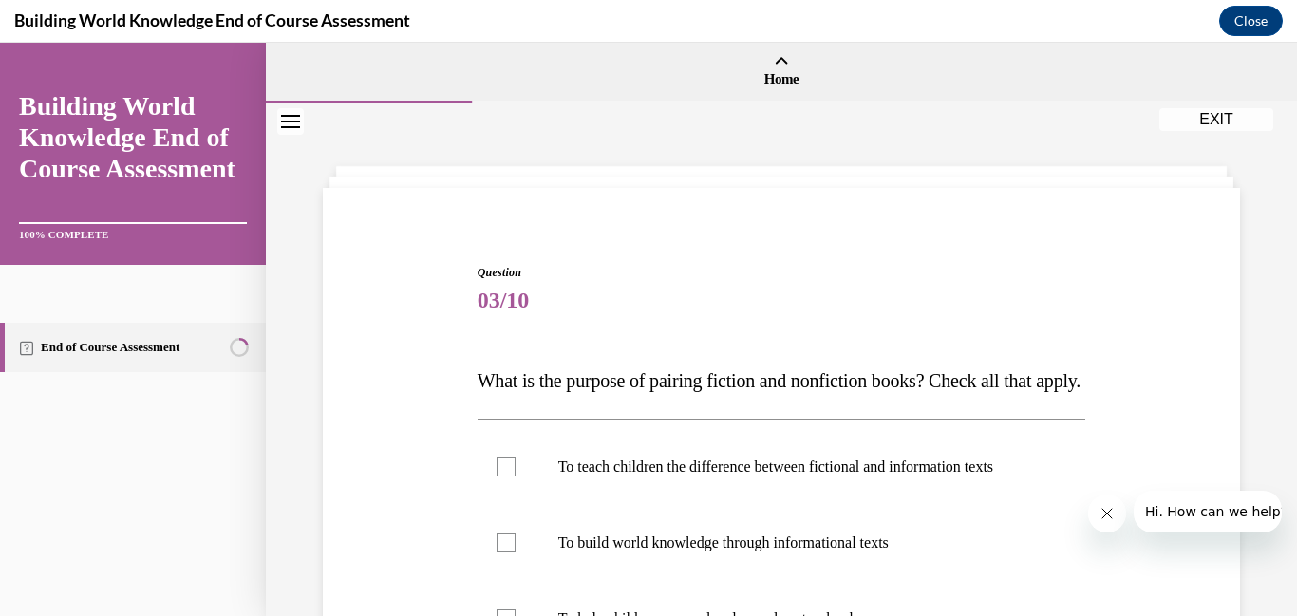
click at [769, 505] on label "To teach children the difference between fictional and information texts" at bounding box center [782, 467] width 609 height 76
click at [516, 477] on input "To teach children the difference between fictional and information texts" at bounding box center [506, 467] width 19 height 19
checkbox input "true"
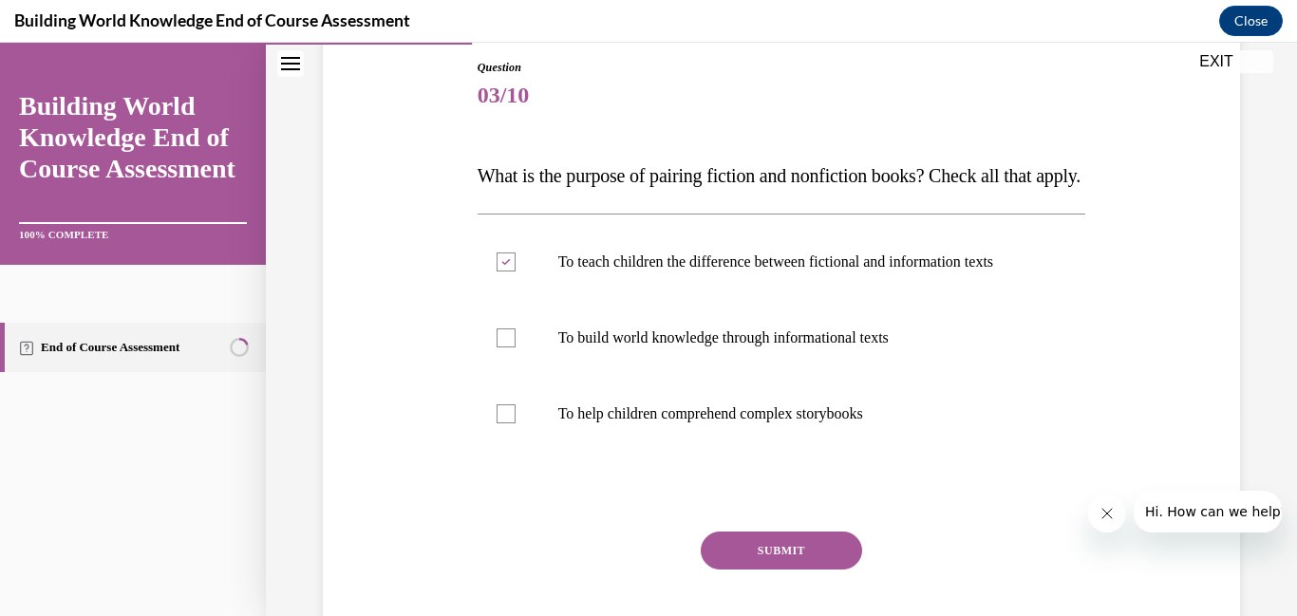
scroll to position [217, 0]
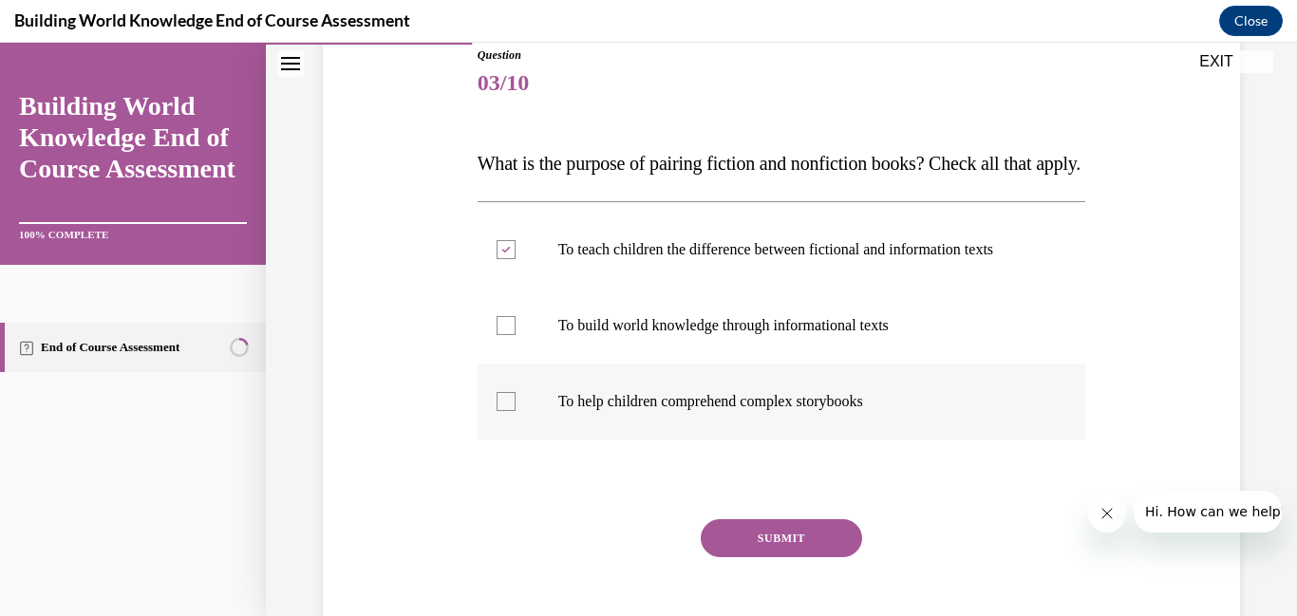
click at [498, 411] on div at bounding box center [506, 401] width 19 height 19
click at [498, 411] on input "To help children comprehend complex storybooks" at bounding box center [506, 401] width 19 height 19
checkbox input "true"
click at [507, 335] on div at bounding box center [506, 325] width 19 height 19
click at [507, 335] on input "To build world knowledge through informational texts" at bounding box center [506, 325] width 19 height 19
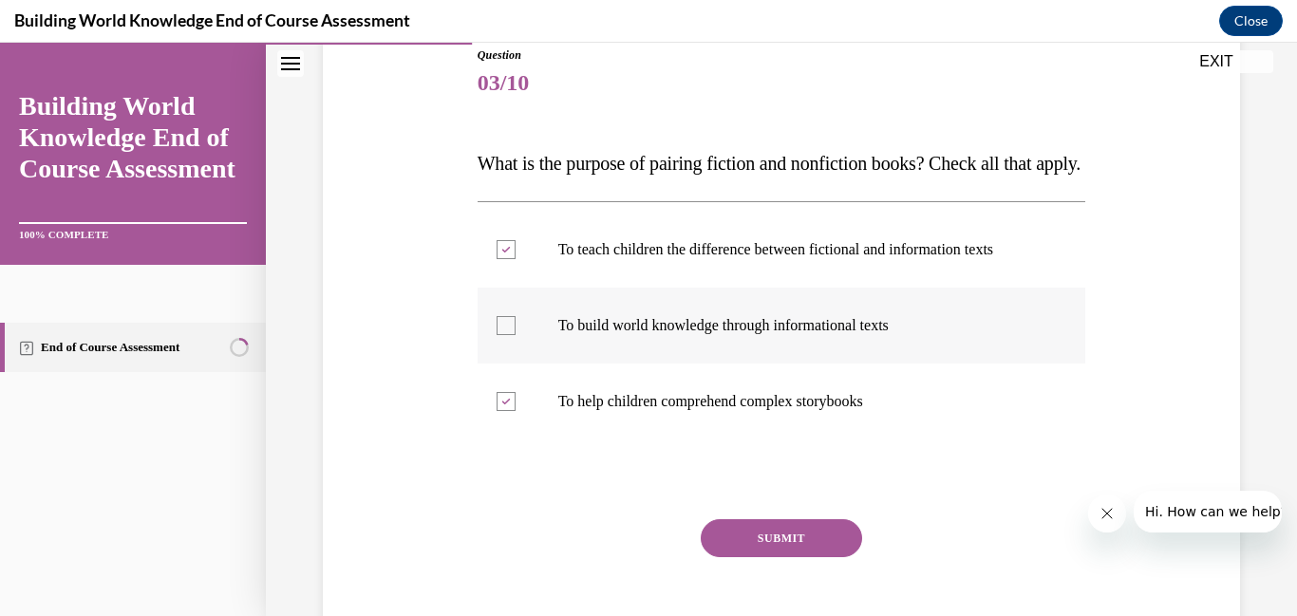
checkbox input "true"
click at [503, 253] on icon at bounding box center [505, 250] width 9 height 7
click at [503, 259] on input "To teach children the difference between fictional and information texts" at bounding box center [506, 249] width 19 height 19
checkbox input "false"
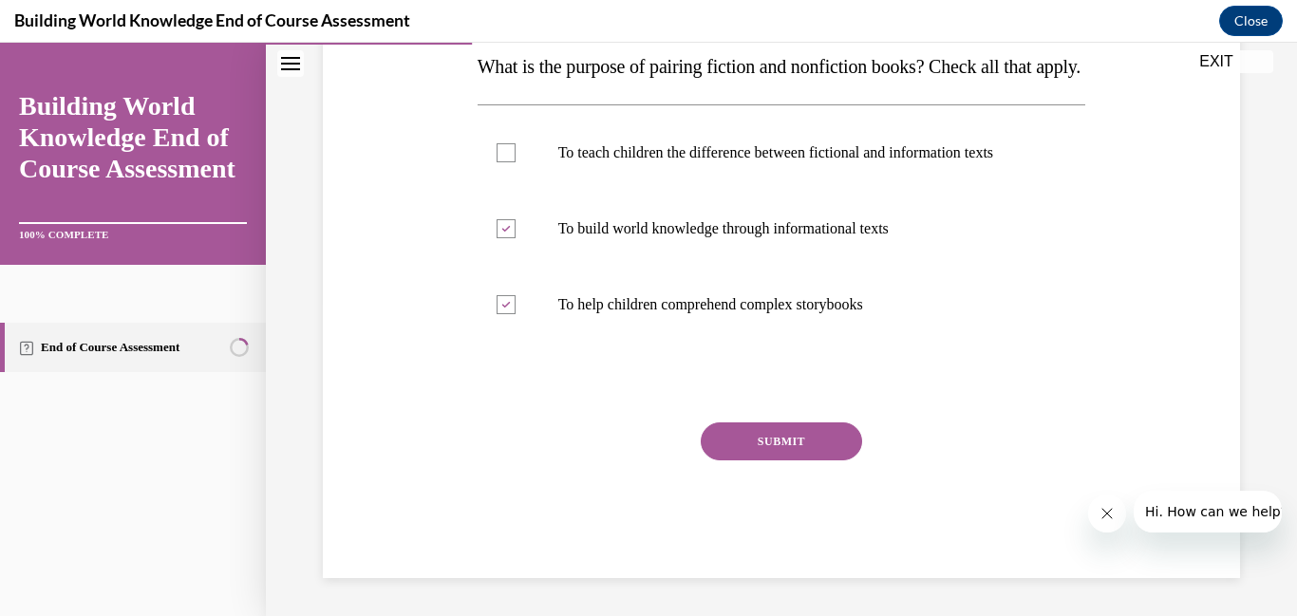
click at [777, 449] on button "SUBMIT" at bounding box center [781, 441] width 161 height 38
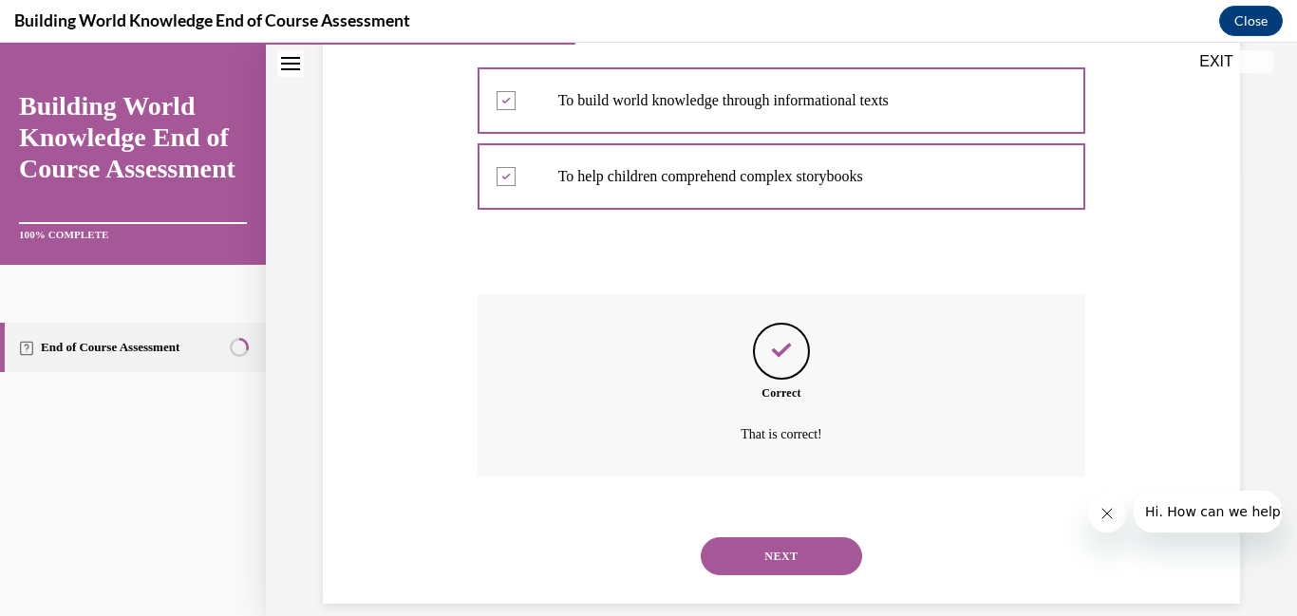
scroll to position [506, 0]
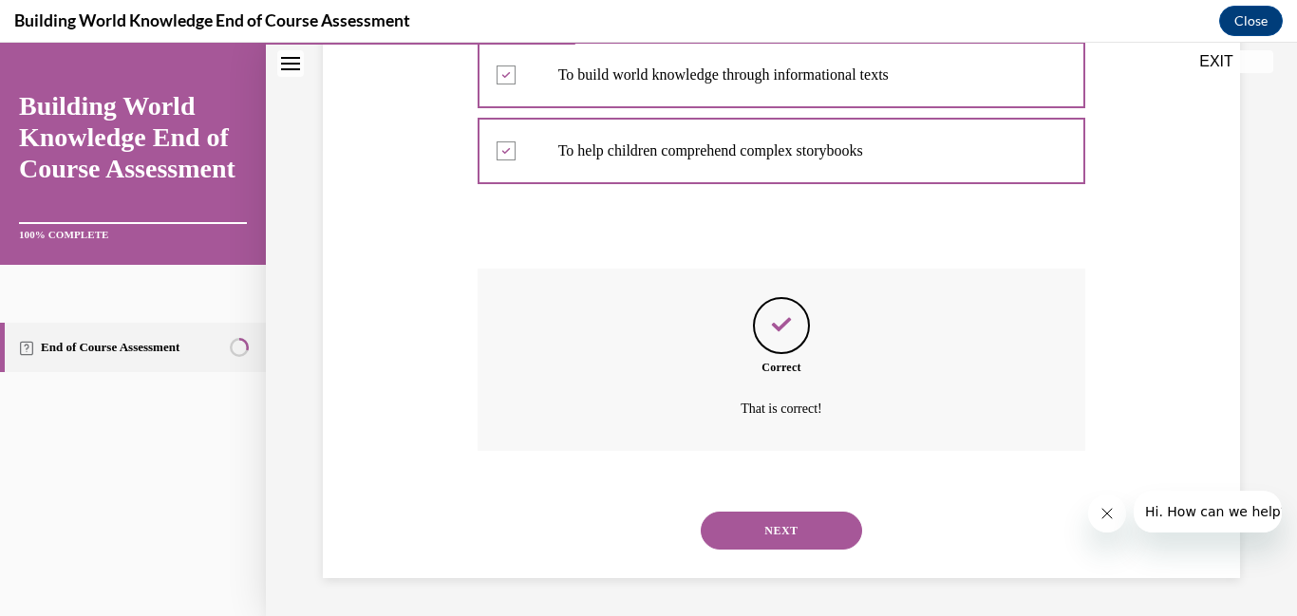
click at [762, 551] on div "NEXT" at bounding box center [782, 531] width 609 height 76
click at [765, 533] on button "NEXT" at bounding box center [781, 531] width 161 height 38
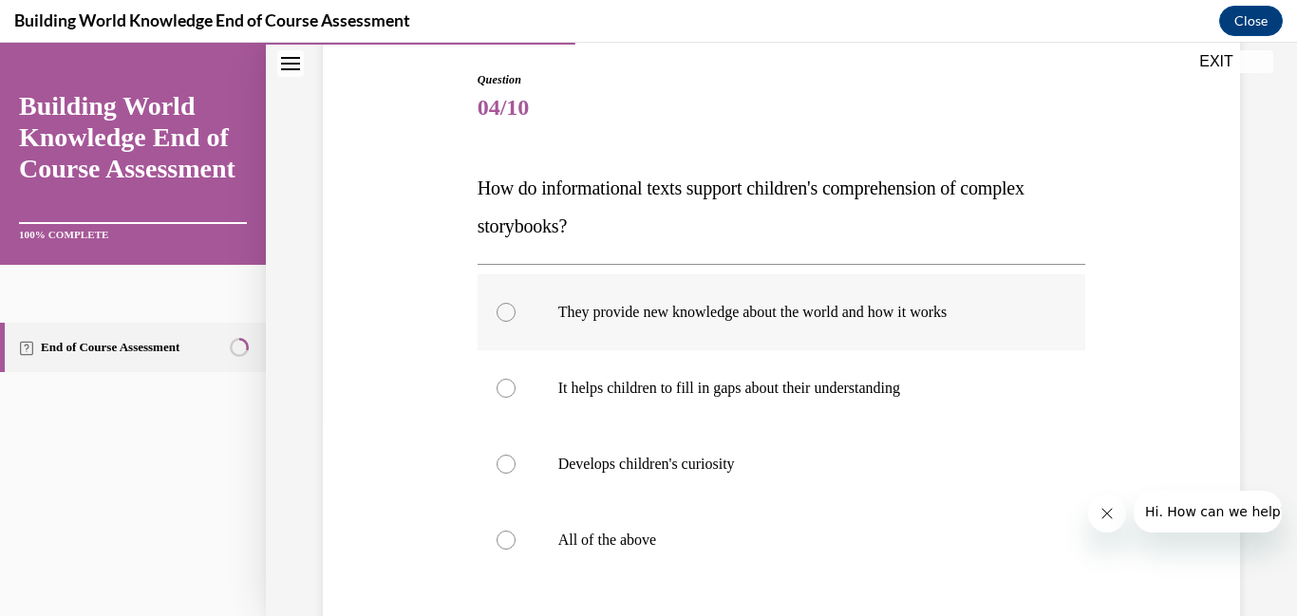
scroll to position [203, 0]
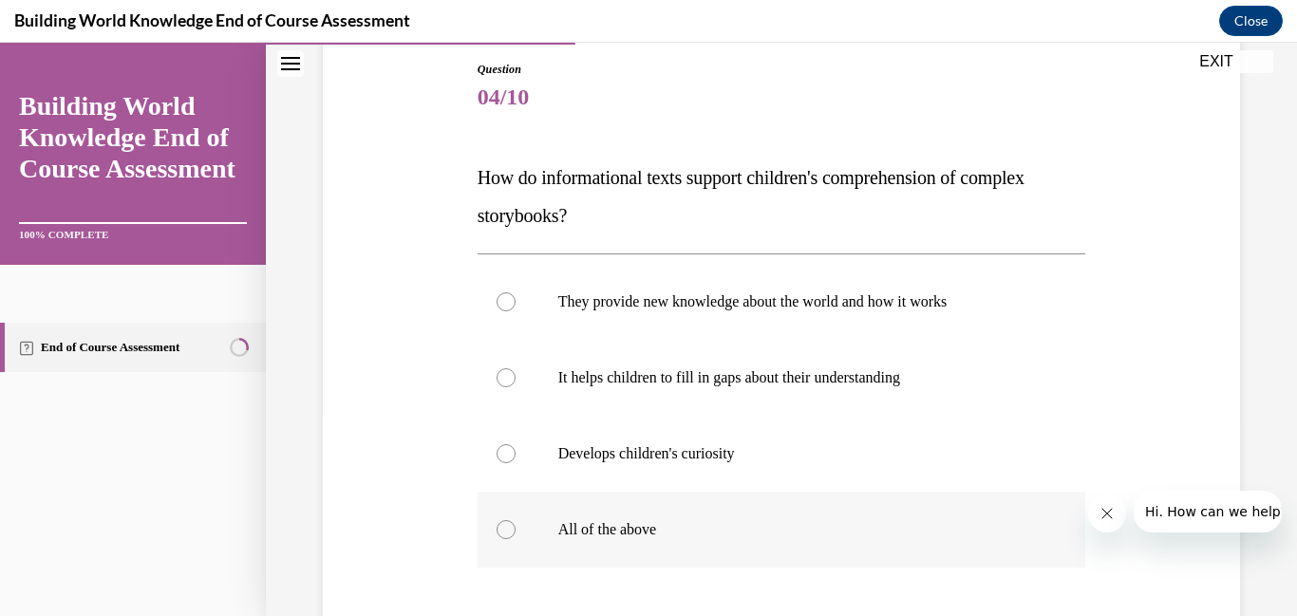
click at [500, 529] on div at bounding box center [506, 529] width 19 height 19
click at [500, 529] on input "All of the above" at bounding box center [506, 529] width 19 height 19
radio input "true"
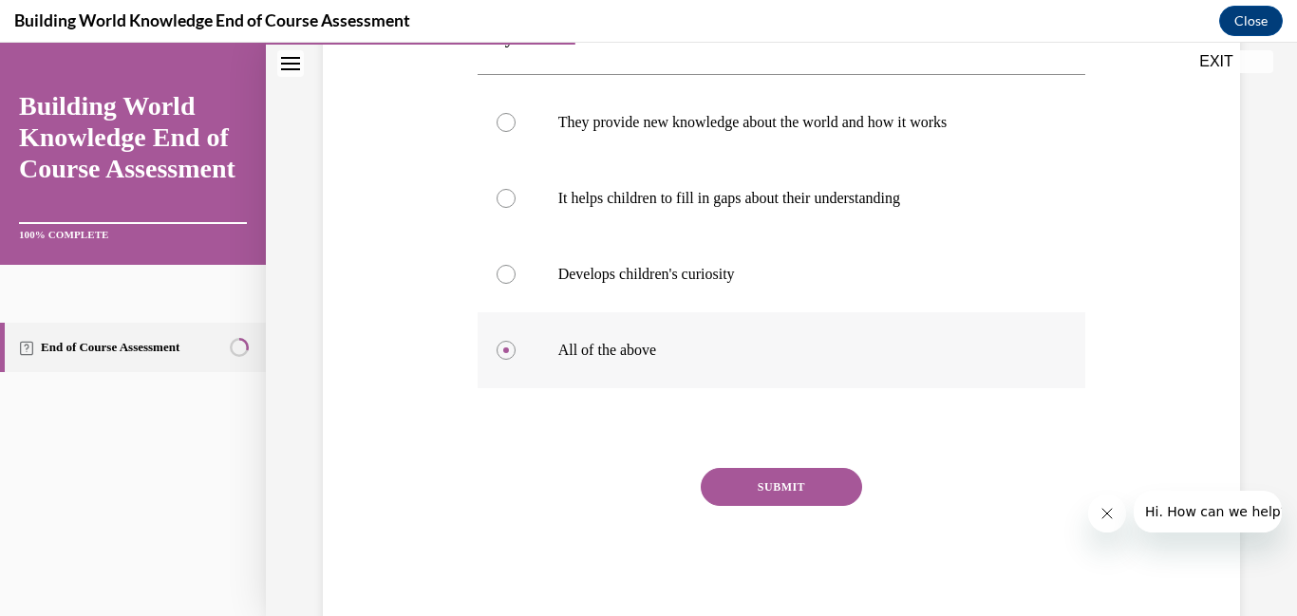
scroll to position [401, 0]
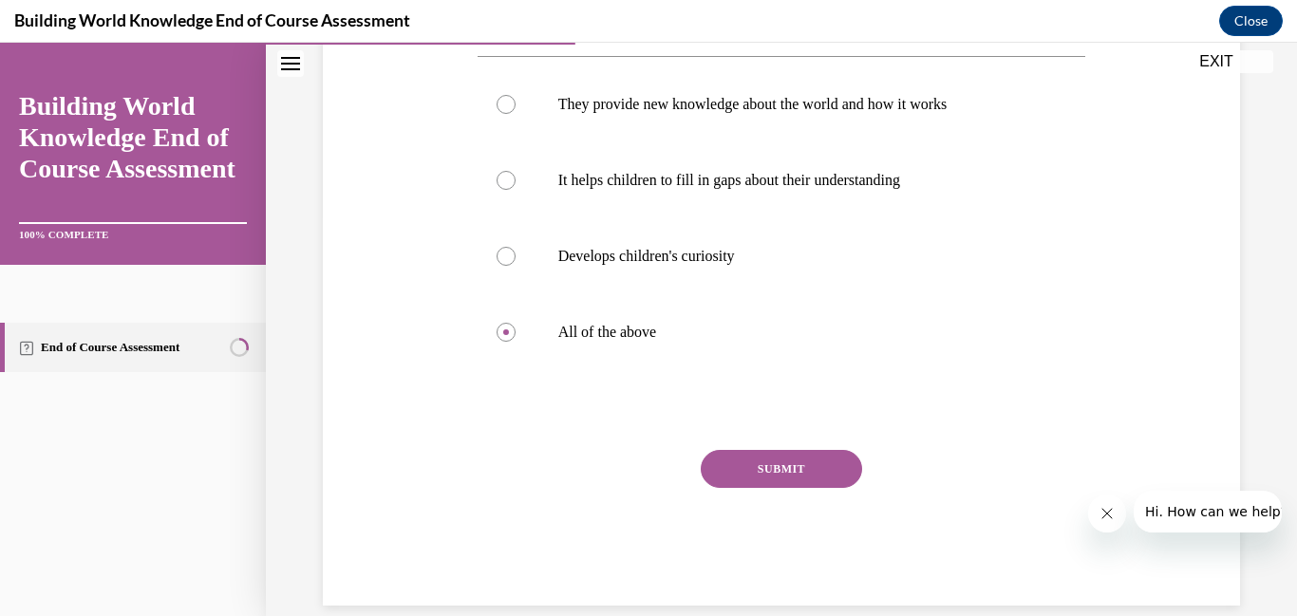
click at [759, 473] on button "SUBMIT" at bounding box center [781, 469] width 161 height 38
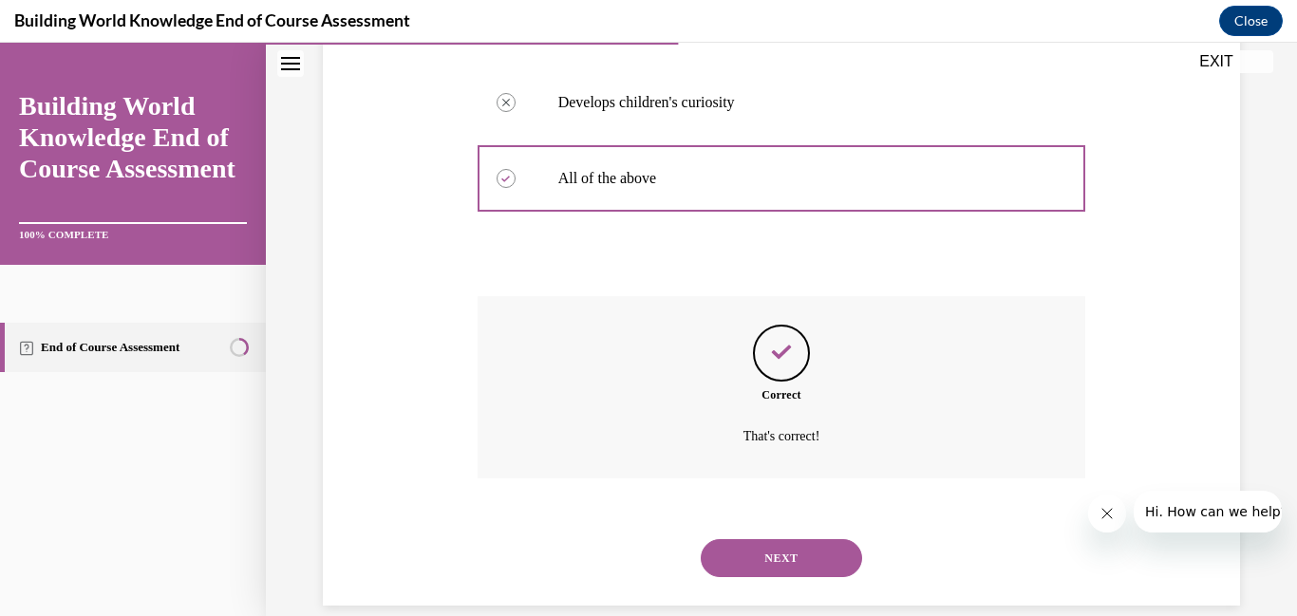
scroll to position [582, 0]
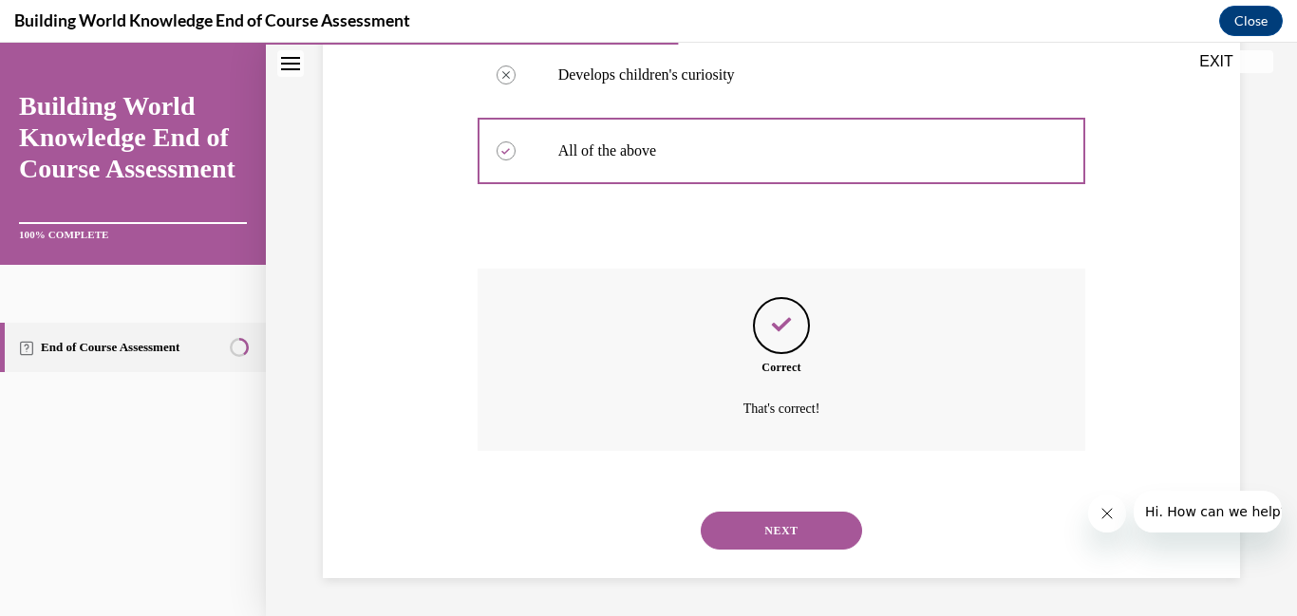
click at [751, 524] on button "NEXT" at bounding box center [781, 531] width 161 height 38
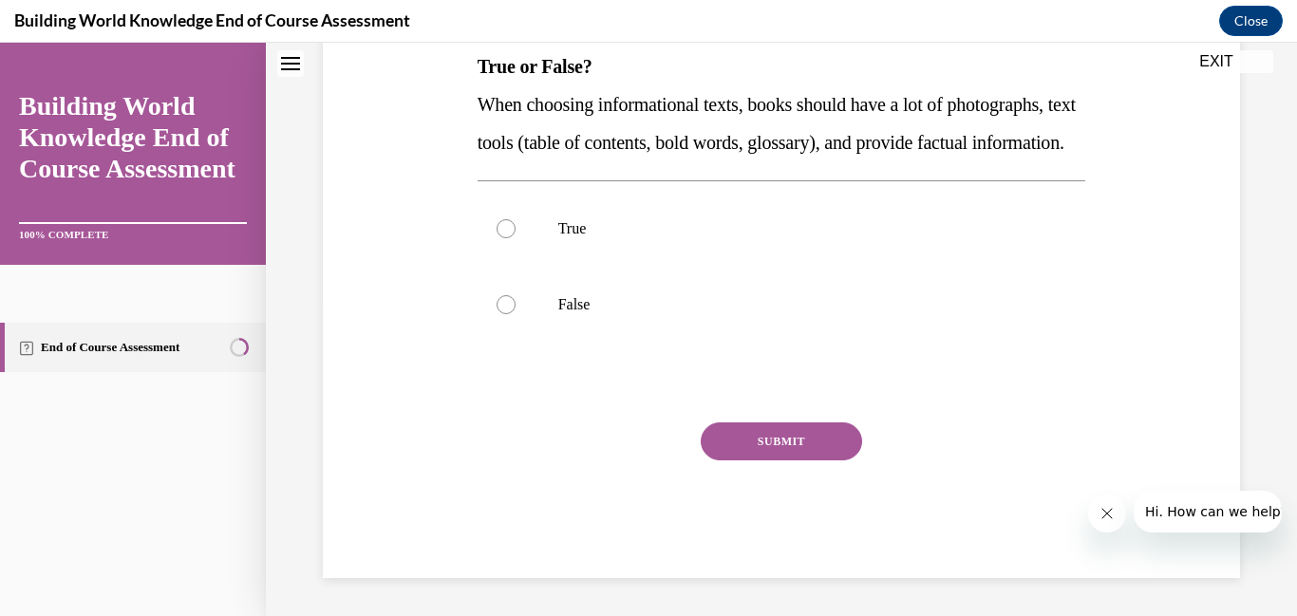
scroll to position [0, 0]
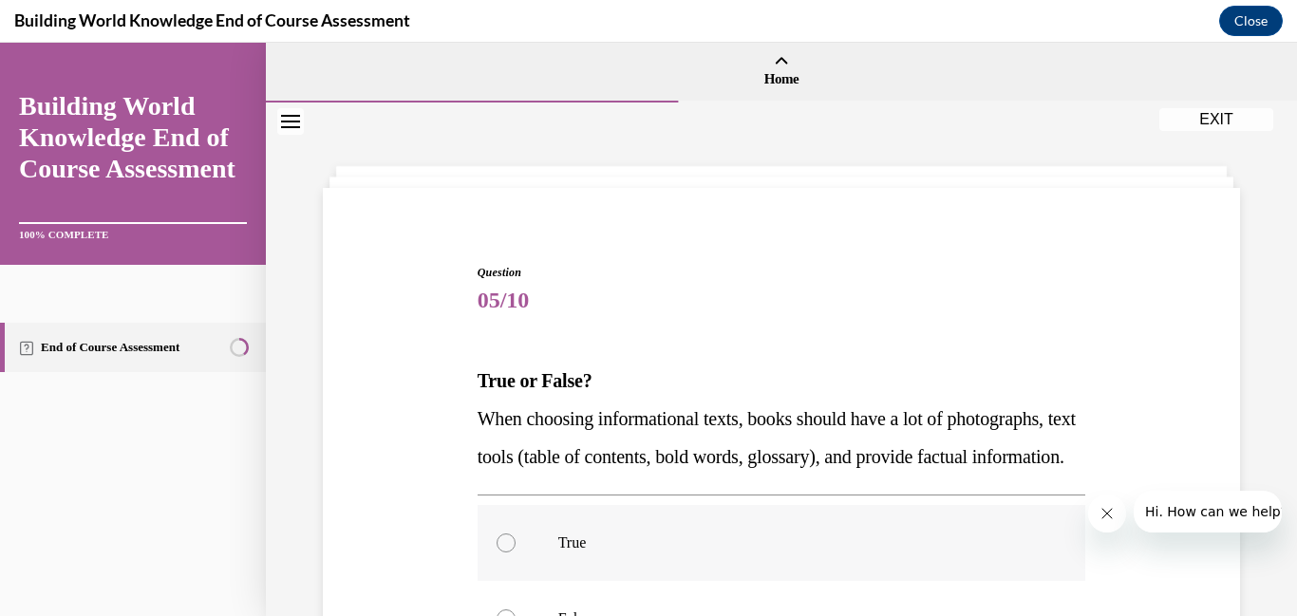
click at [500, 553] on div at bounding box center [506, 543] width 19 height 19
click at [500, 553] on input "True" at bounding box center [506, 543] width 19 height 19
radio input "true"
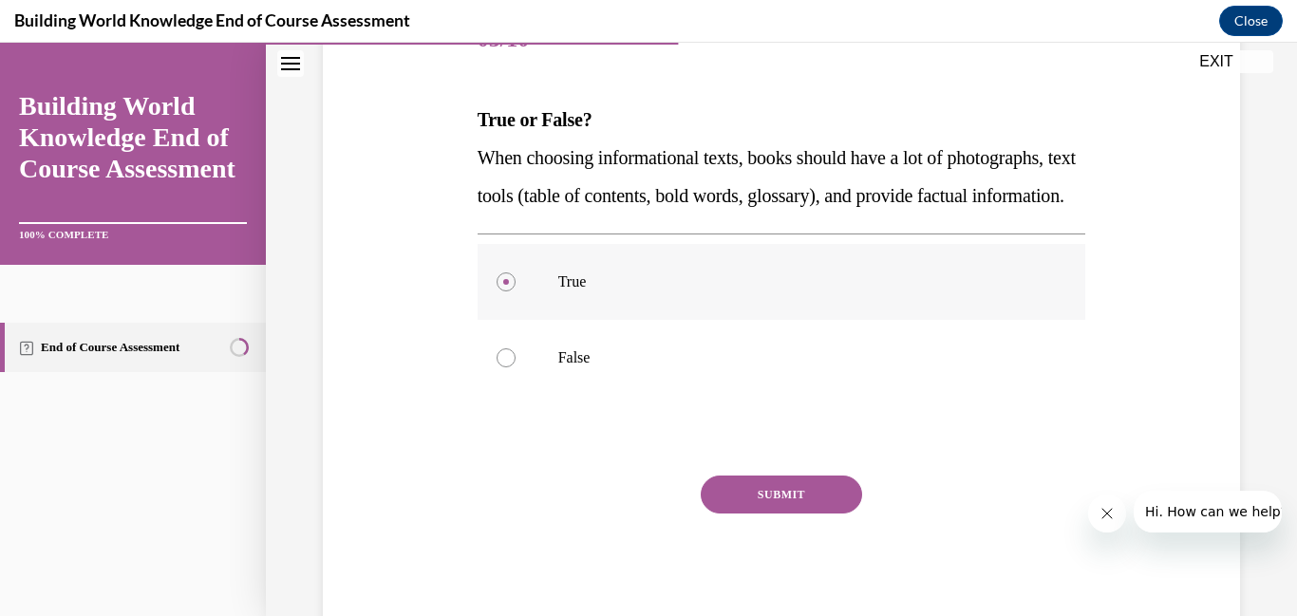
scroll to position [285, 0]
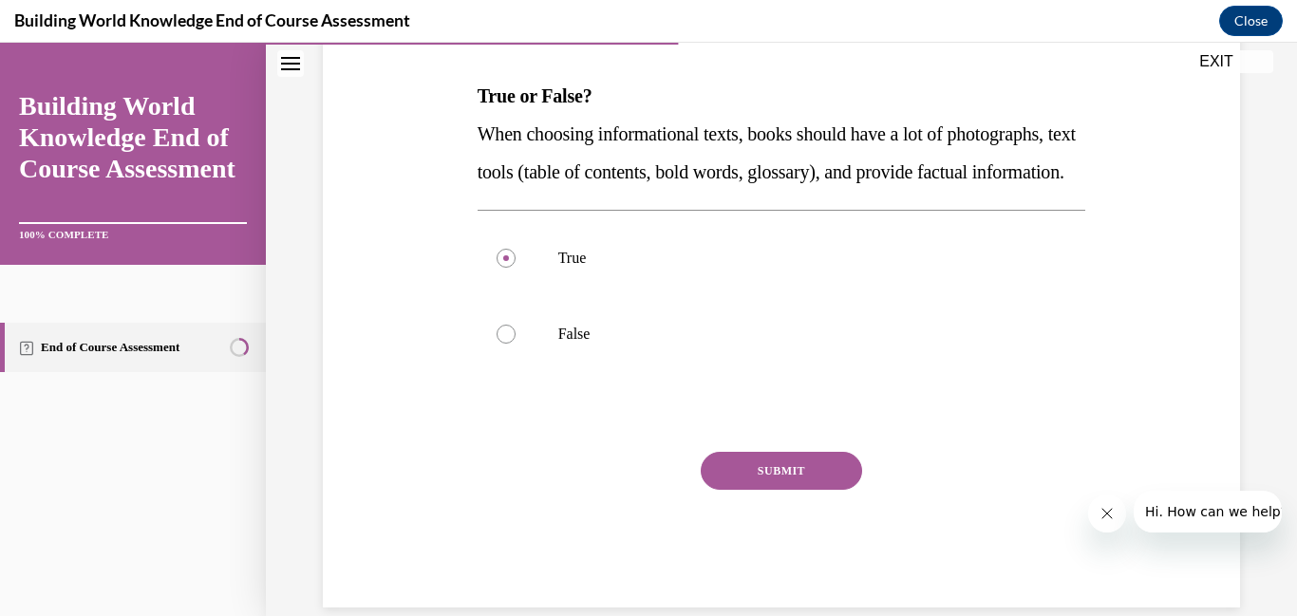
click at [759, 490] on button "SUBMIT" at bounding box center [781, 471] width 161 height 38
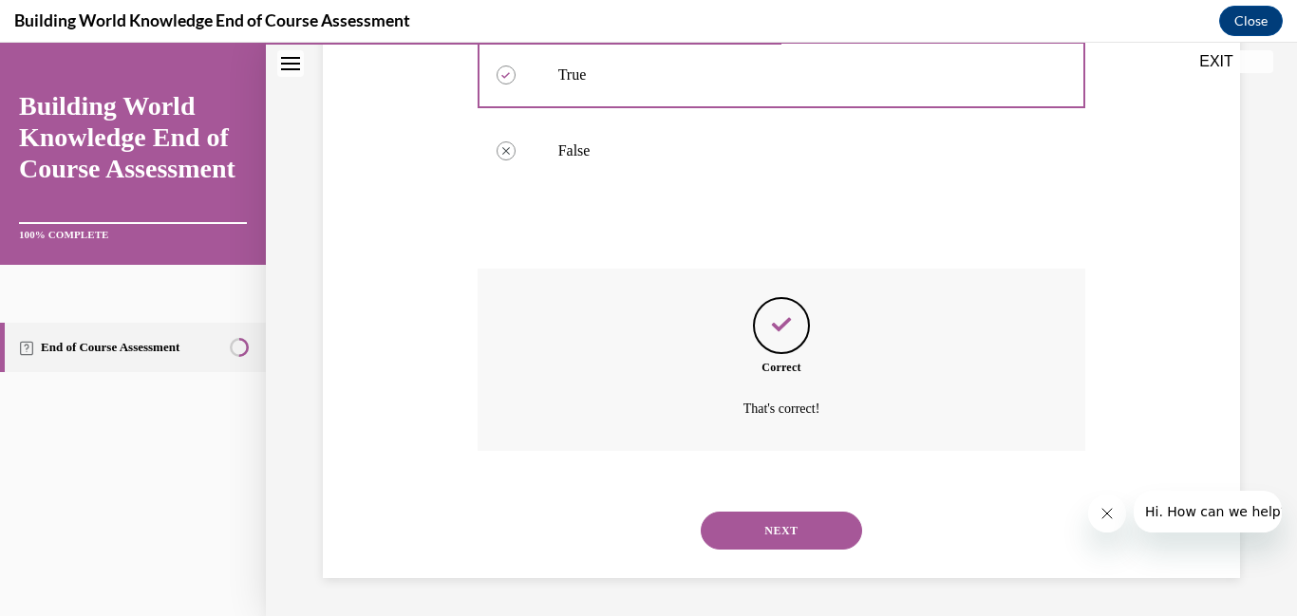
scroll to position [506, 0]
click at [763, 528] on button "NEXT" at bounding box center [781, 531] width 161 height 38
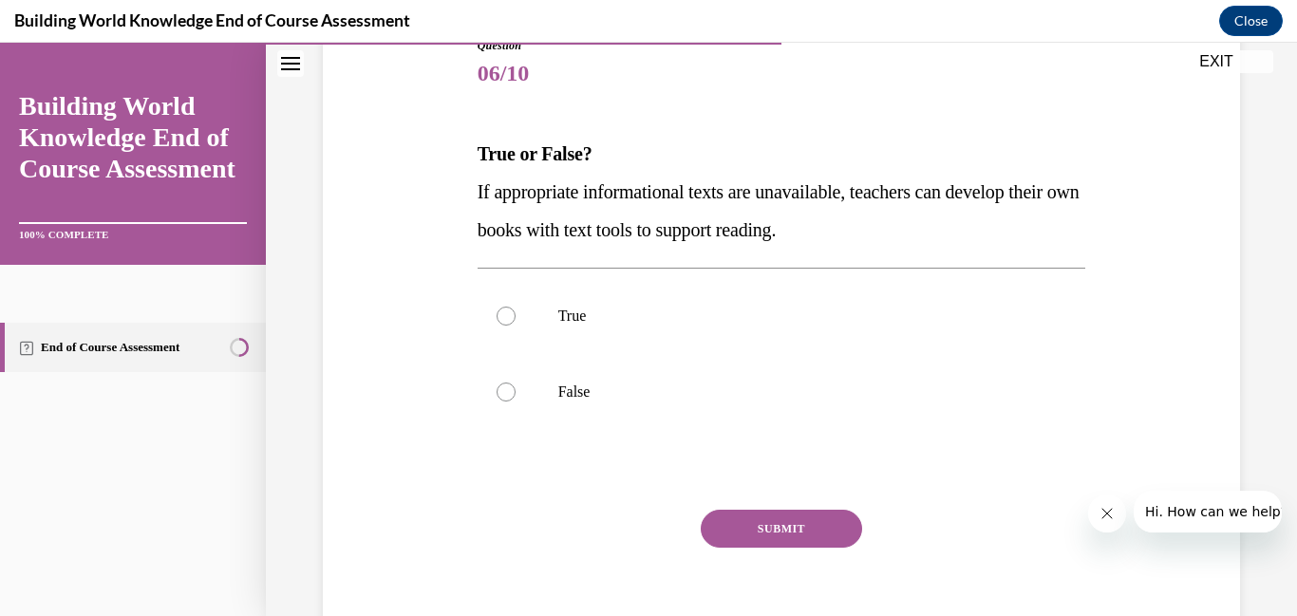
scroll to position [234, 0]
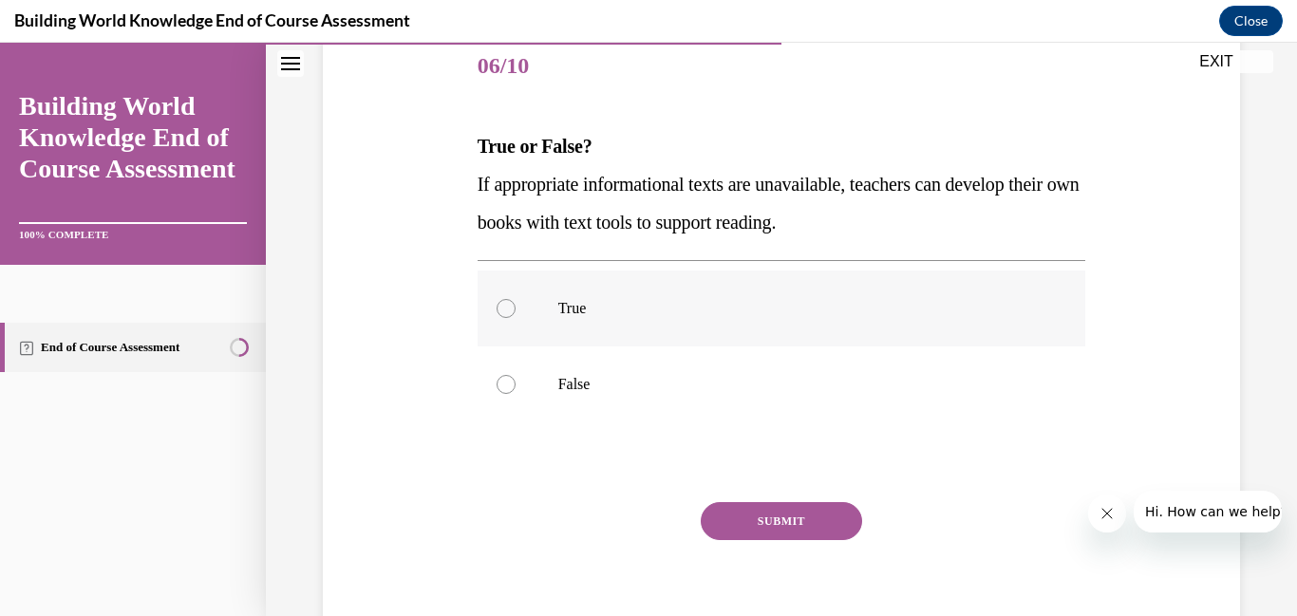
click at [503, 307] on div at bounding box center [506, 308] width 19 height 19
click at [503, 307] on input "True" at bounding box center [506, 308] width 19 height 19
radio input "true"
click at [757, 513] on button "SUBMIT" at bounding box center [781, 521] width 161 height 38
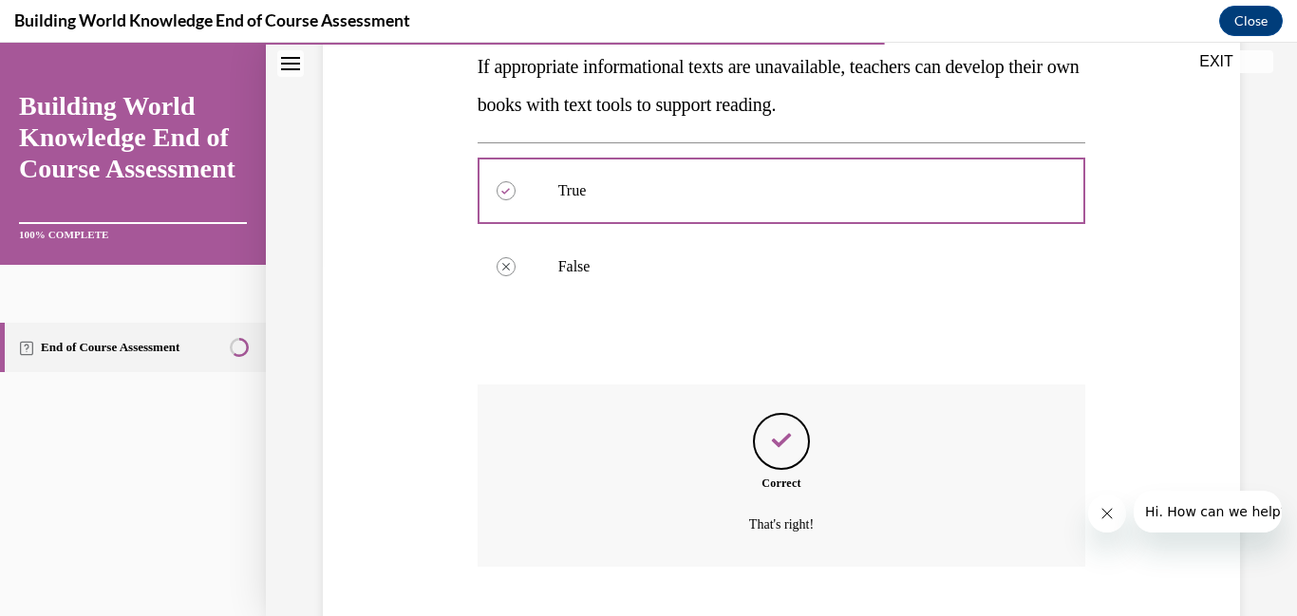
scroll to position [468, 0]
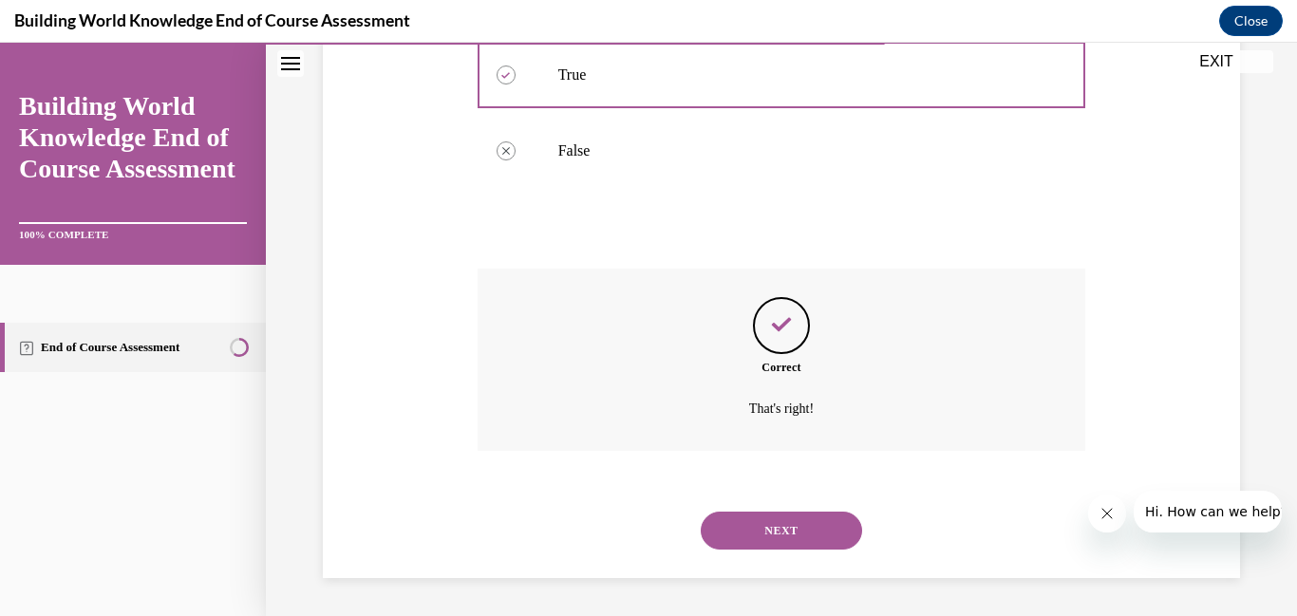
click at [757, 513] on button "NEXT" at bounding box center [781, 531] width 161 height 38
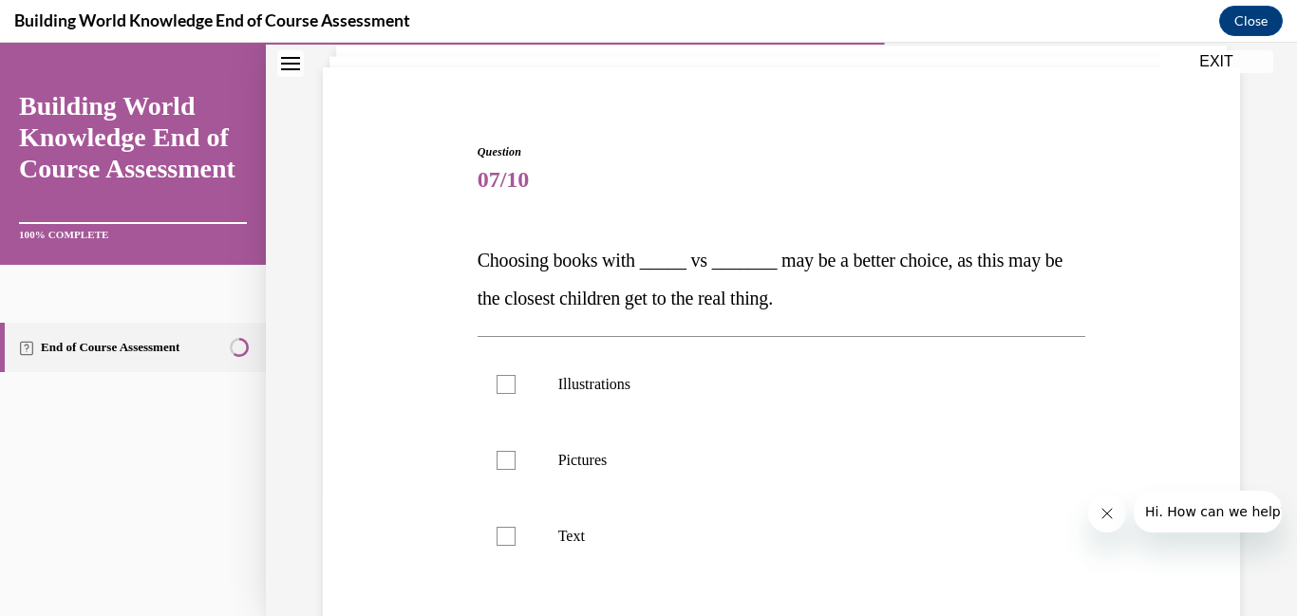
scroll to position [141, 0]
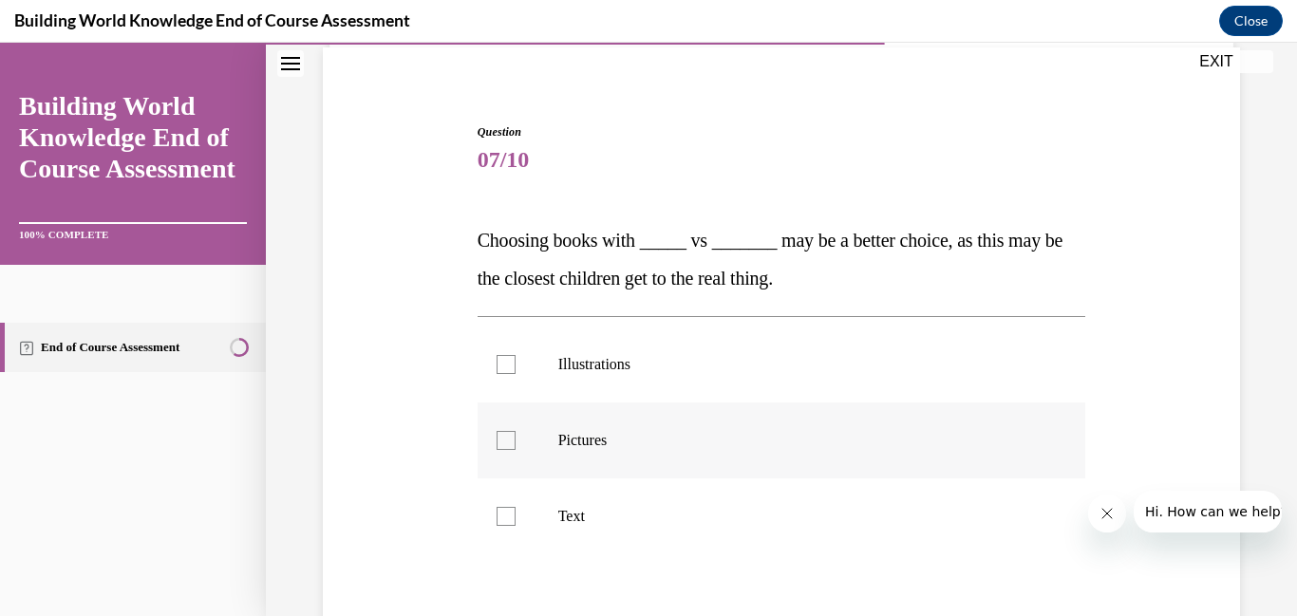
click at [502, 441] on div at bounding box center [506, 440] width 19 height 19
click at [502, 441] on input "Pictures" at bounding box center [506, 440] width 19 height 19
checkbox input "true"
click at [499, 356] on div at bounding box center [506, 364] width 19 height 19
click at [499, 356] on input "Illustrations" at bounding box center [506, 364] width 19 height 19
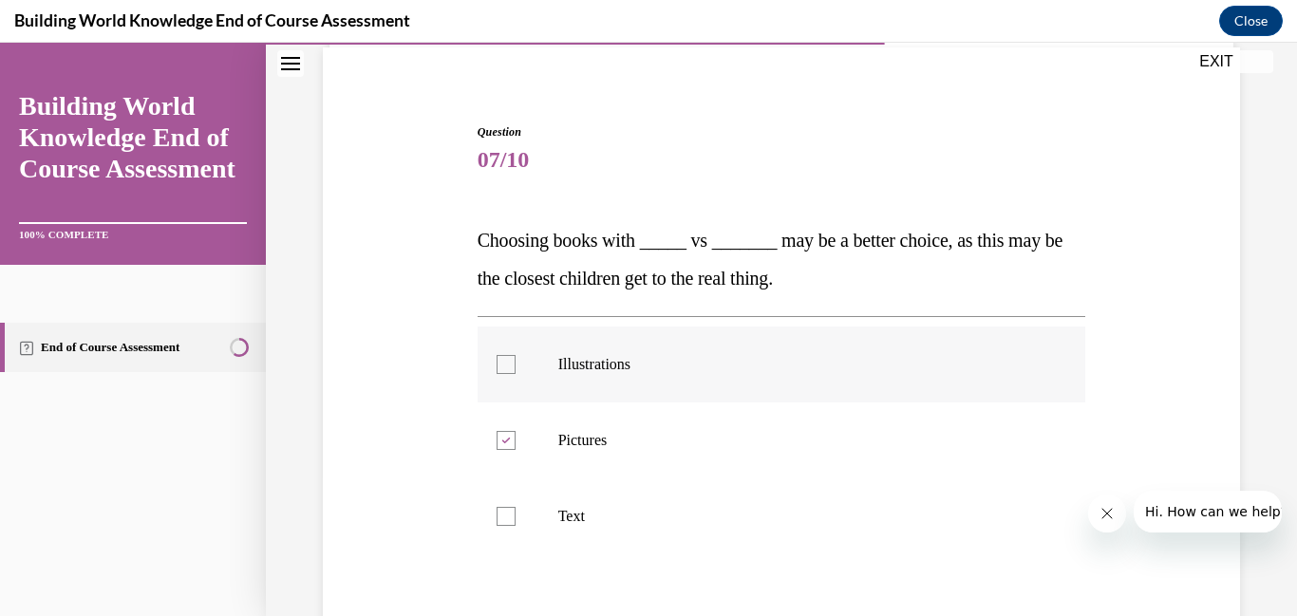
checkbox input "true"
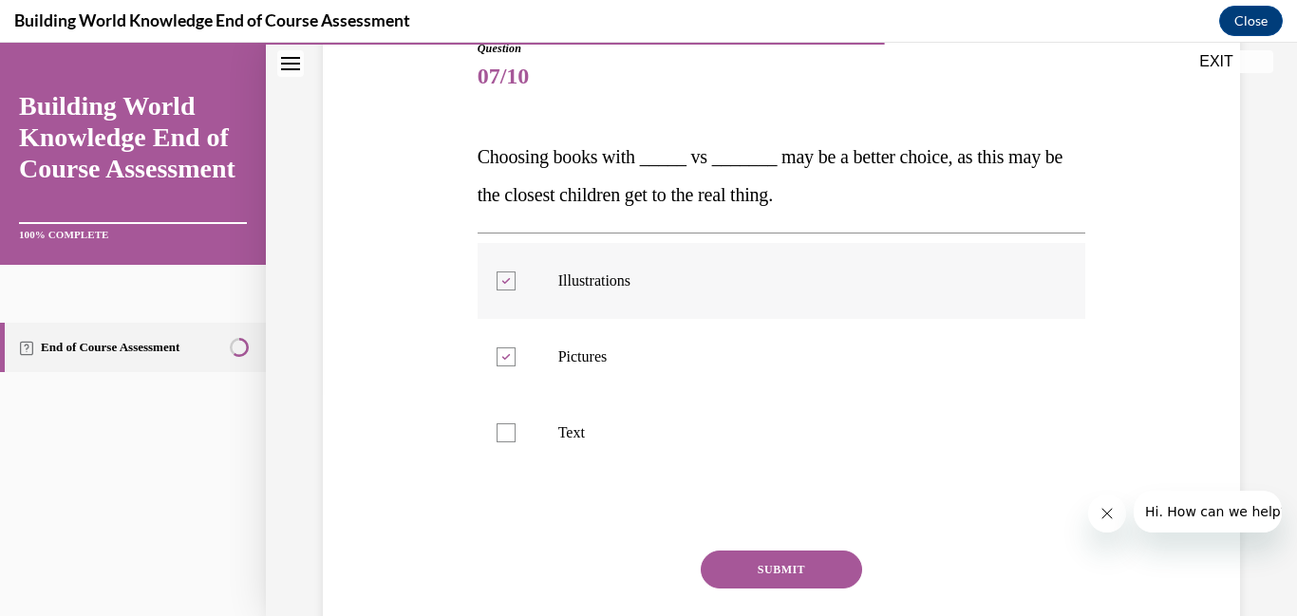
scroll to position [229, 0]
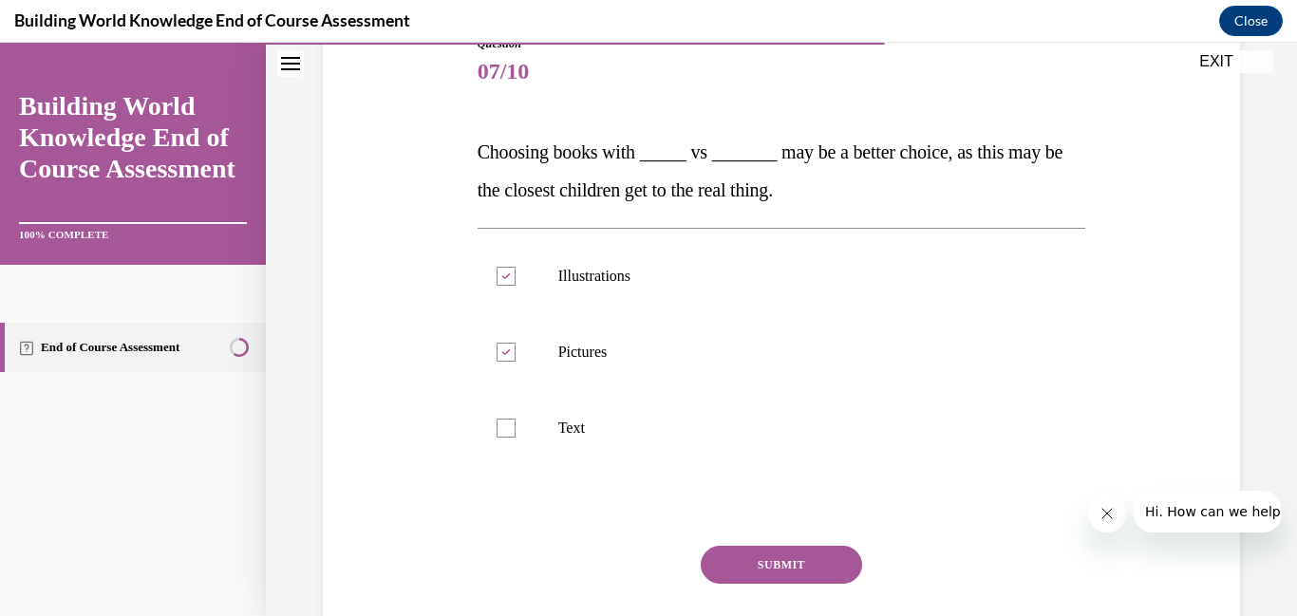
click at [769, 566] on button "SUBMIT" at bounding box center [781, 565] width 161 height 38
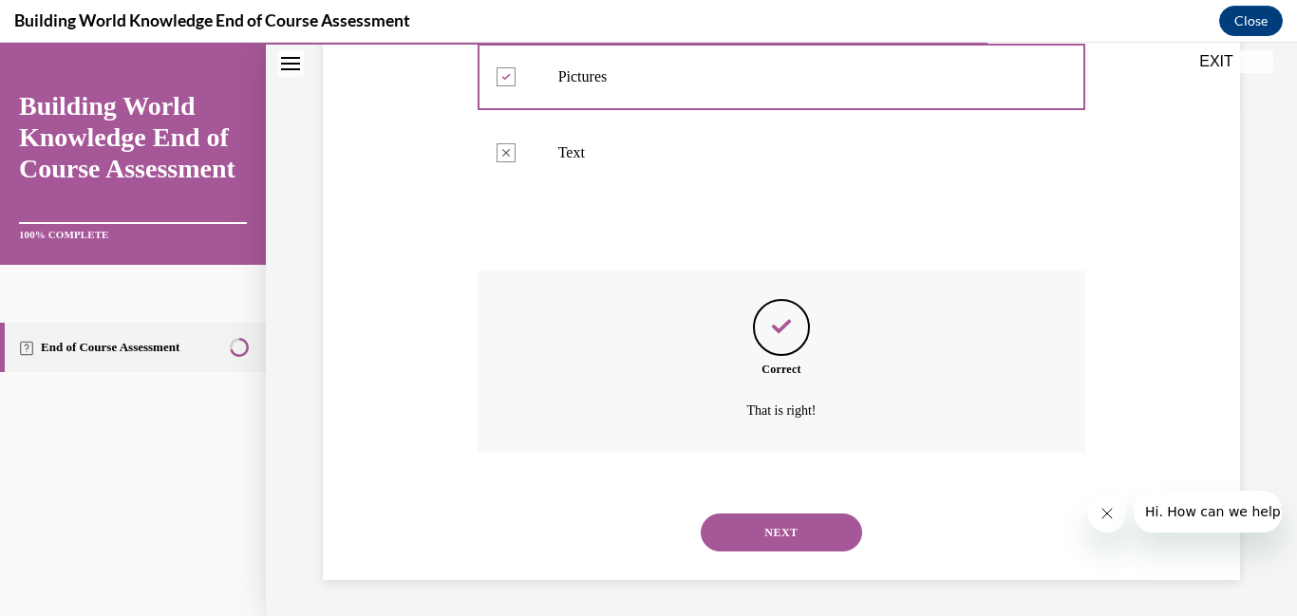
scroll to position [506, 0]
click at [780, 528] on button "NEXT" at bounding box center [781, 531] width 161 height 38
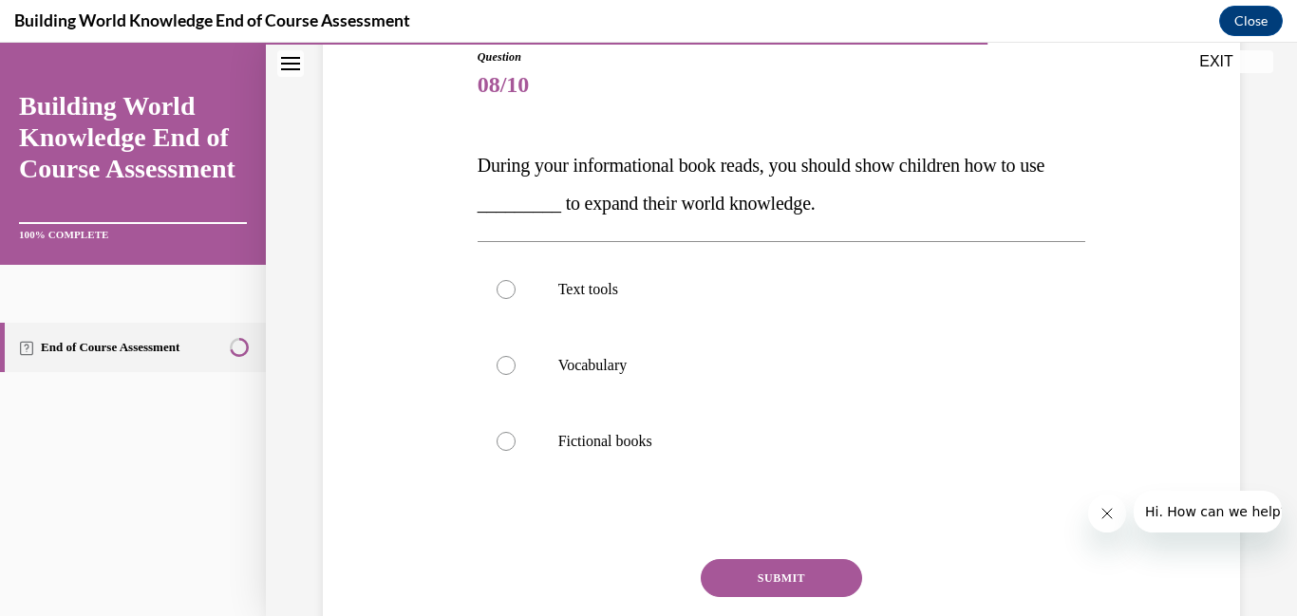
scroll to position [233, 0]
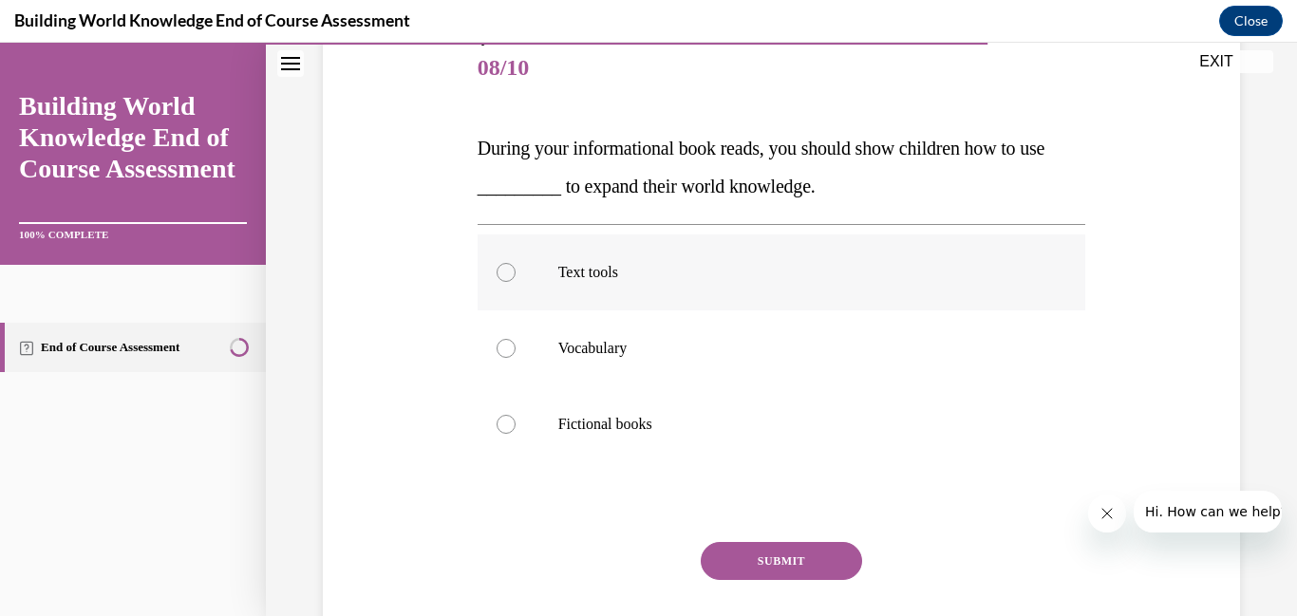
click at [500, 272] on div at bounding box center [506, 272] width 19 height 19
click at [500, 272] on input "Text tools" at bounding box center [506, 272] width 19 height 19
radio input "true"
click at [749, 564] on button "SUBMIT" at bounding box center [781, 561] width 161 height 38
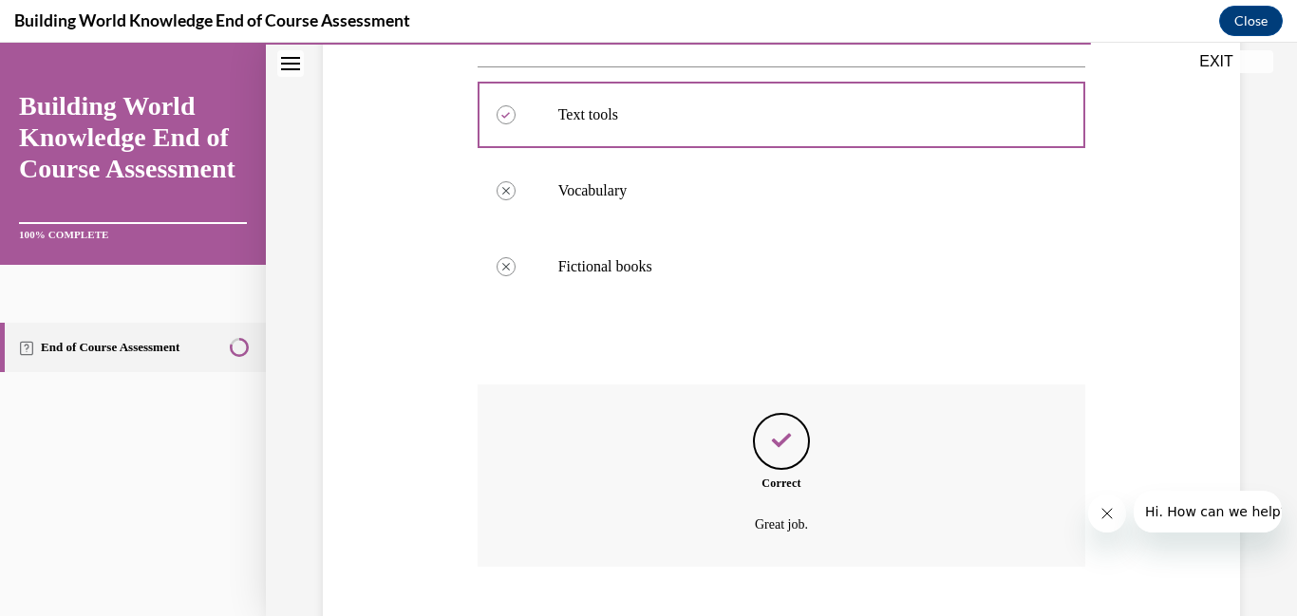
scroll to position [506, 0]
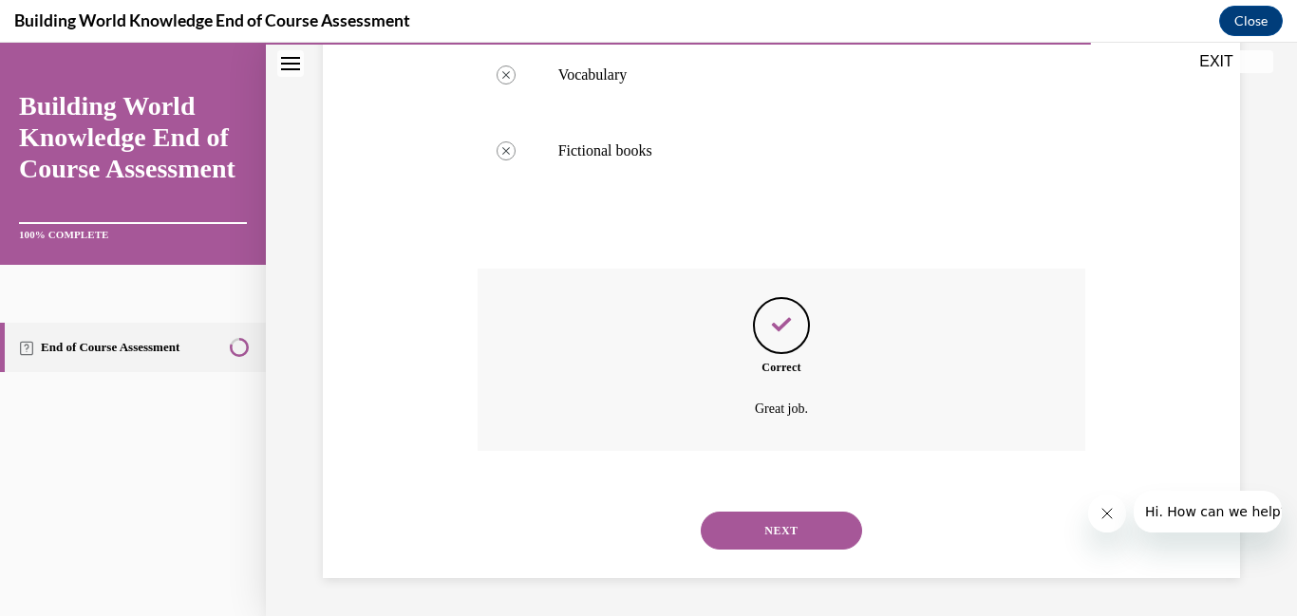
click at [749, 550] on button "NEXT" at bounding box center [781, 531] width 161 height 38
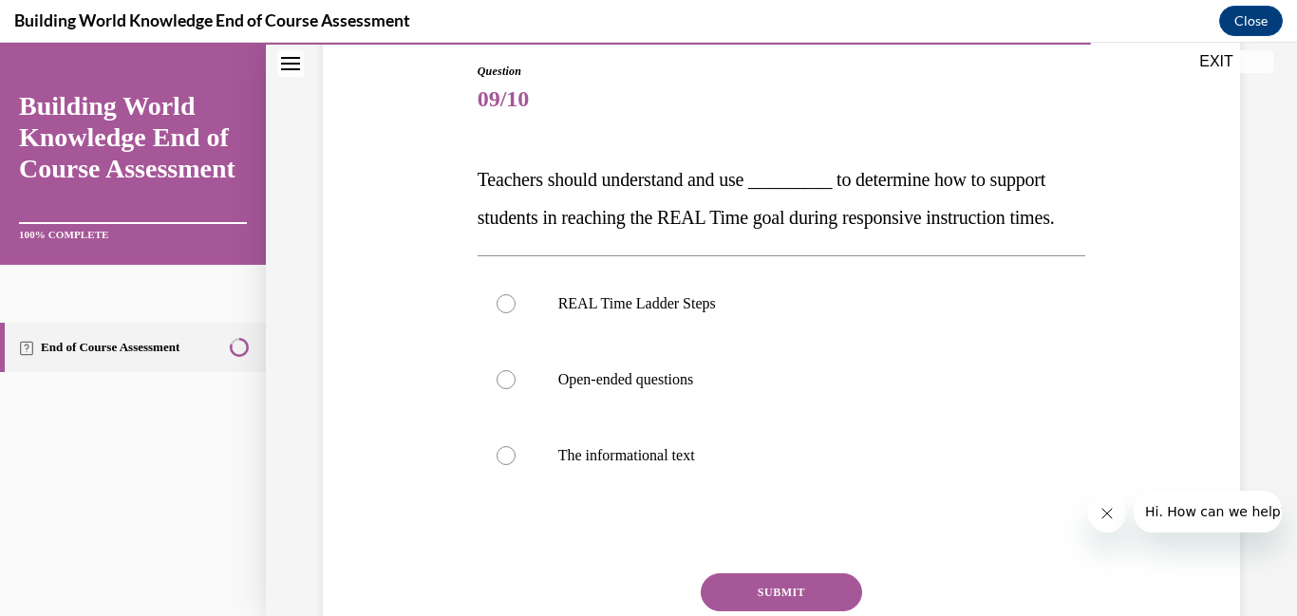
scroll to position [206, 0]
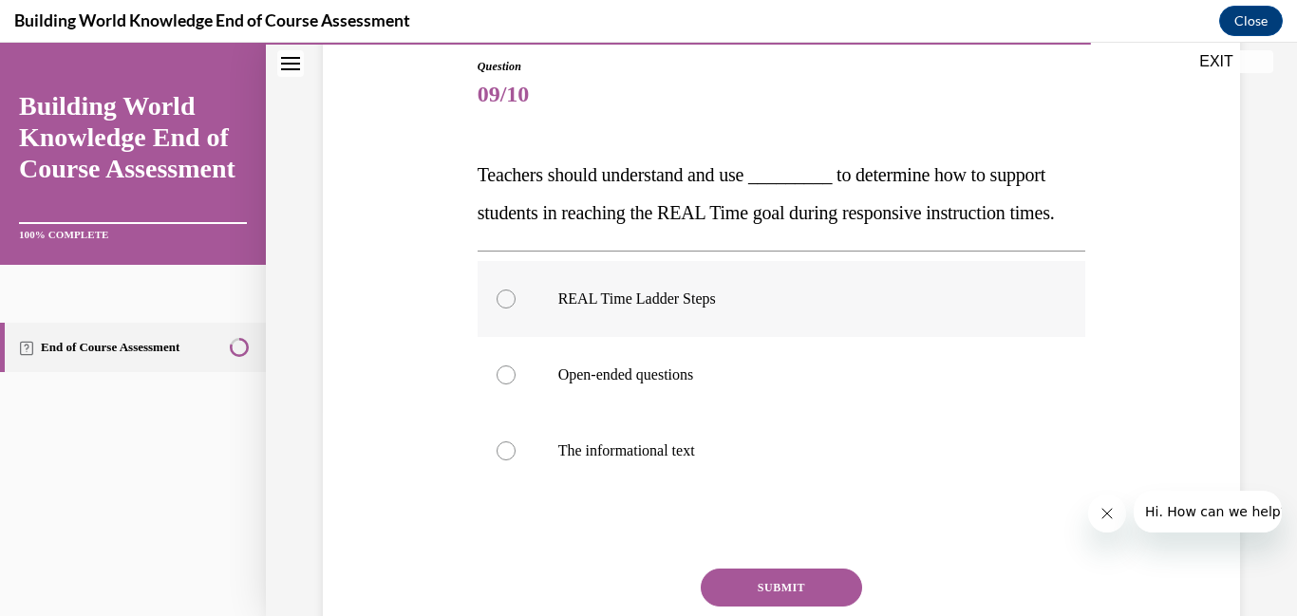
click at [497, 309] on div at bounding box center [506, 299] width 19 height 19
click at [497, 309] on input "REAL Time Ladder Steps" at bounding box center [506, 299] width 19 height 19
radio input "true"
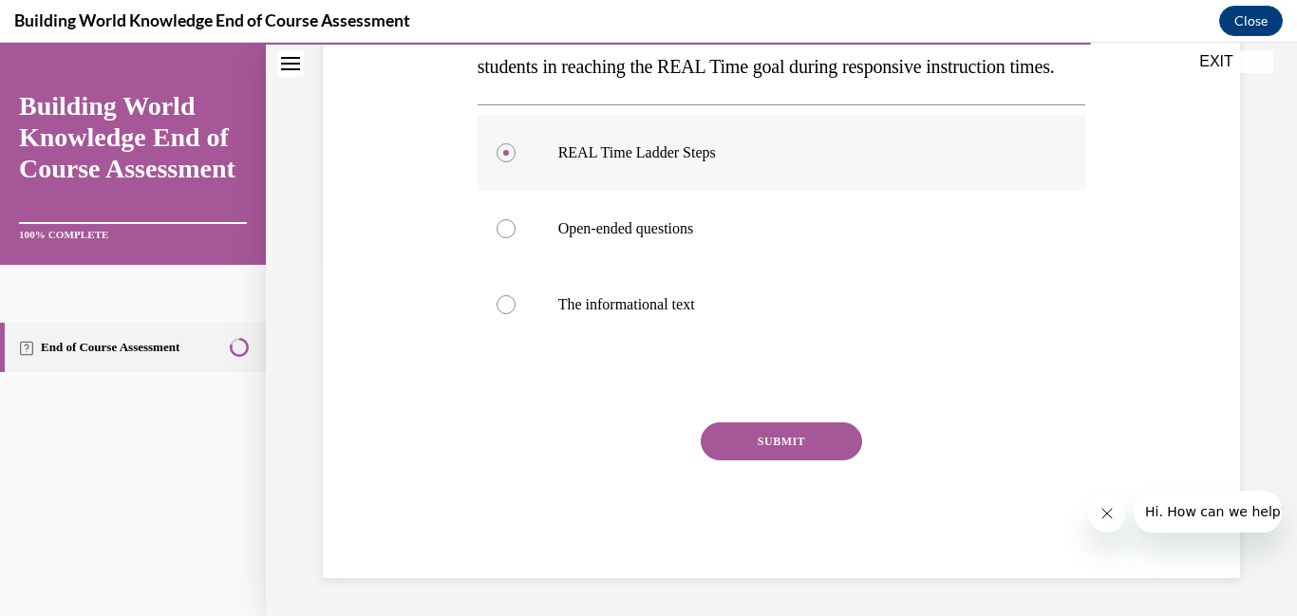
scroll to position [390, 0]
click at [759, 434] on button "SUBMIT" at bounding box center [781, 441] width 161 height 38
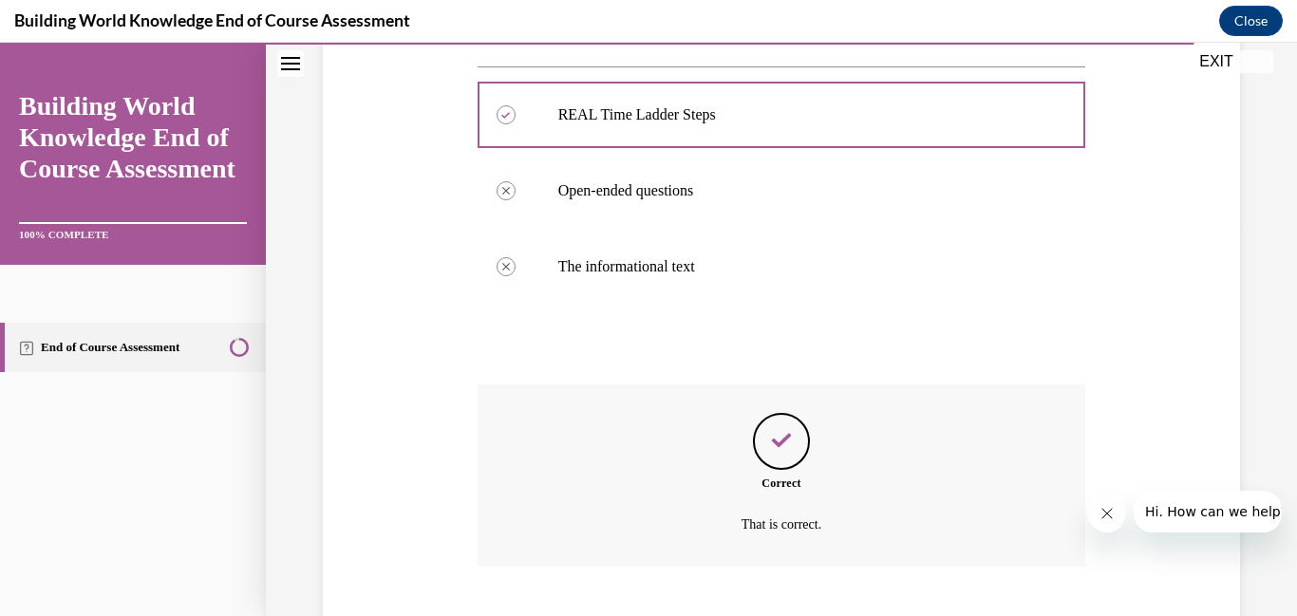
scroll to position [544, 0]
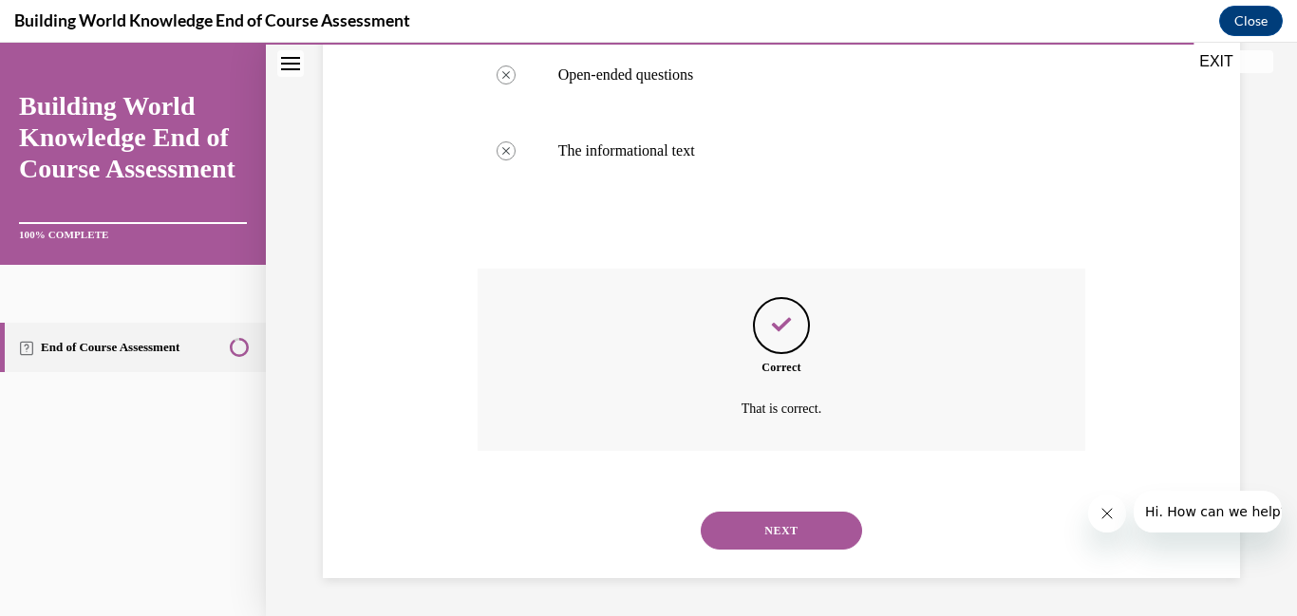
click at [757, 534] on button "NEXT" at bounding box center [781, 531] width 161 height 38
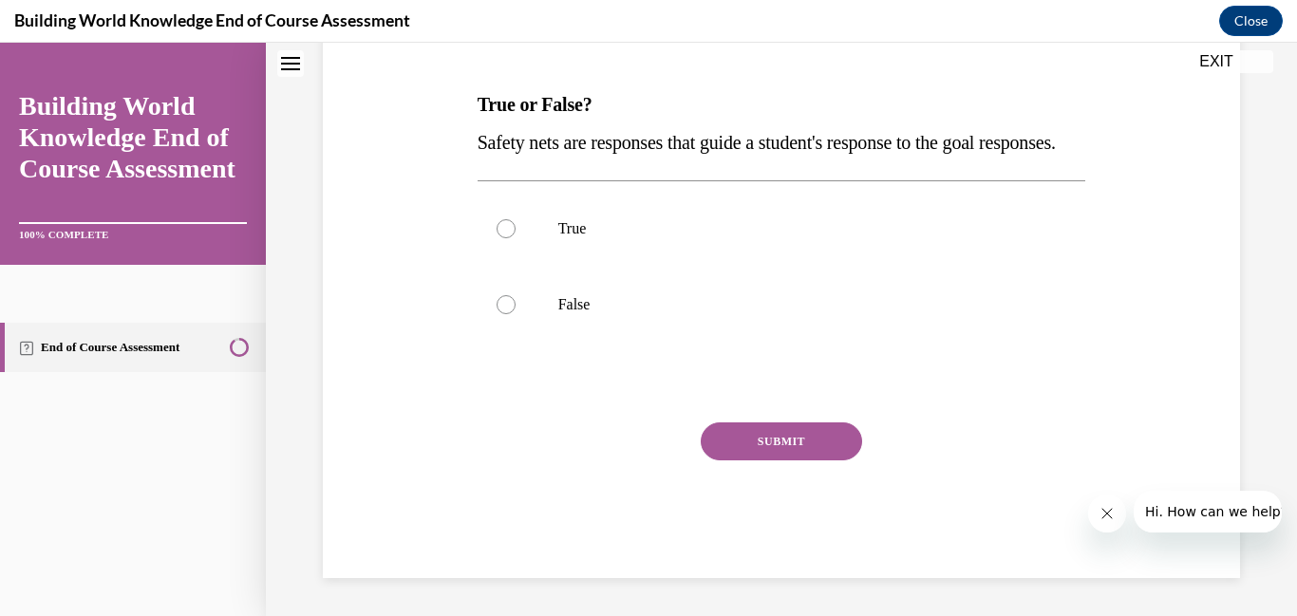
scroll to position [0, 0]
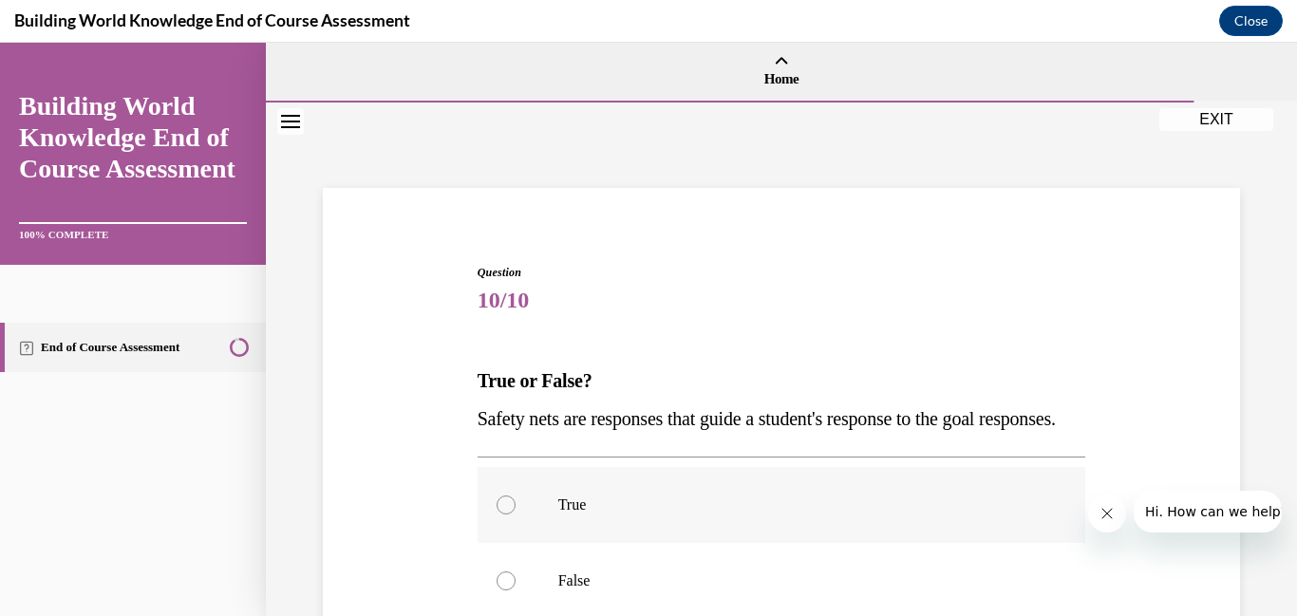
click at [506, 515] on div at bounding box center [506, 505] width 19 height 19
click at [506, 515] on input "True" at bounding box center [506, 505] width 19 height 19
radio input "true"
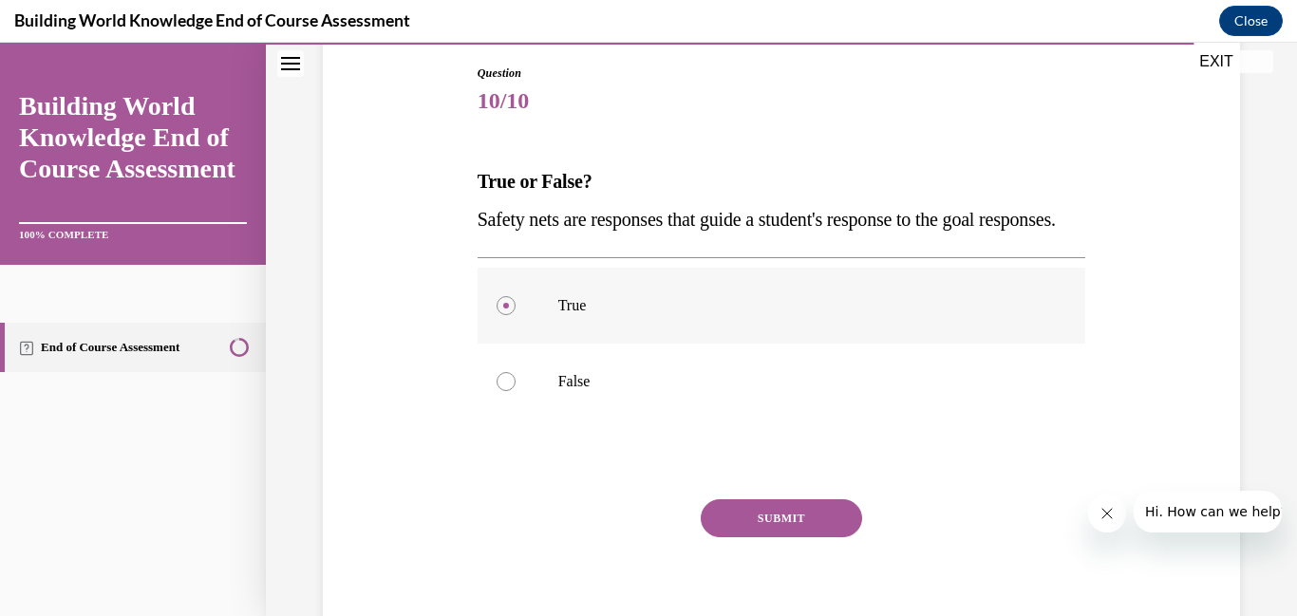
scroll to position [202, 0]
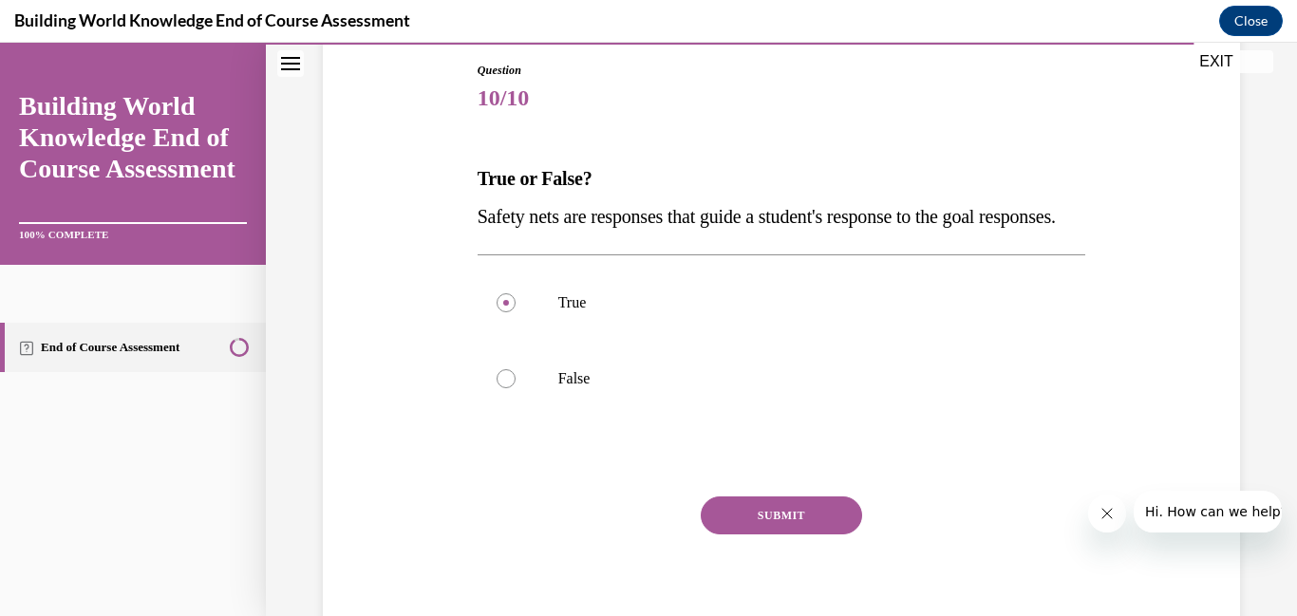
click at [738, 534] on button "SUBMIT" at bounding box center [781, 516] width 161 height 38
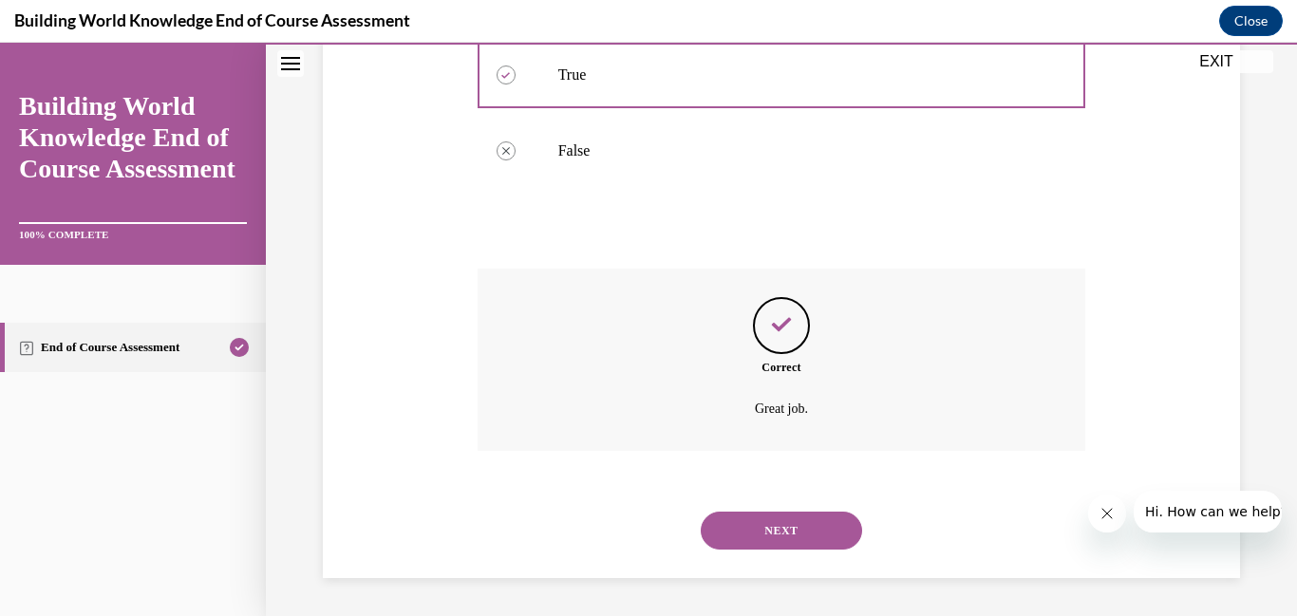
scroll to position [468, 0]
click at [749, 535] on button "NEXT" at bounding box center [781, 531] width 161 height 38
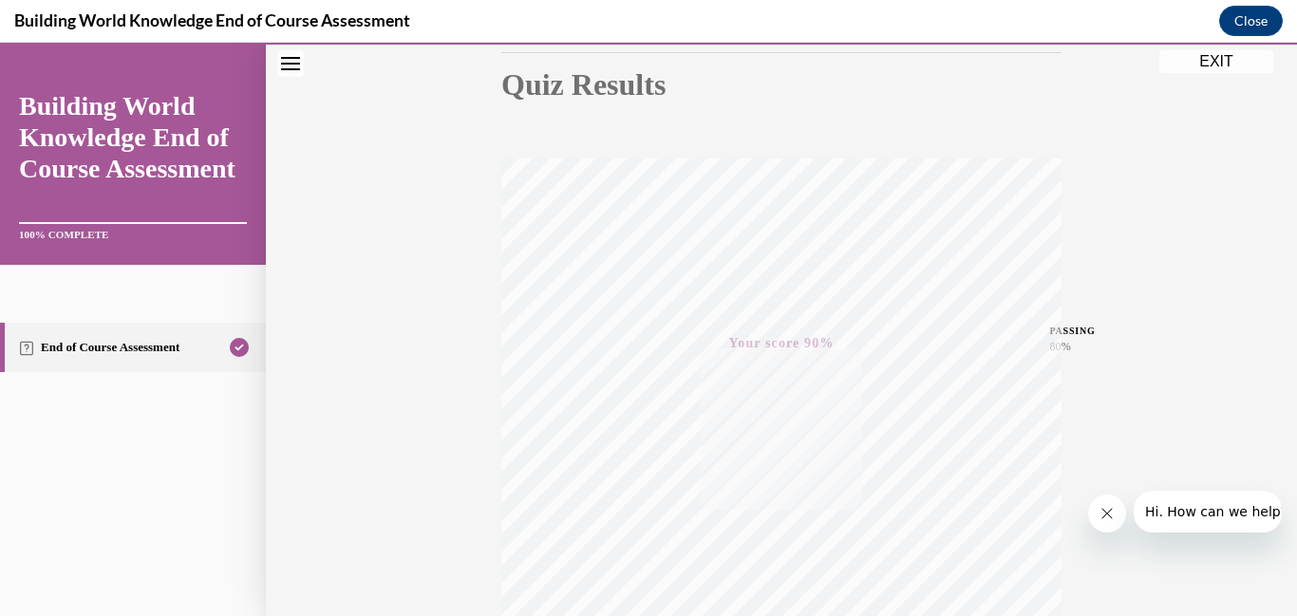
scroll to position [400, 0]
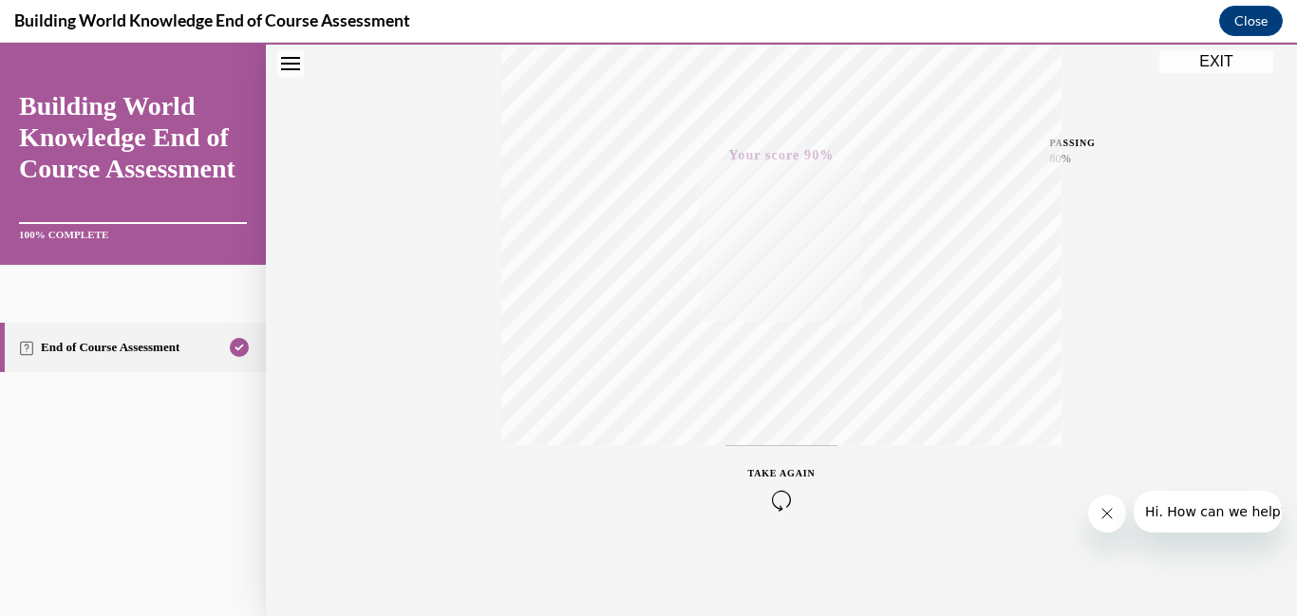
click at [1218, 68] on button "EXIT" at bounding box center [1216, 61] width 114 height 23
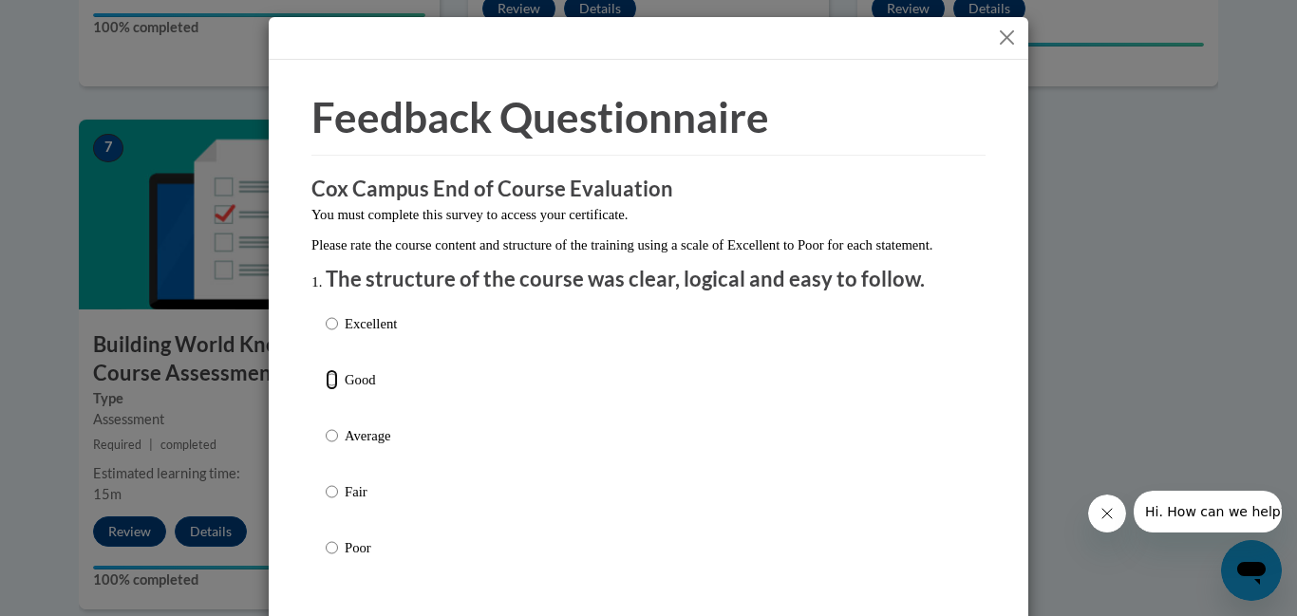
click at [335, 390] on input "Good" at bounding box center [332, 379] width 12 height 21
radio input "true"
click at [326, 425] on input "Average" at bounding box center [332, 435] width 12 height 21
radio input "true"
click at [326, 481] on input "Fair" at bounding box center [332, 491] width 12 height 21
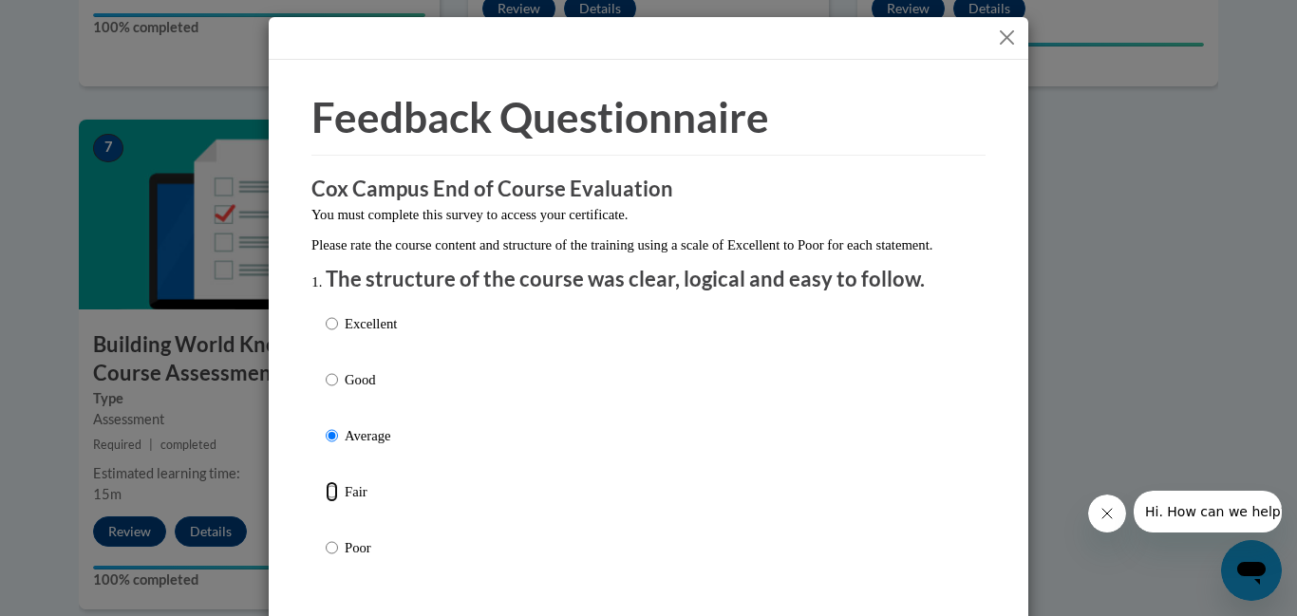
radio input "true"
click at [332, 334] on input "Excellent" at bounding box center [332, 323] width 12 height 21
radio input "true"
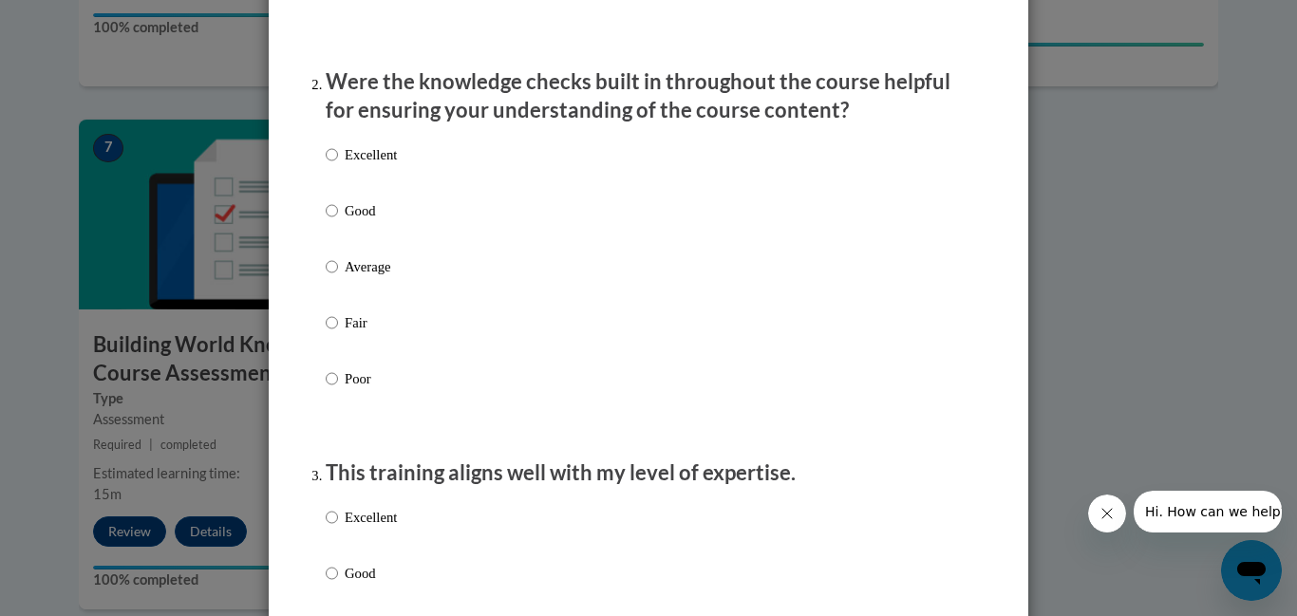
scroll to position [564, 0]
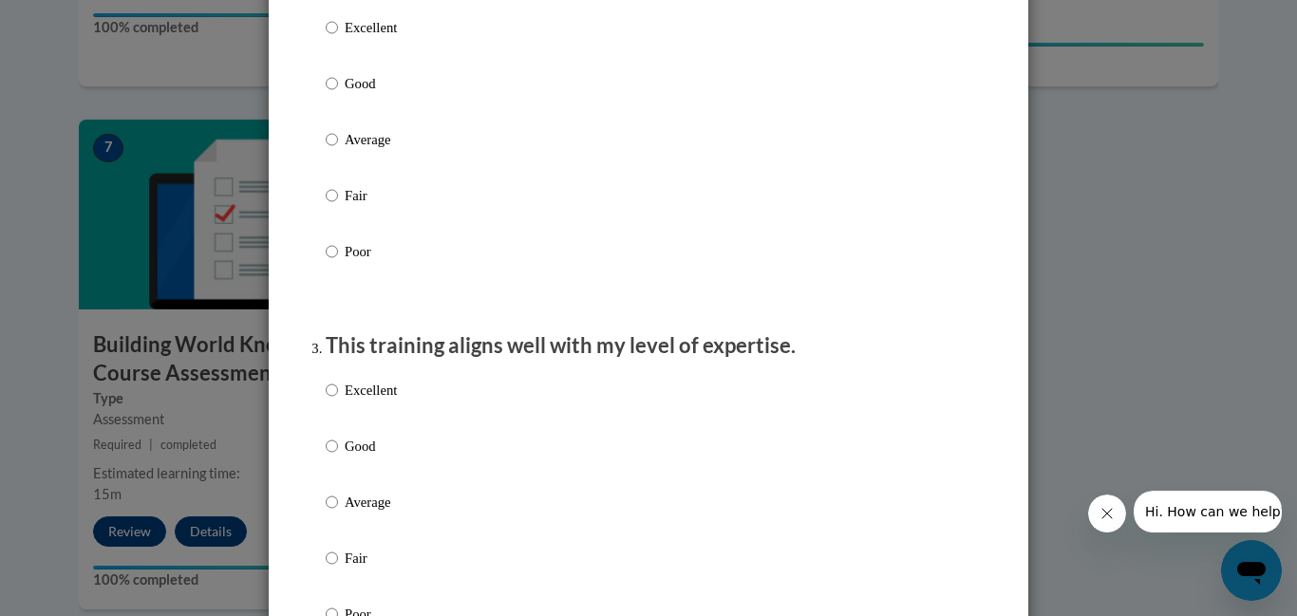
scroll to position [688, 0]
click at [333, 93] on input "Good" at bounding box center [332, 82] width 12 height 21
radio input "true"
click at [329, 456] on input "Good" at bounding box center [332, 445] width 12 height 21
radio input "true"
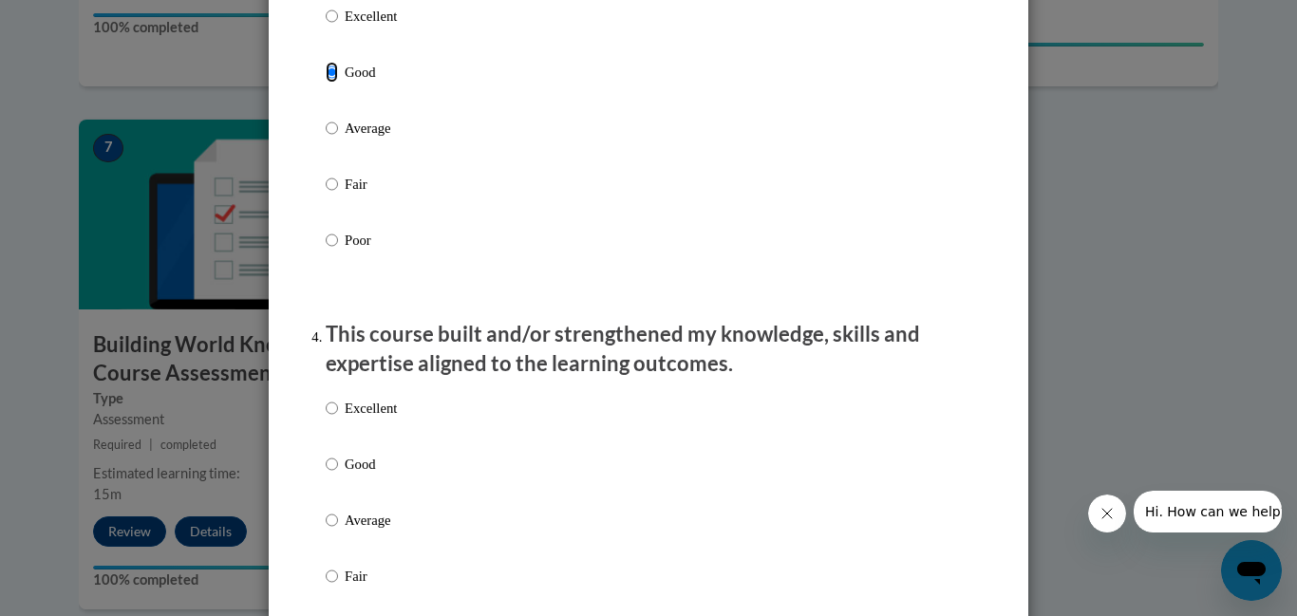
scroll to position [1066, 0]
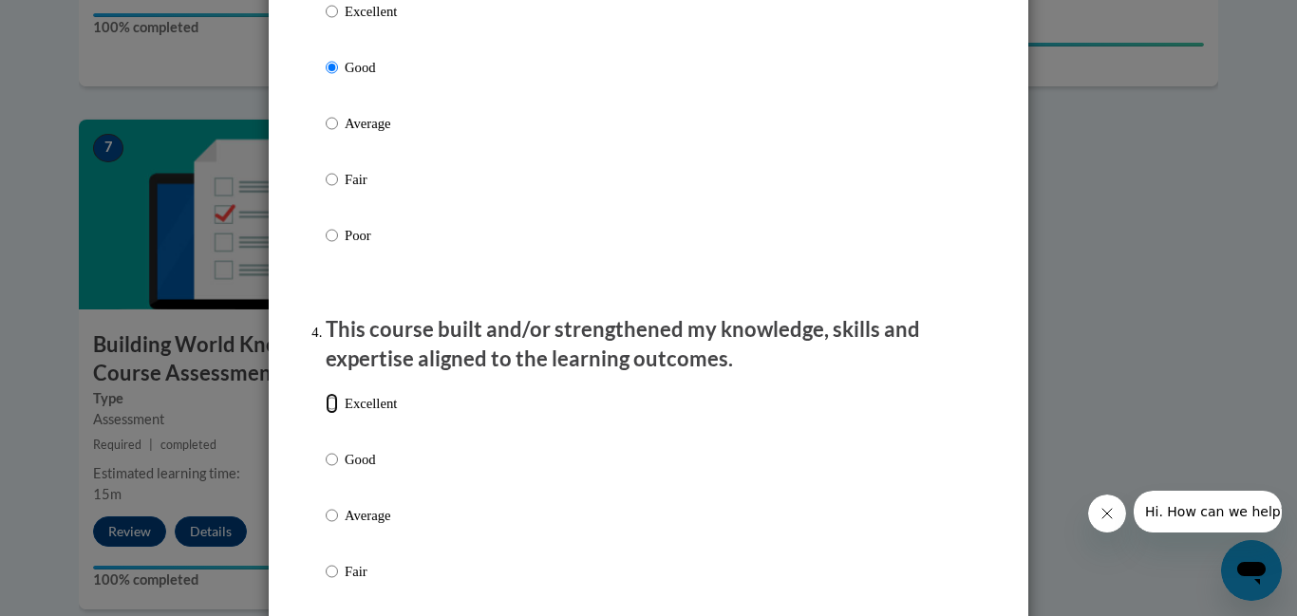
click at [328, 414] on input "Excellent" at bounding box center [332, 403] width 12 height 21
radio input "true"
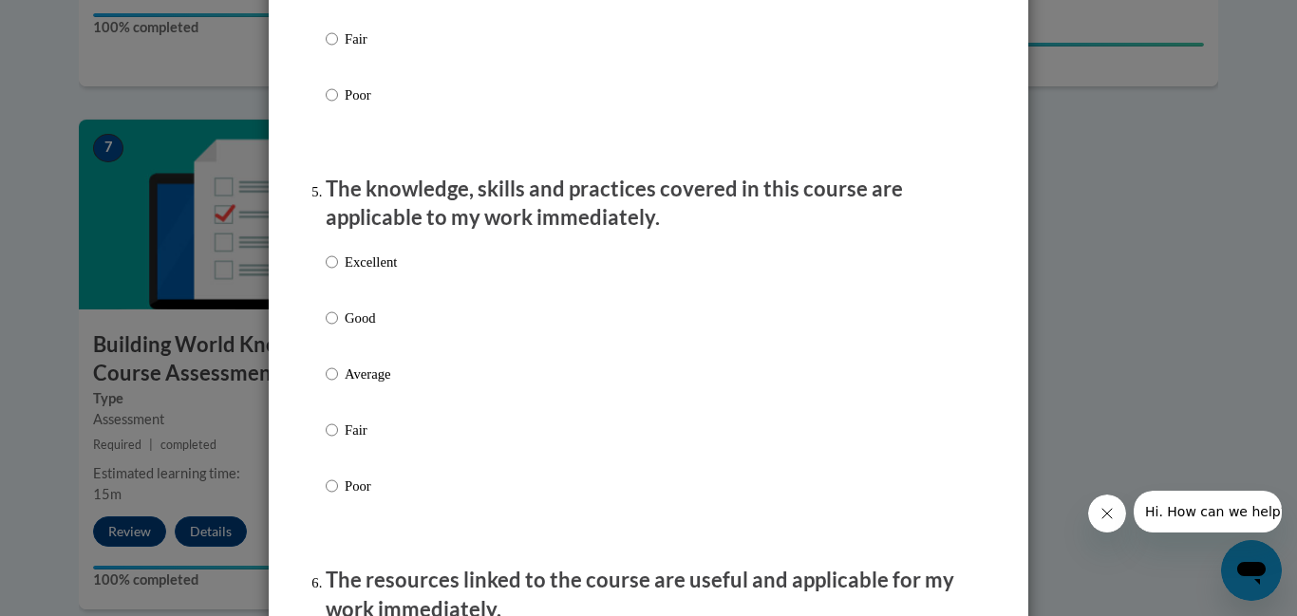
scroll to position [1617, 0]
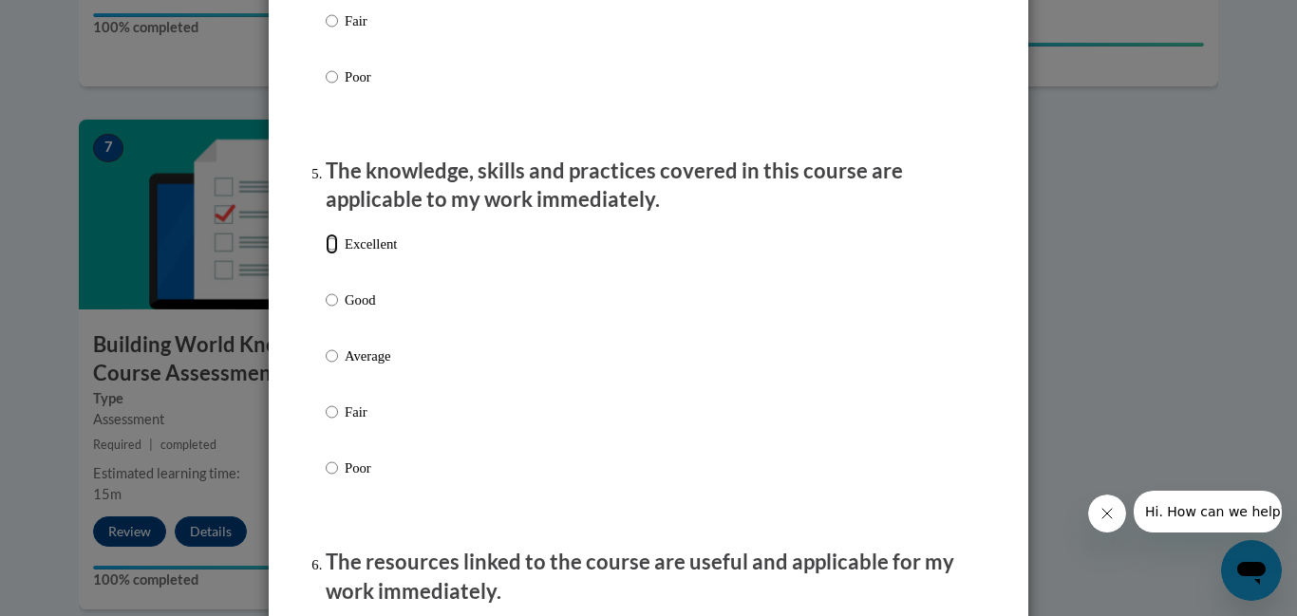
click at [334, 254] on input "Excellent" at bounding box center [332, 244] width 12 height 21
radio input "true"
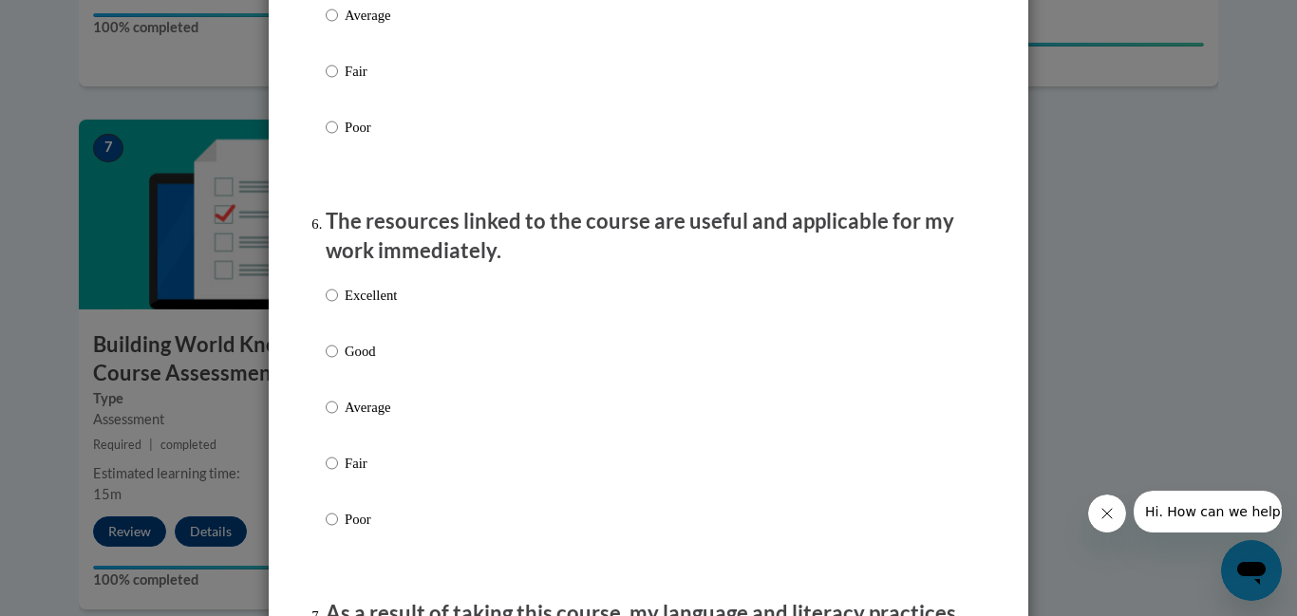
scroll to position [1959, 0]
click at [328, 360] on input "Good" at bounding box center [332, 349] width 12 height 21
radio input "true"
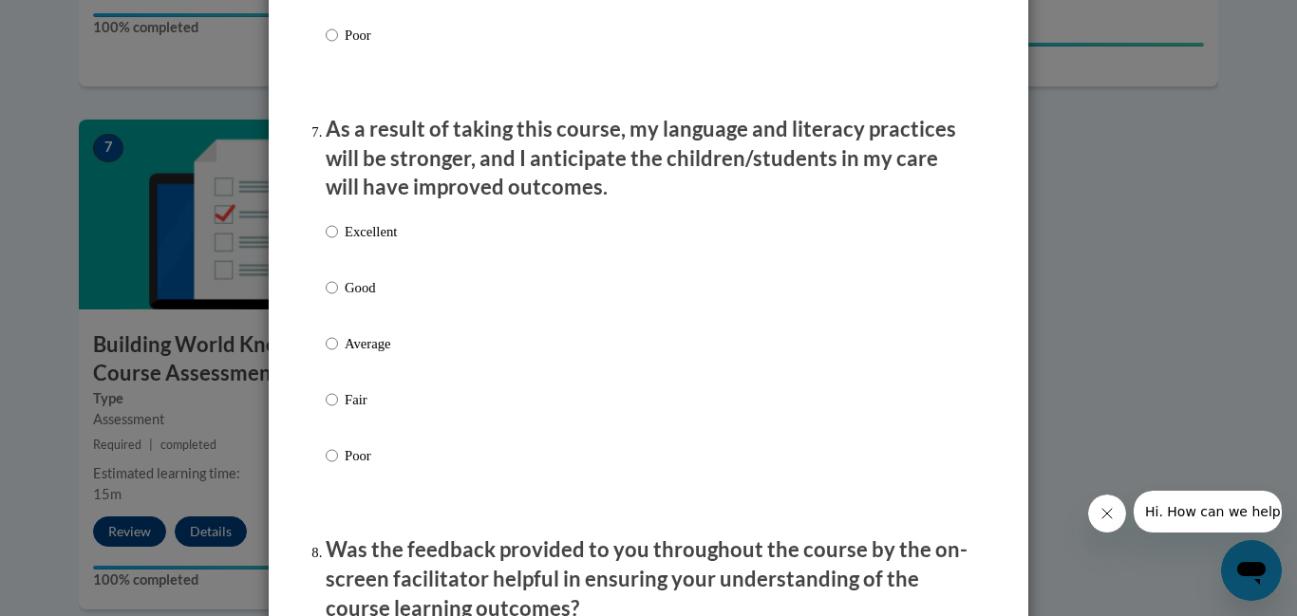
scroll to position [2447, 0]
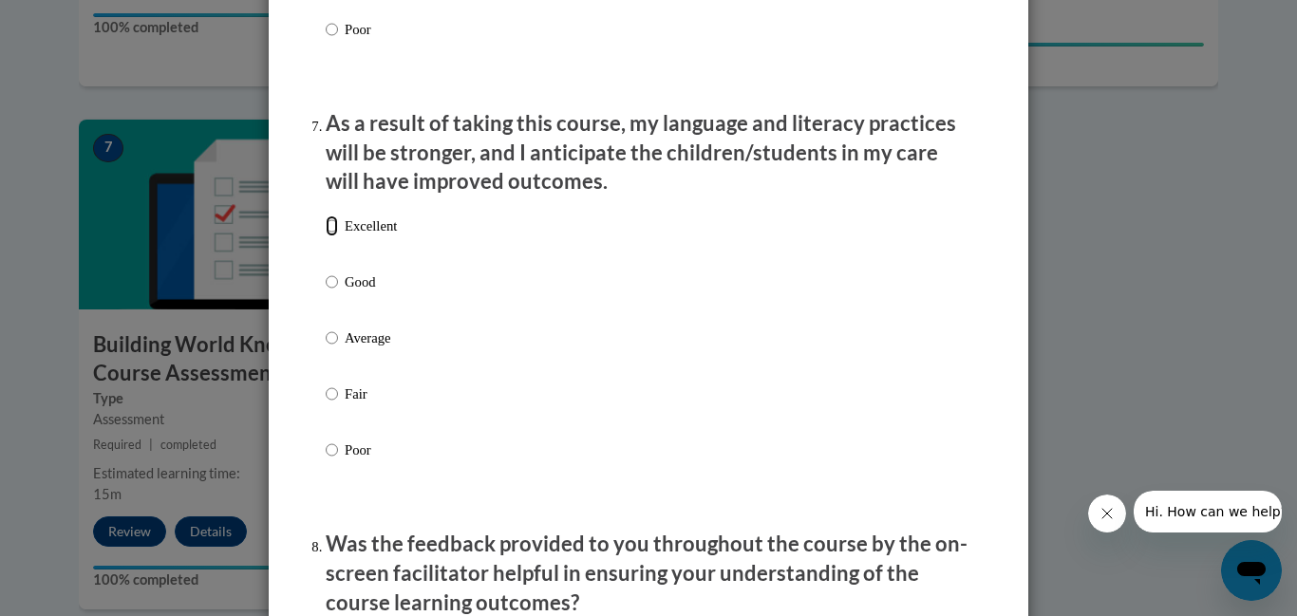
click at [328, 236] on input "Excellent" at bounding box center [332, 226] width 12 height 21
radio input "true"
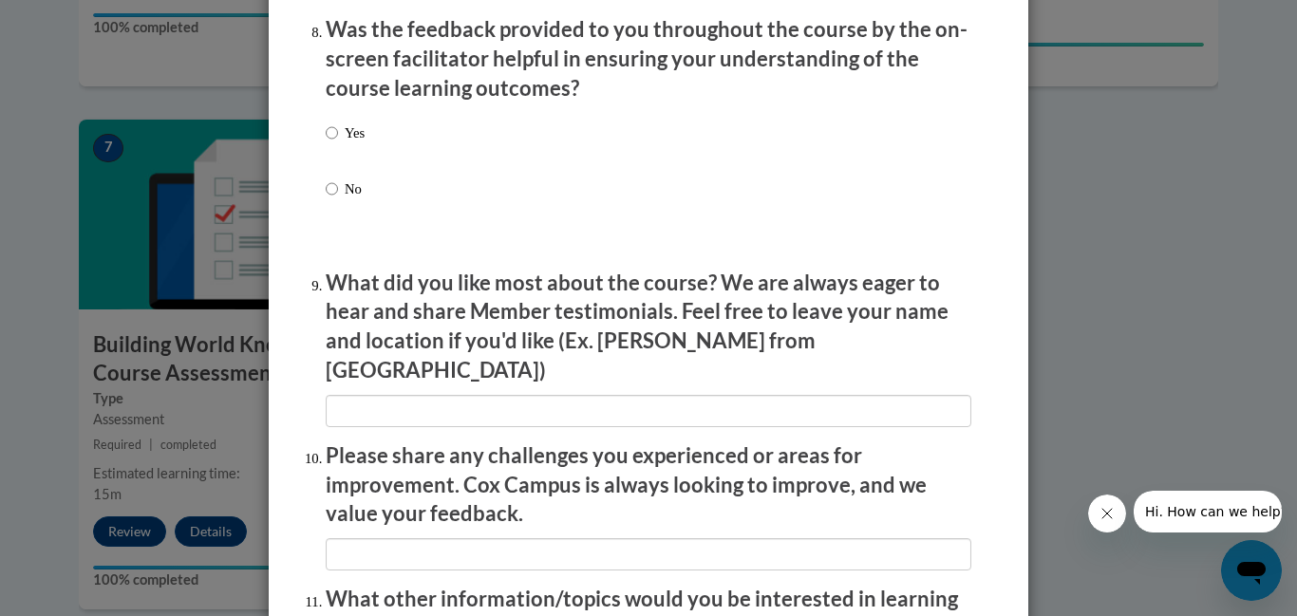
scroll to position [2967, 0]
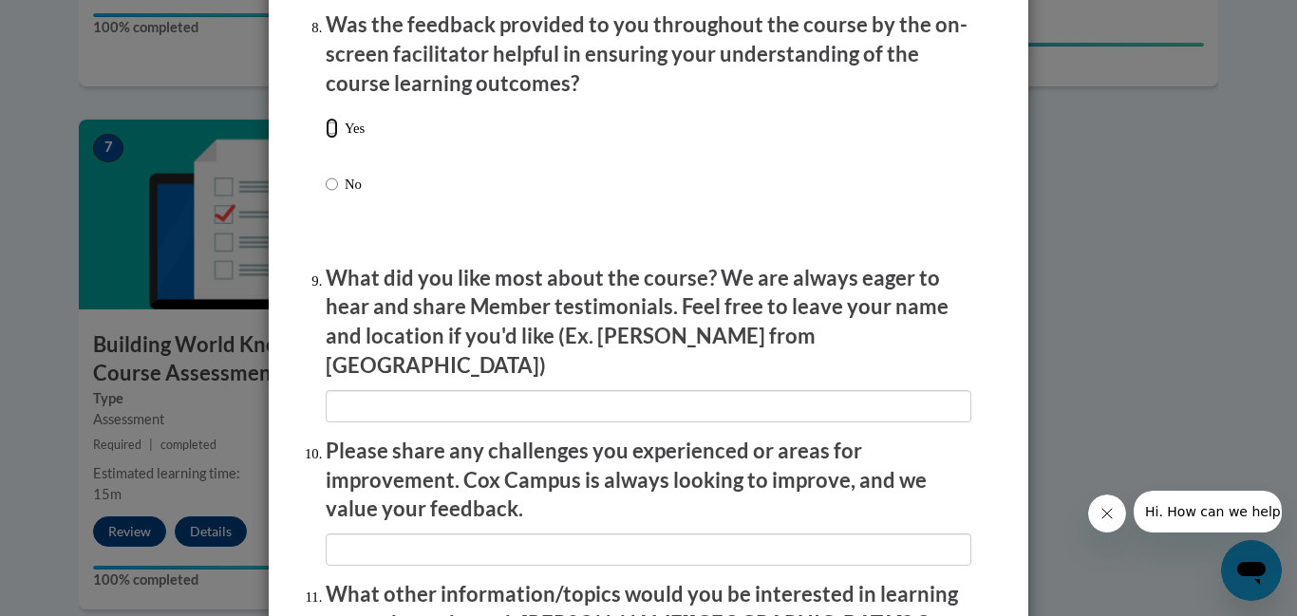
click at [335, 139] on input "Yes" at bounding box center [332, 128] width 12 height 21
radio input "true"
click at [382, 444] on p "Please share any challenges you experienced or areas for improvement. Cox Campu…" at bounding box center [649, 480] width 646 height 87
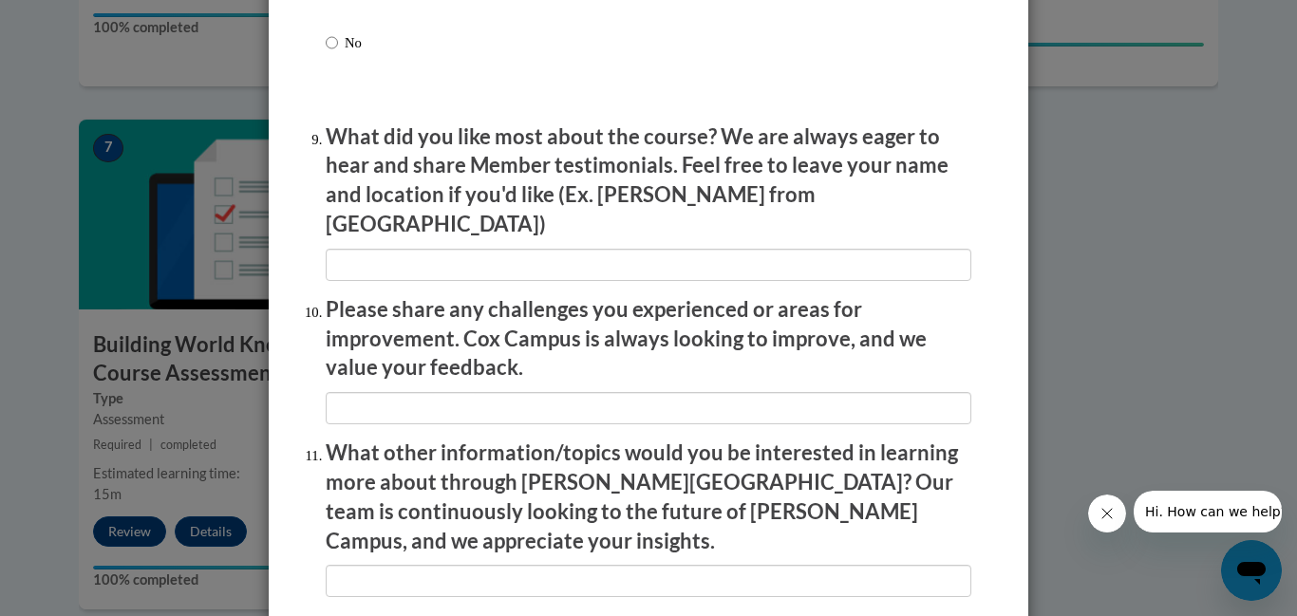
scroll to position [3109, 0]
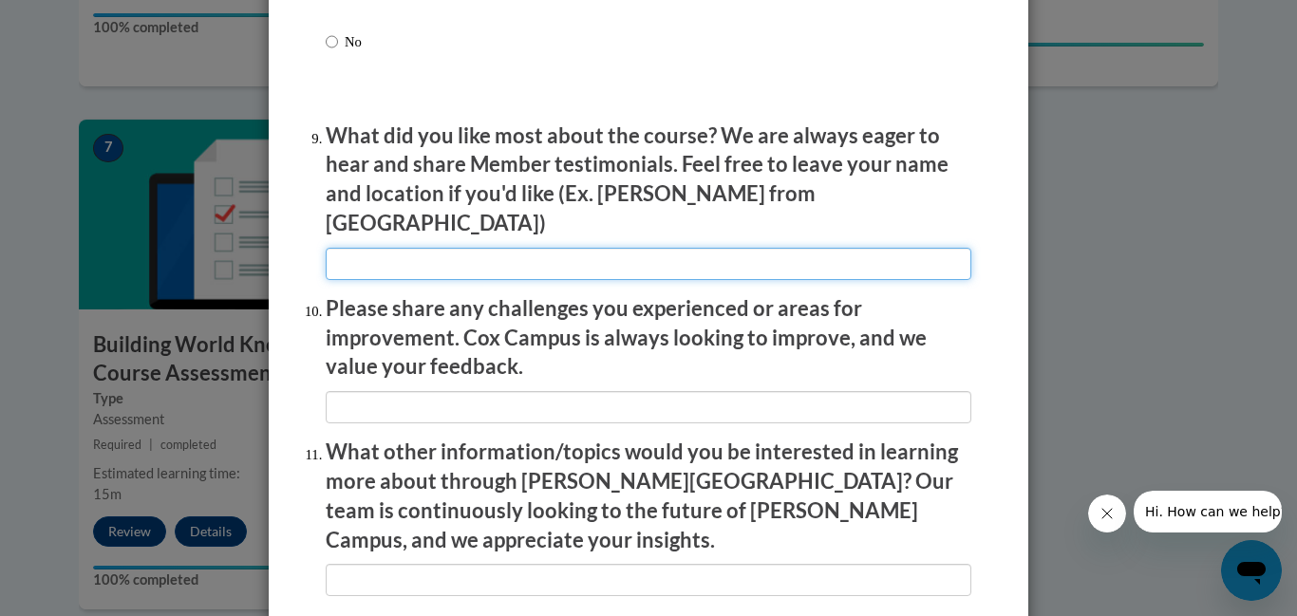
click at [367, 252] on input "textbox" at bounding box center [649, 264] width 646 height 32
type input "N/A"
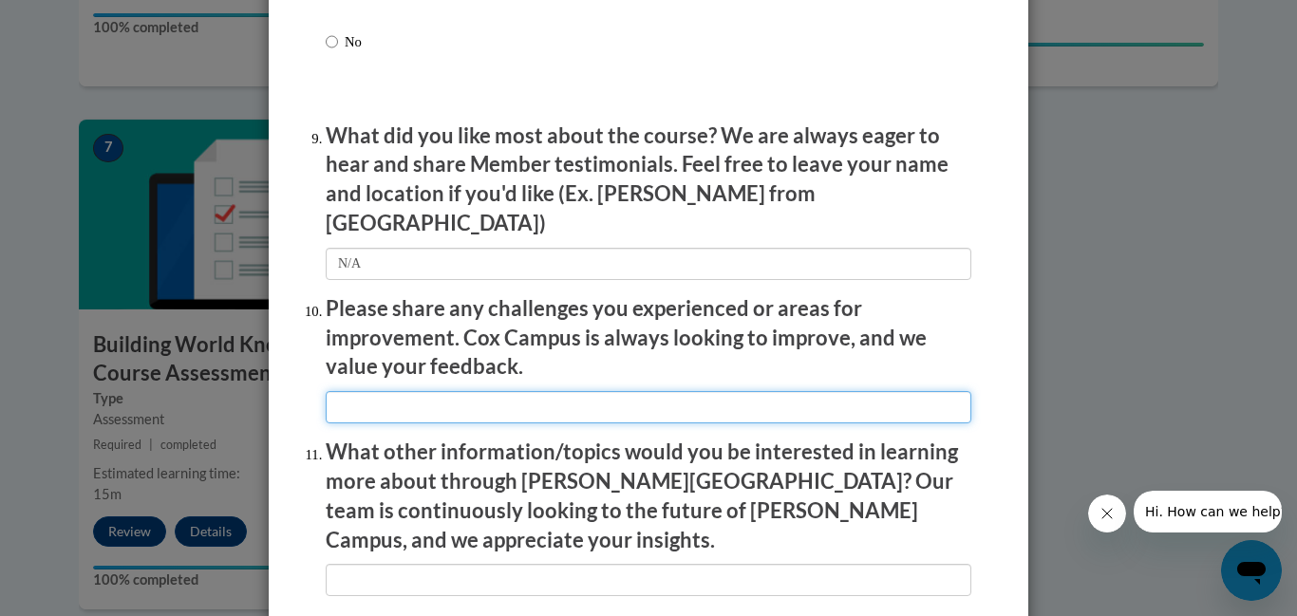
click at [337, 391] on input "textbox" at bounding box center [649, 407] width 646 height 32
type input "N/A"
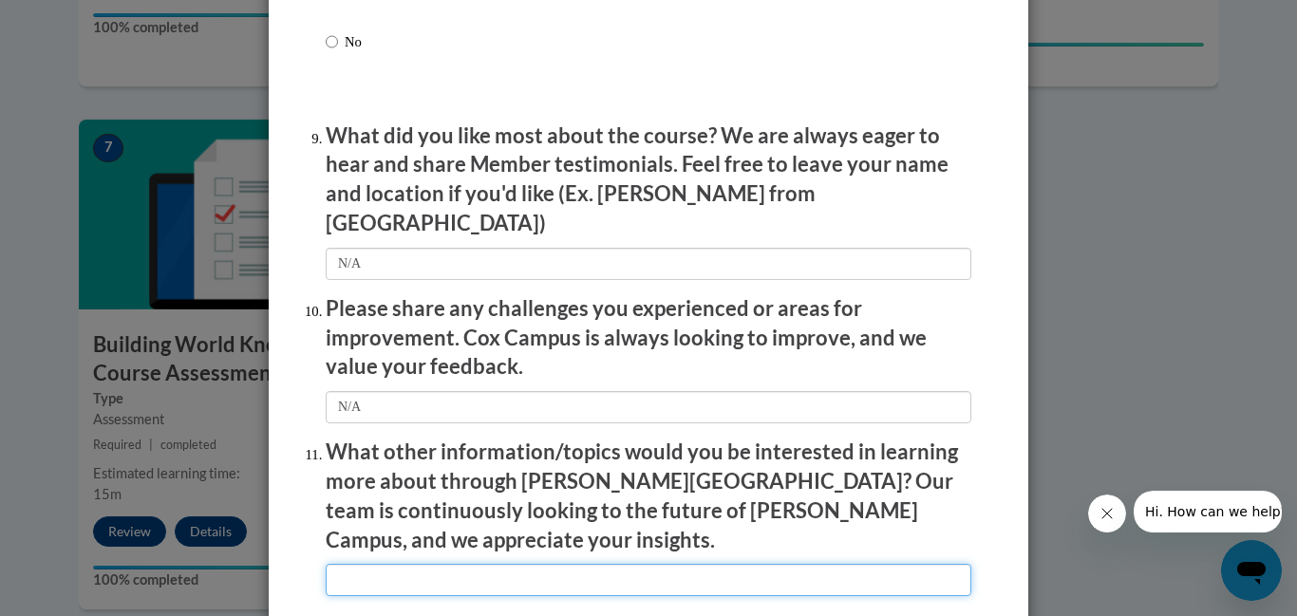
click at [333, 564] on input "textbox" at bounding box center [649, 580] width 646 height 32
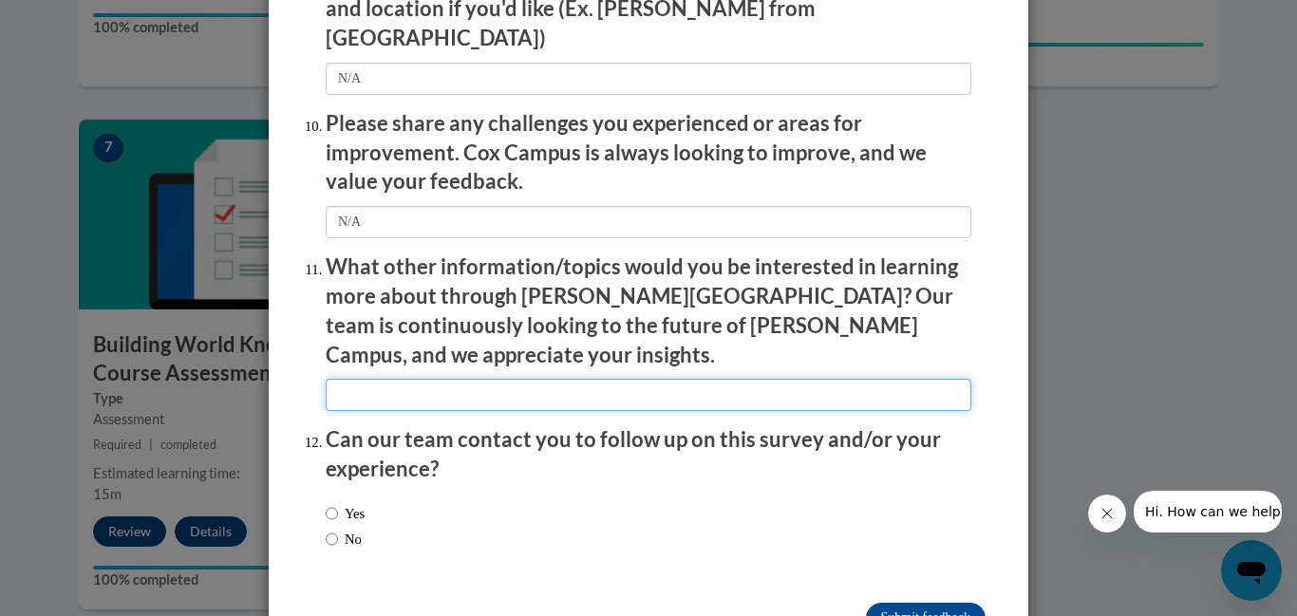
scroll to position [3298, 0]
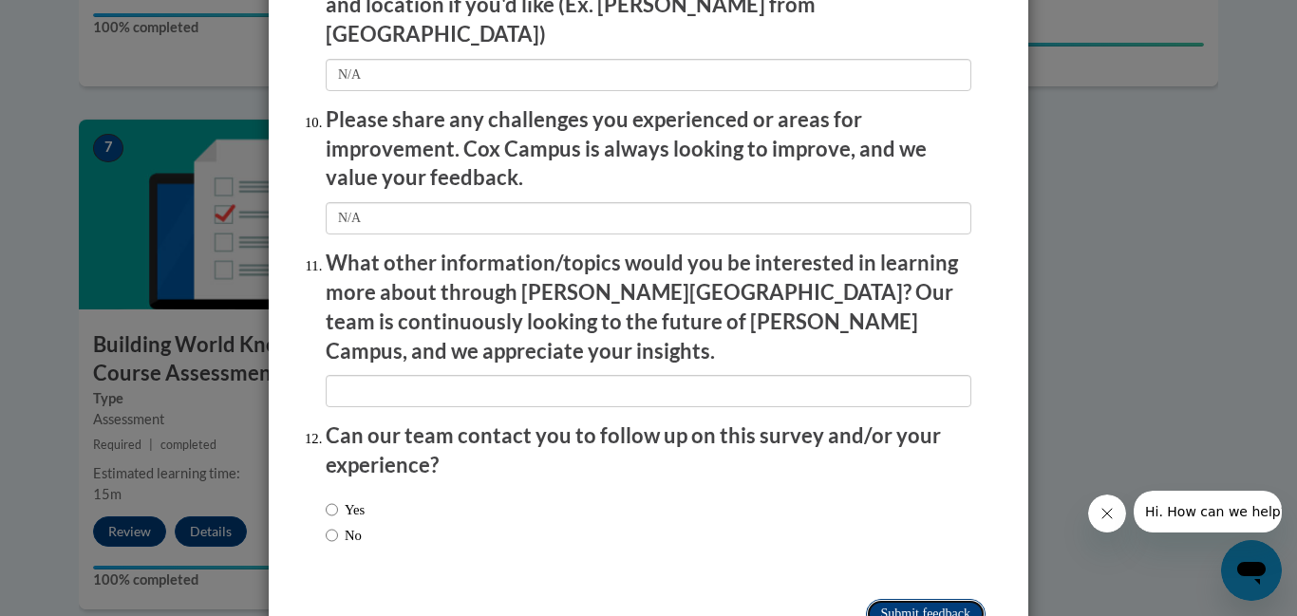
click at [926, 599] on input "Submit feedback" at bounding box center [926, 614] width 120 height 30
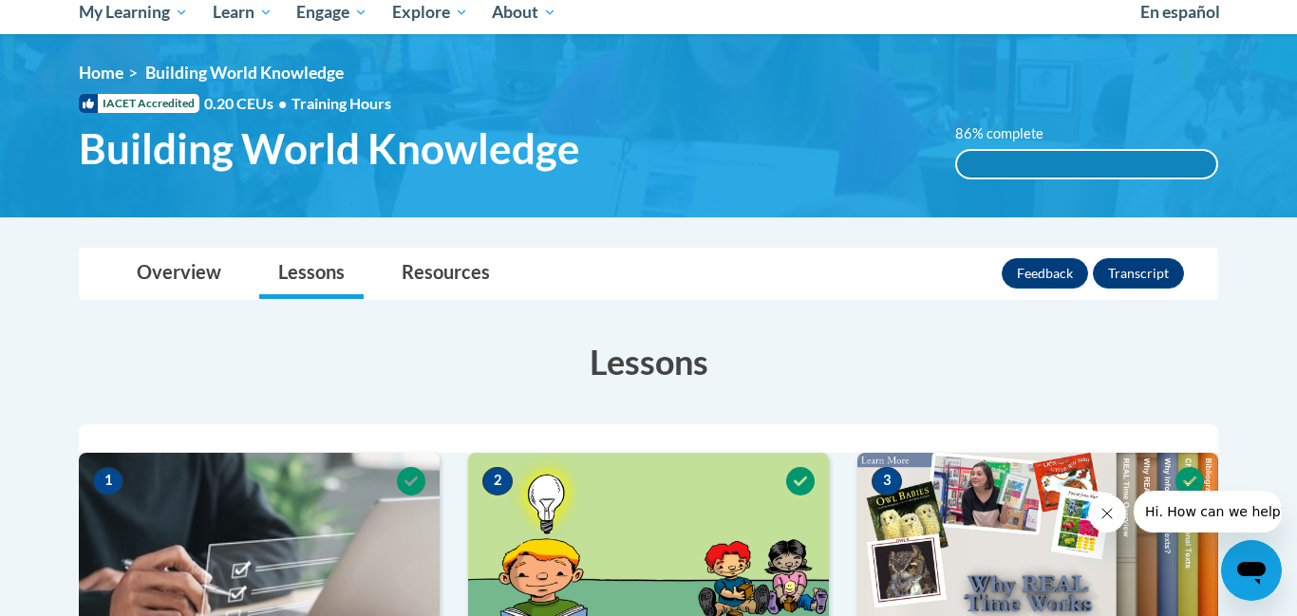
scroll to position [209, 0]
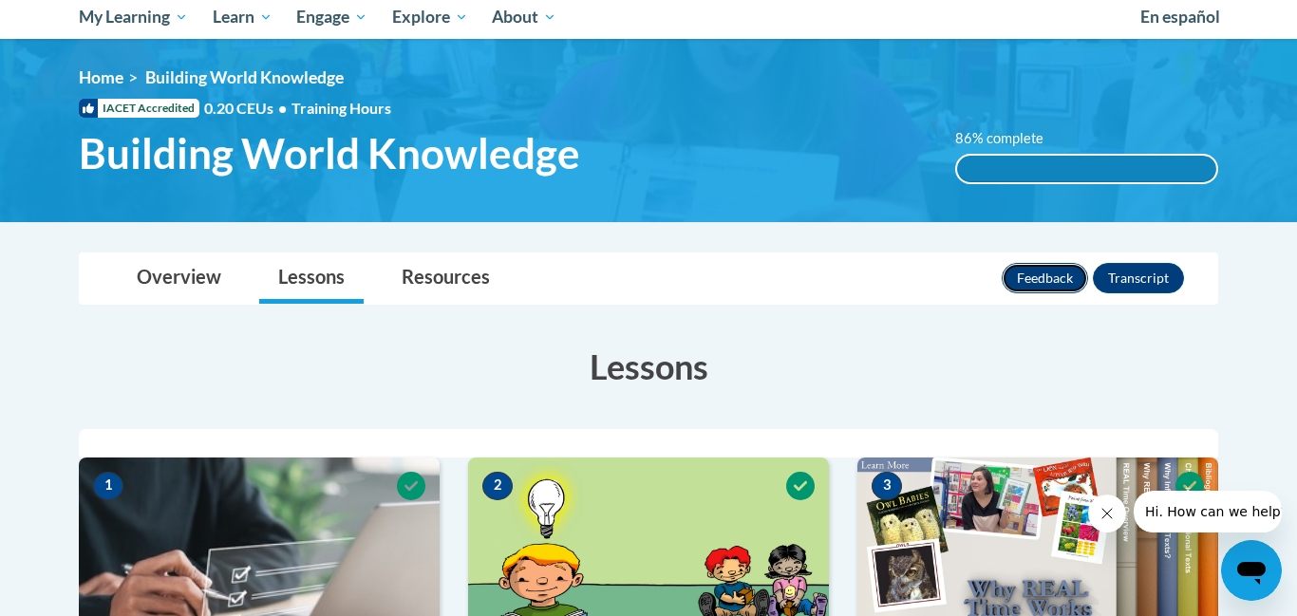
click at [1033, 291] on button "Feedback" at bounding box center [1045, 278] width 86 height 30
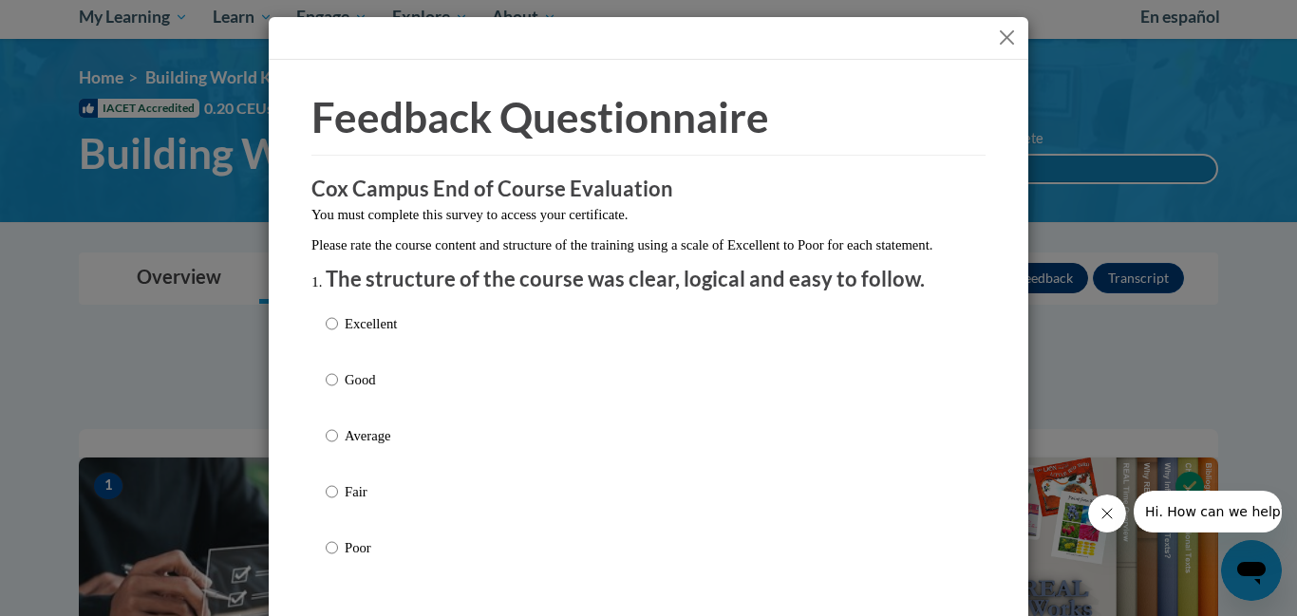
click at [1033, 291] on div "Feedback Questionnaire Rate Course Comments Cox Campus End of Course Evaluation…" at bounding box center [648, 308] width 1297 height 616
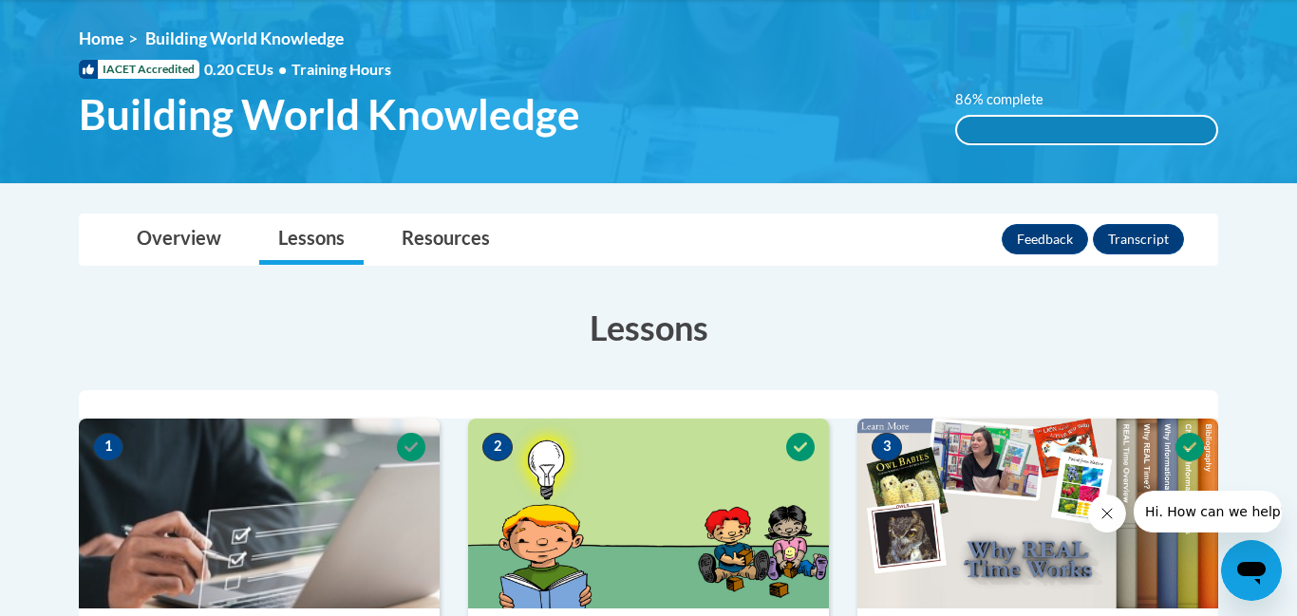
scroll to position [171, 0]
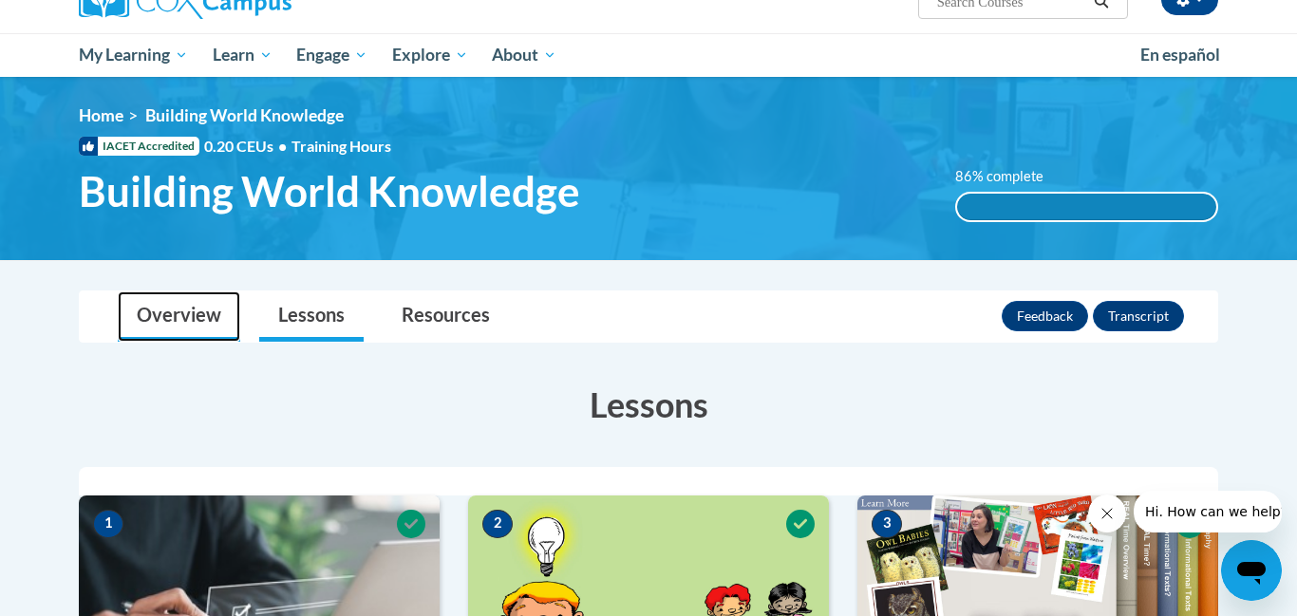
click at [167, 317] on link "Overview" at bounding box center [179, 316] width 122 height 50
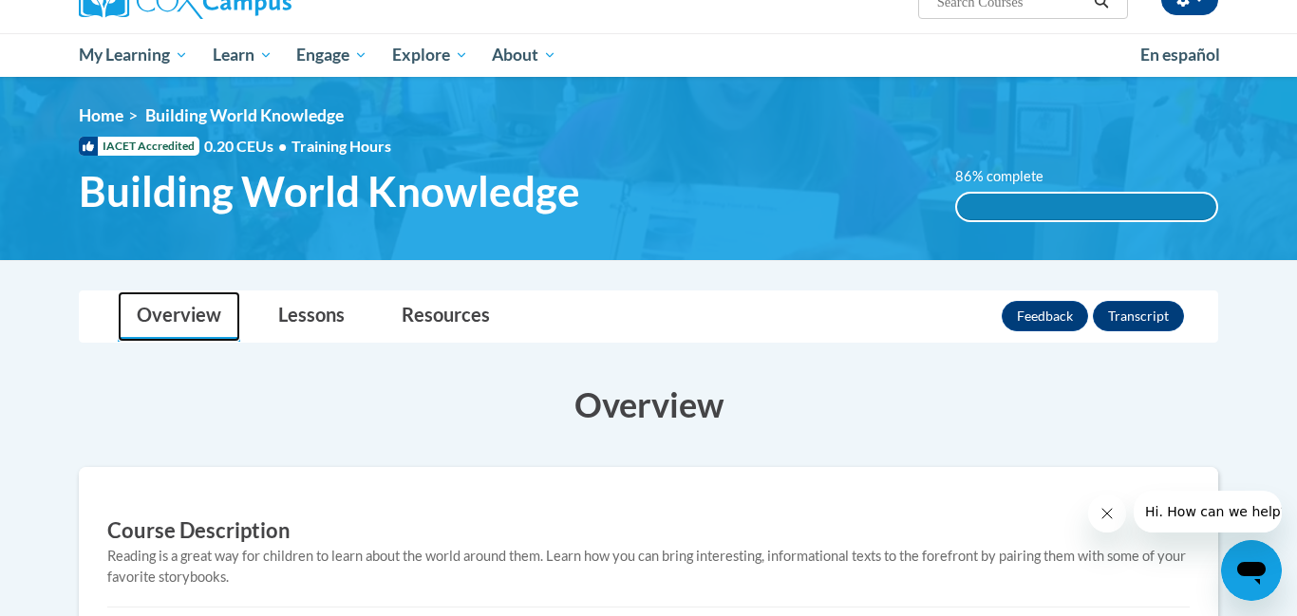
scroll to position [169, 0]
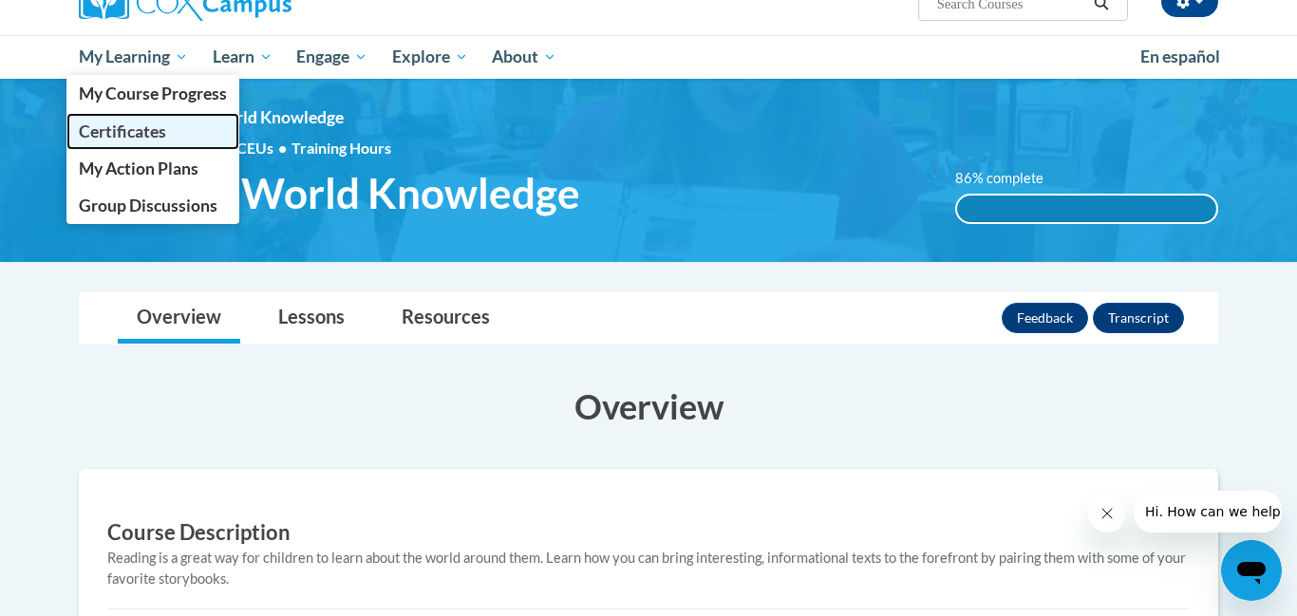
click at [103, 122] on span "Certificates" at bounding box center [122, 132] width 87 height 20
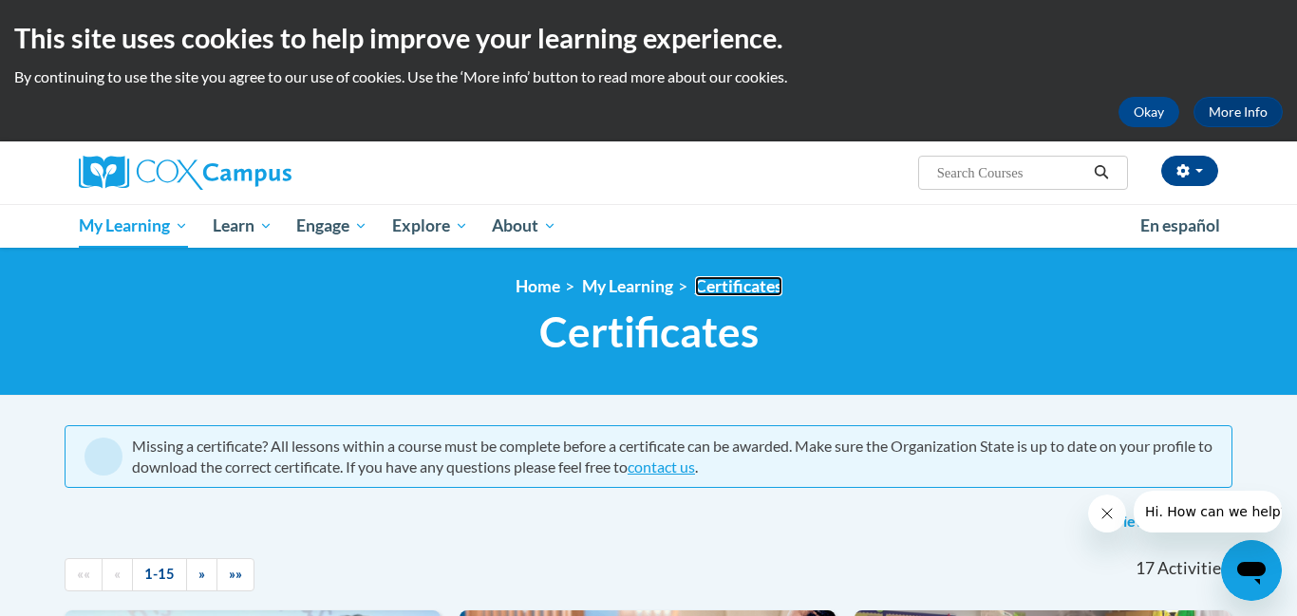
click at [731, 286] on link "Certificates" at bounding box center [738, 286] width 87 height 20
click at [1099, 563] on div "17 Activities CEUs" at bounding box center [1047, 568] width 399 height 59
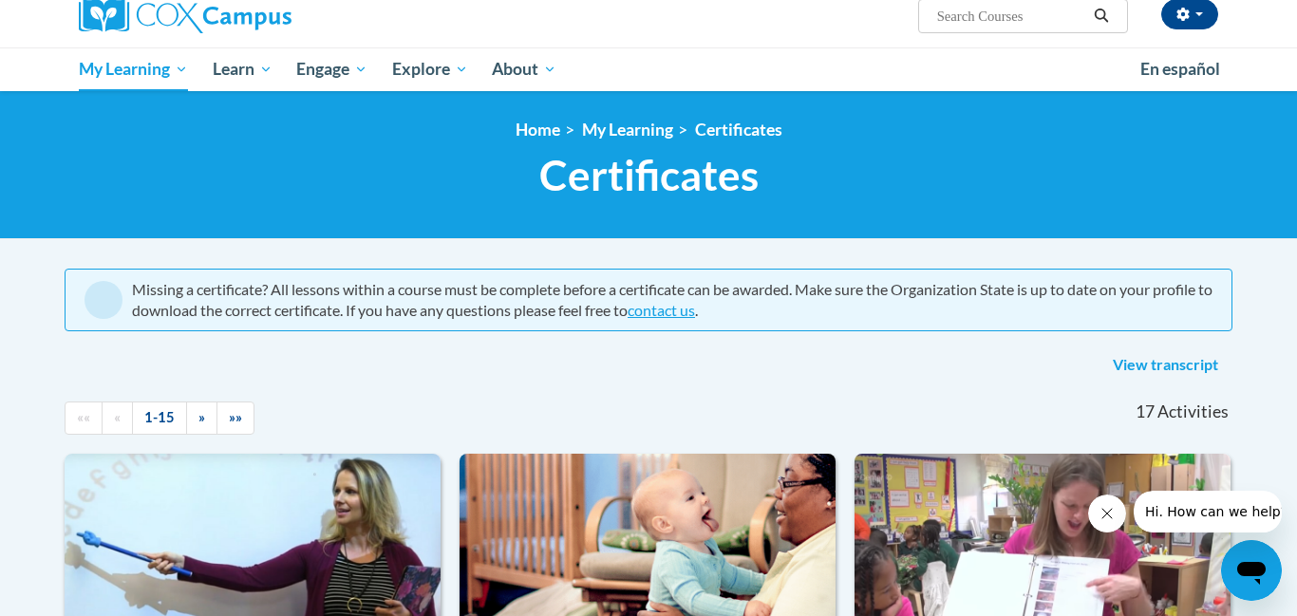
scroll to position [174, 0]
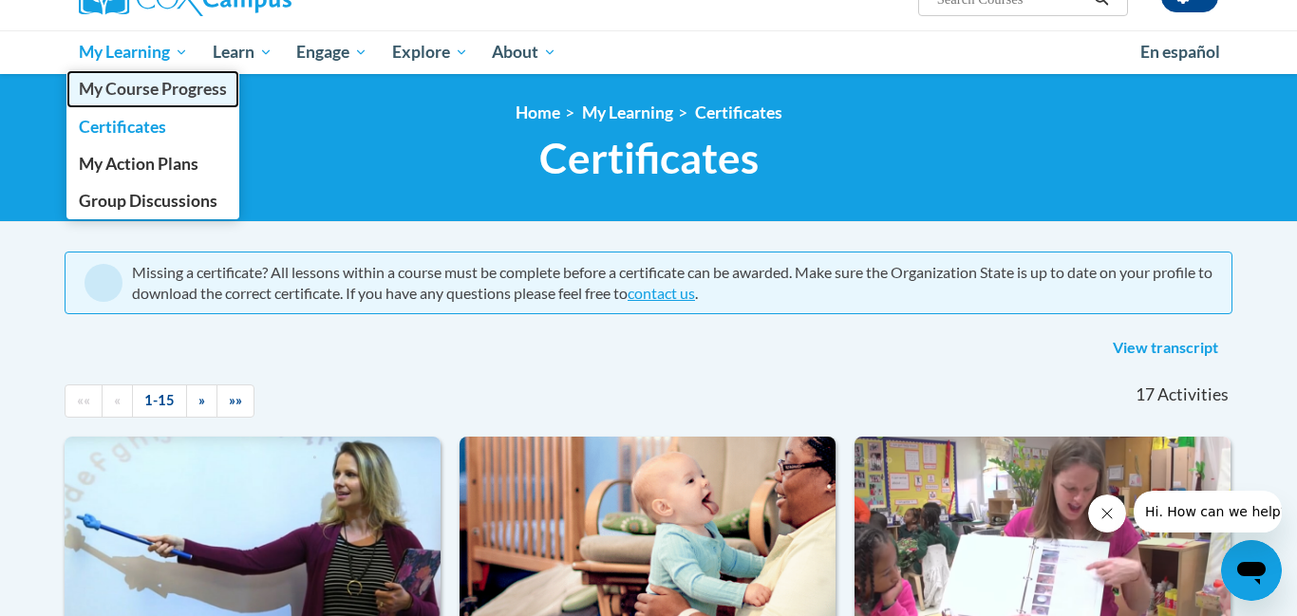
click at [112, 86] on span "My Course Progress" at bounding box center [153, 89] width 148 height 20
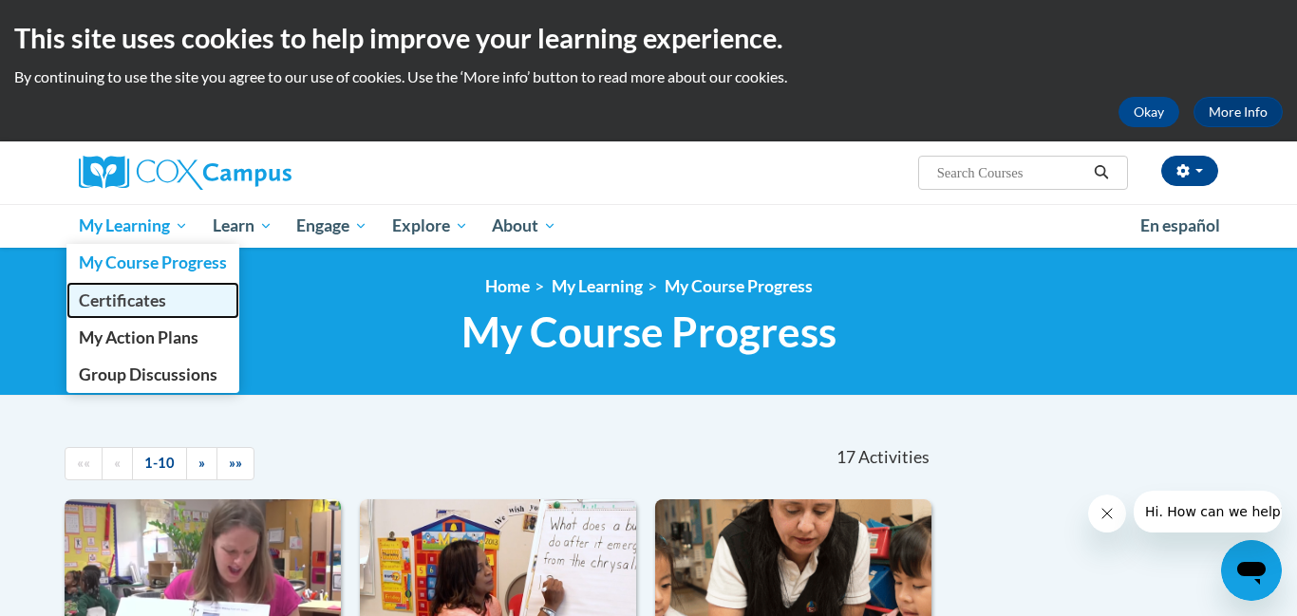
click at [89, 305] on span "Certificates" at bounding box center [122, 301] width 87 height 20
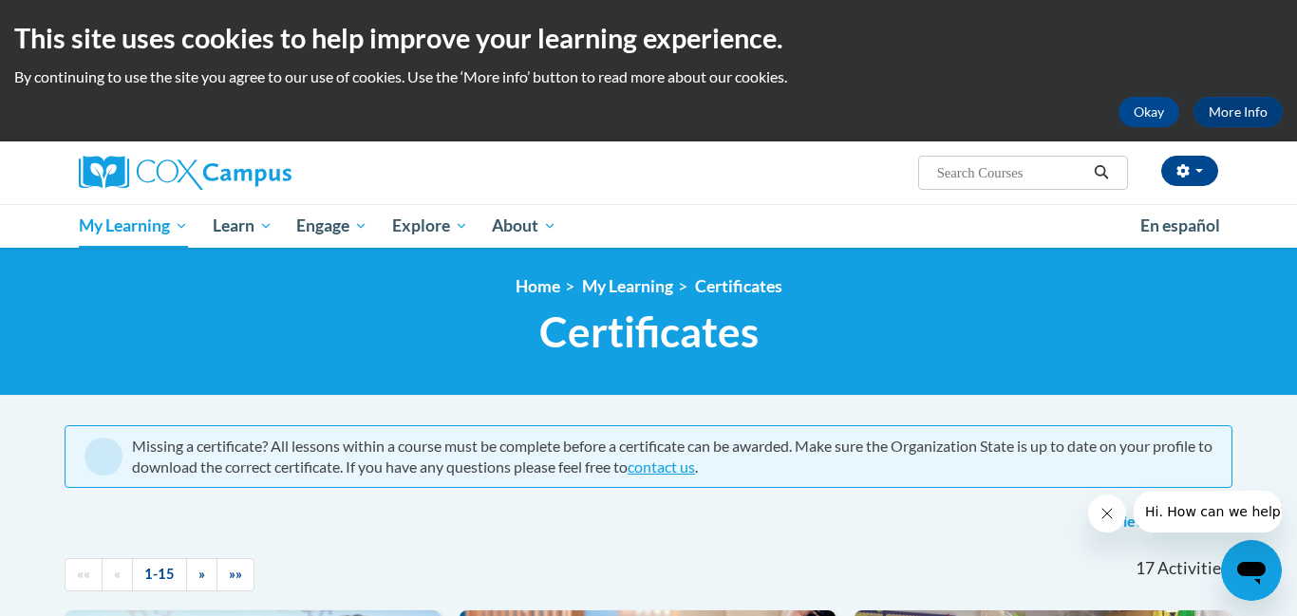
click at [993, 176] on input "Search..." at bounding box center [1011, 172] width 152 height 23
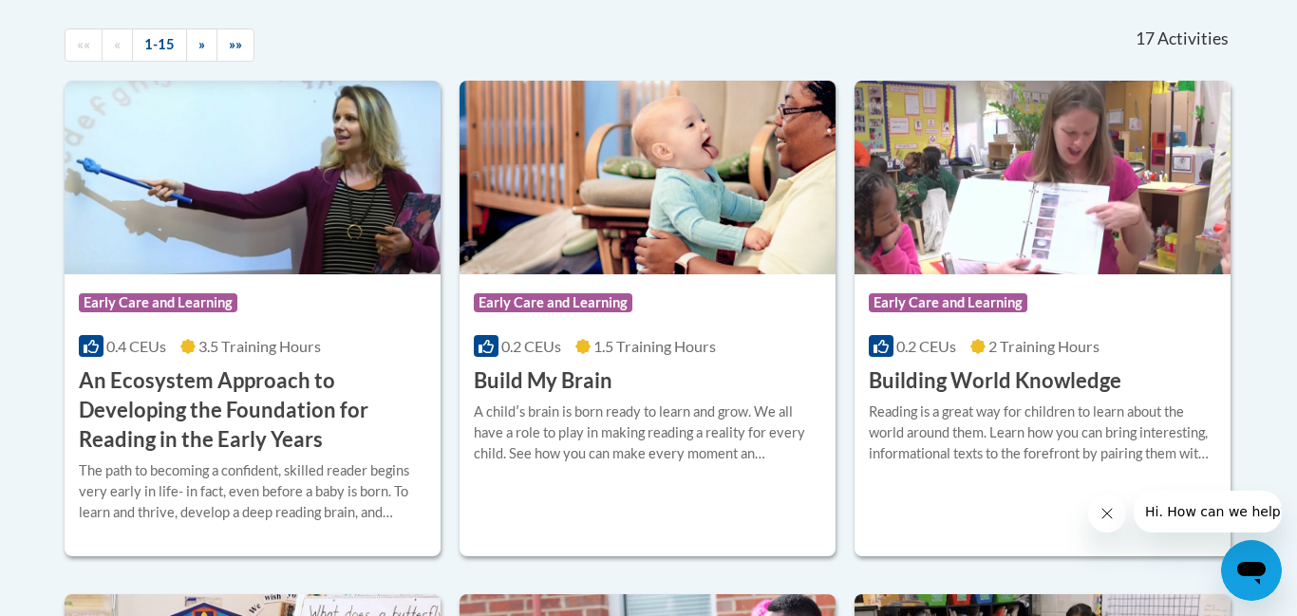
scroll to position [524, 0]
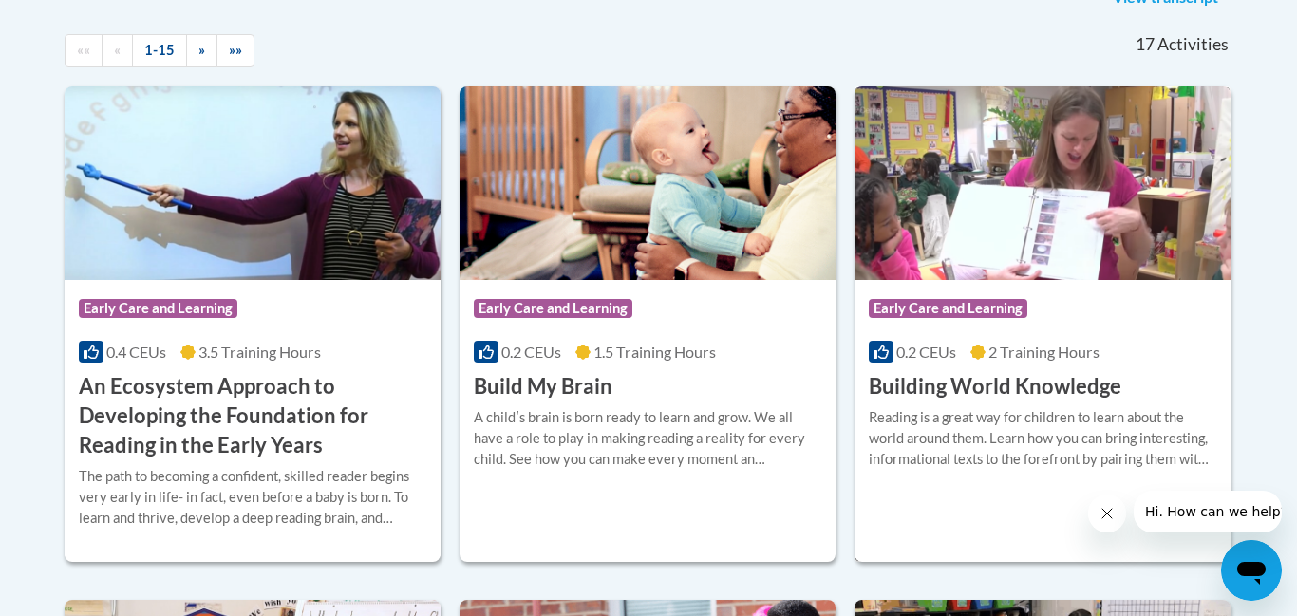
click at [1091, 203] on img at bounding box center [1042, 183] width 376 height 194
